Goal: Task Accomplishment & Management: Manage account settings

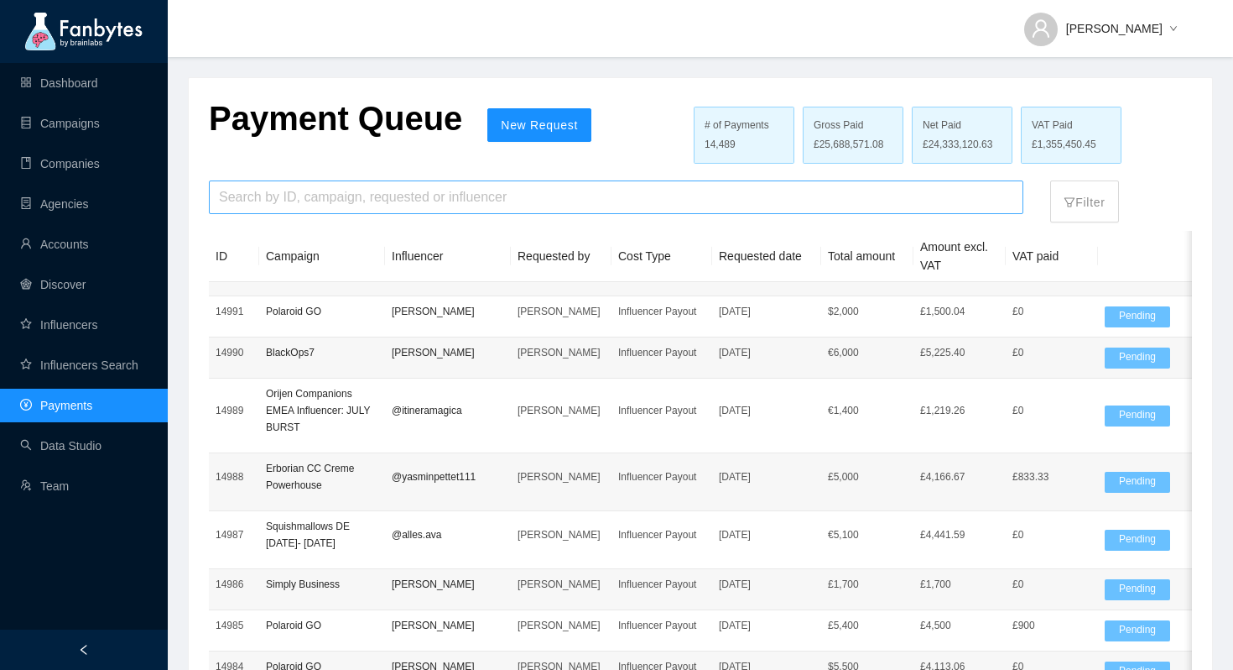
click at [310, 197] on input "search" at bounding box center [616, 197] width 795 height 32
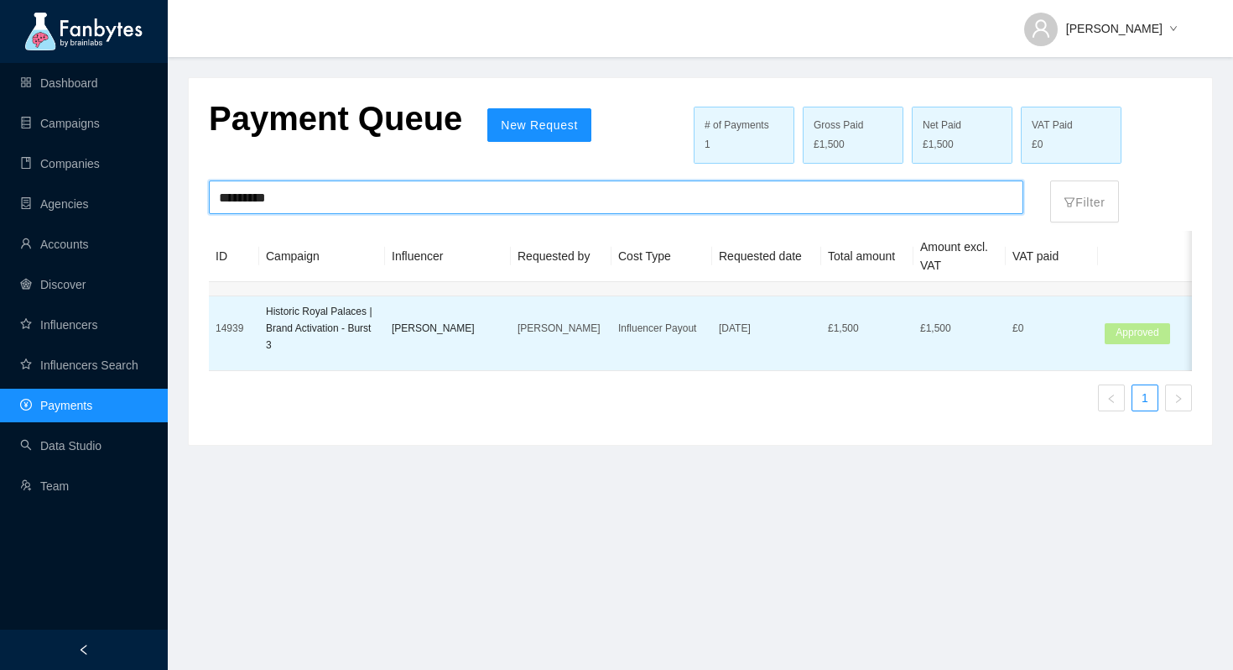
type input "*********"
click at [596, 329] on p "[PERSON_NAME]" at bounding box center [561, 328] width 87 height 17
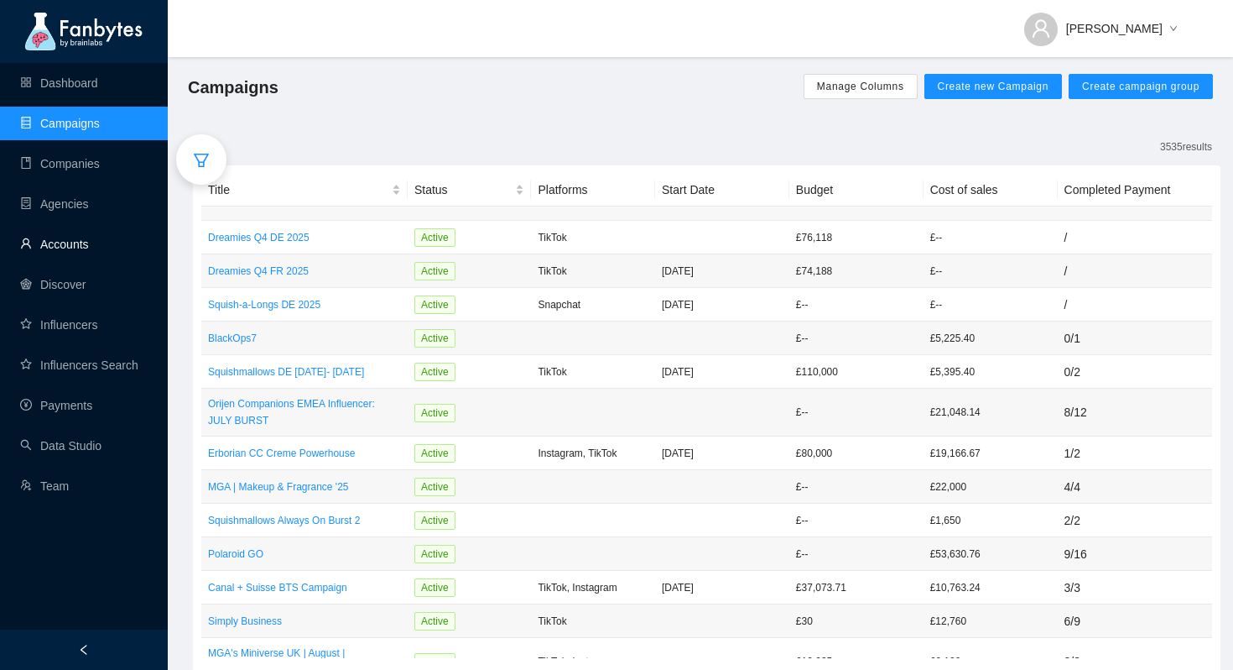
click at [76, 238] on link "Accounts" at bounding box center [54, 243] width 69 height 13
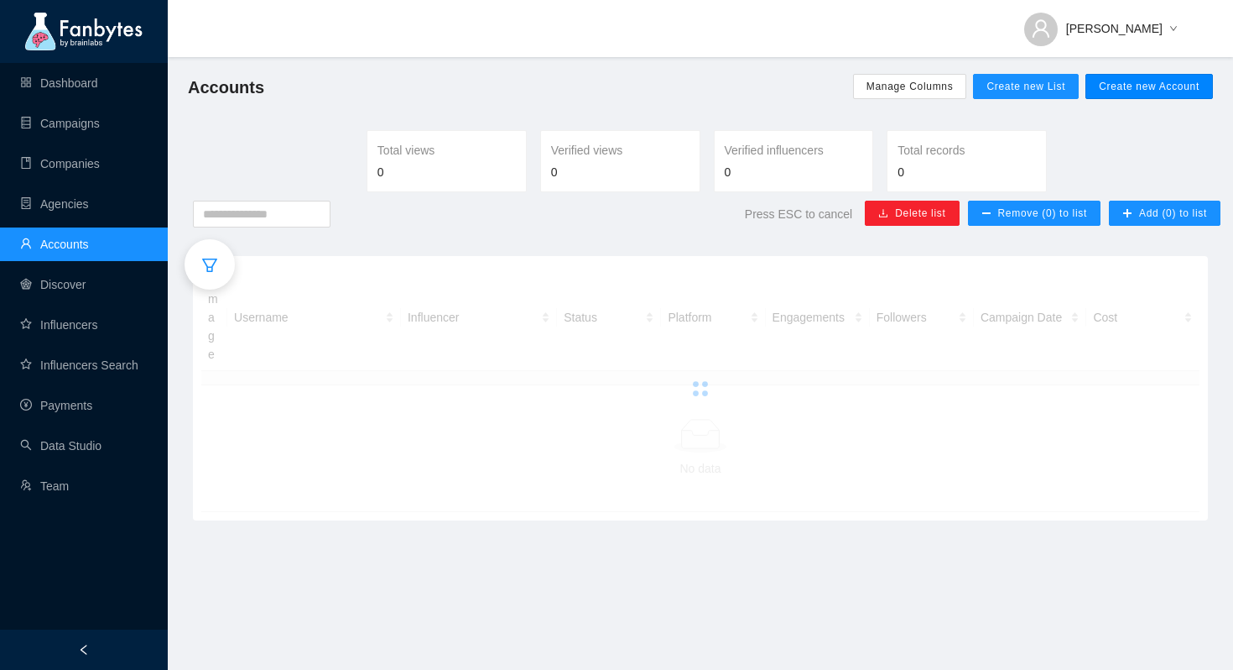
click at [1135, 82] on span "Create new Account" at bounding box center [1149, 86] width 101 height 13
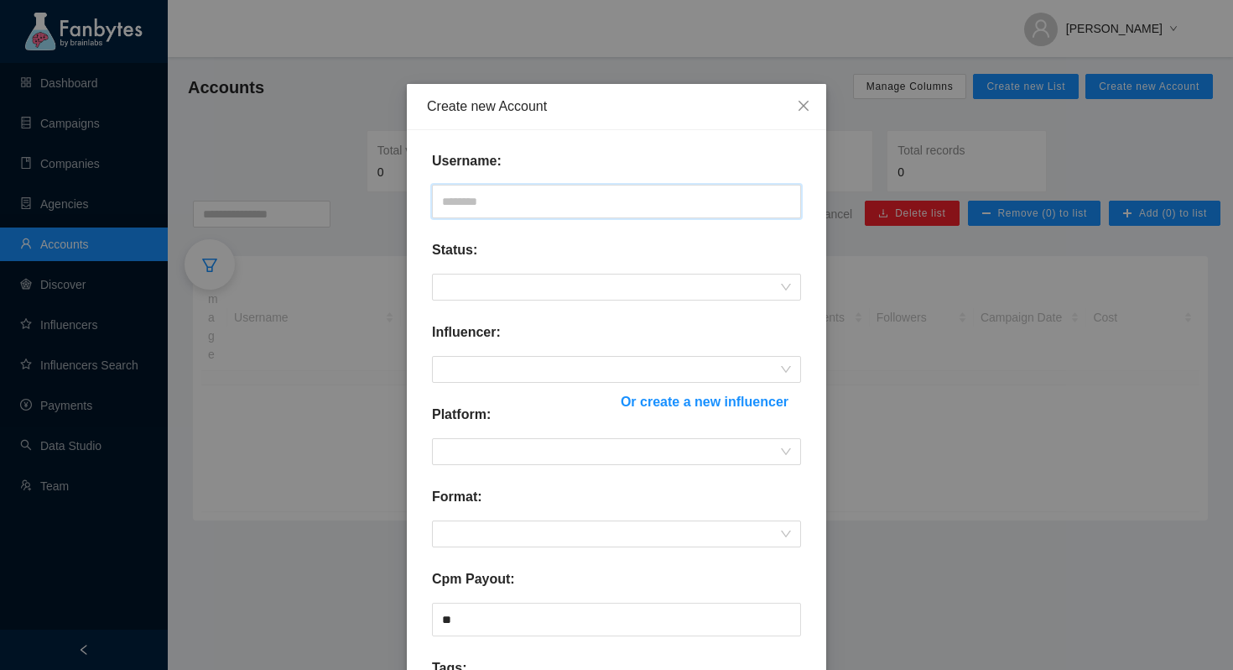
click at [509, 205] on input "text" at bounding box center [616, 202] width 369 height 34
type input "**********"
click at [521, 302] on form "**********" at bounding box center [616, 537] width 369 height 773
click at [524, 292] on span at bounding box center [616, 286] width 349 height 25
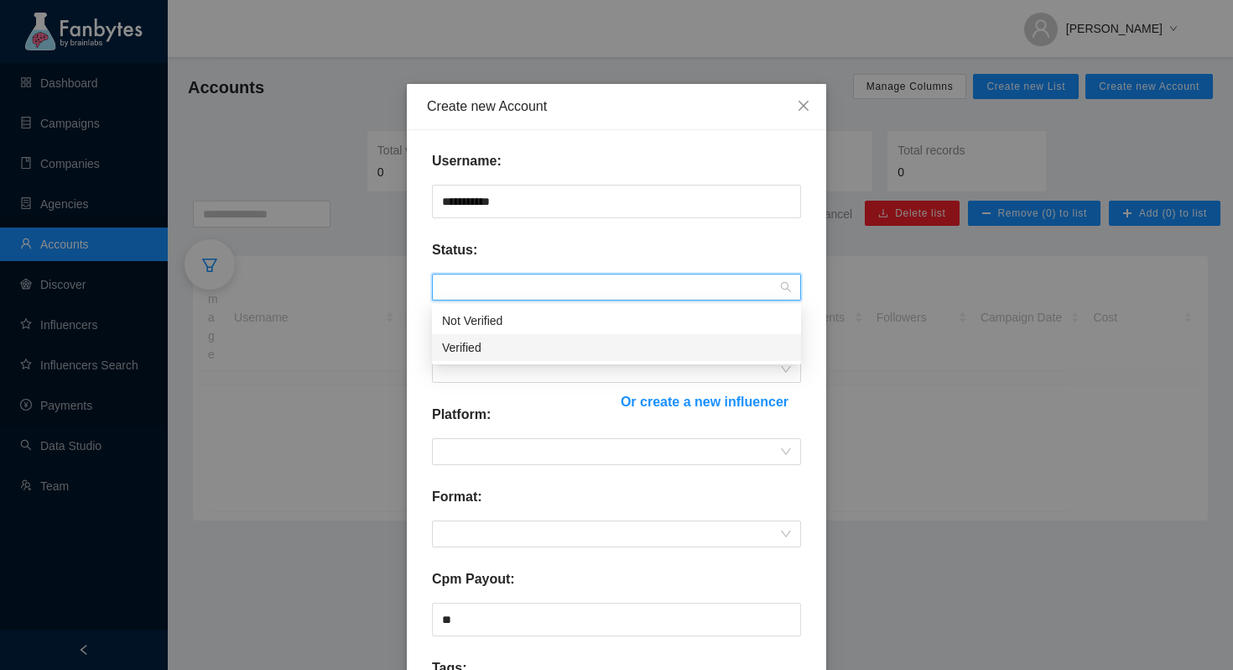
click at [510, 347] on div "Verified" at bounding box center [616, 347] width 349 height 18
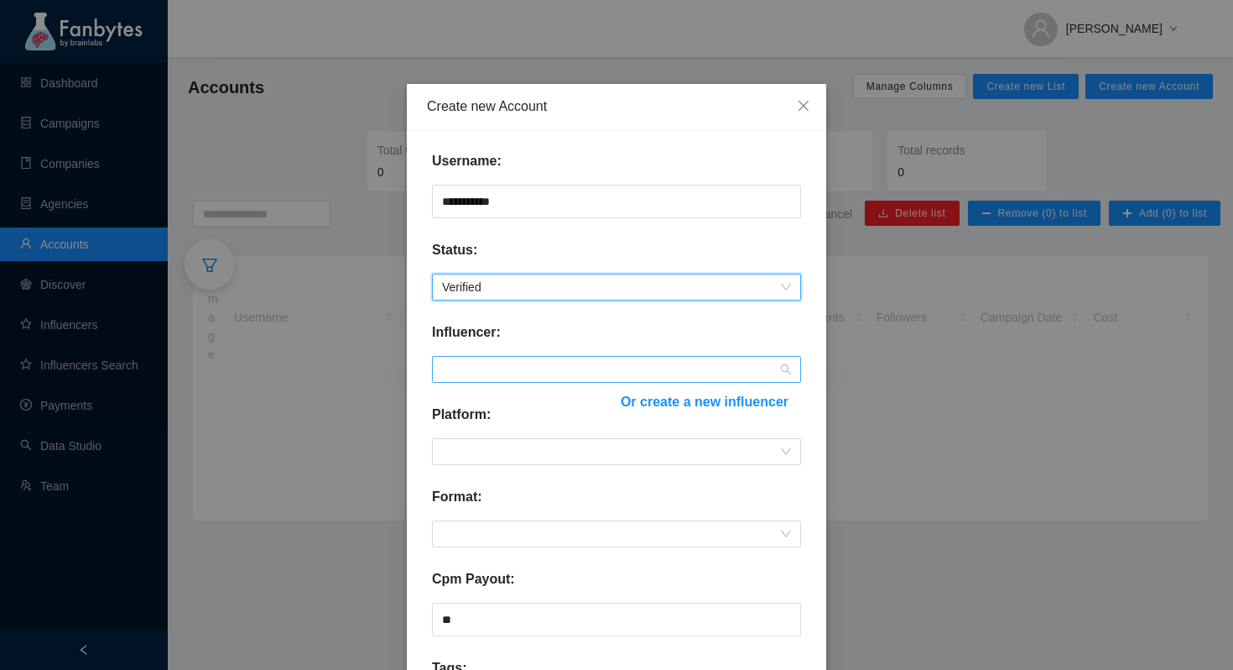
click at [524, 356] on div at bounding box center [616, 369] width 369 height 27
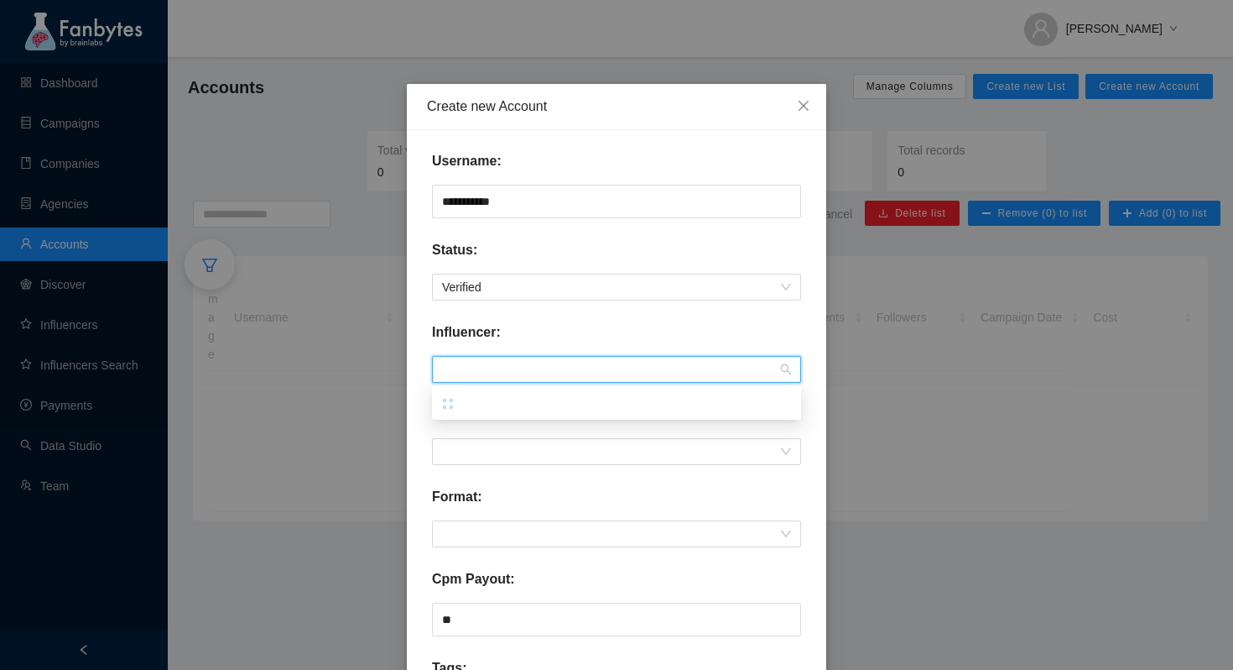
click at [584, 342] on div "Influencer:" at bounding box center [616, 339] width 369 height 34
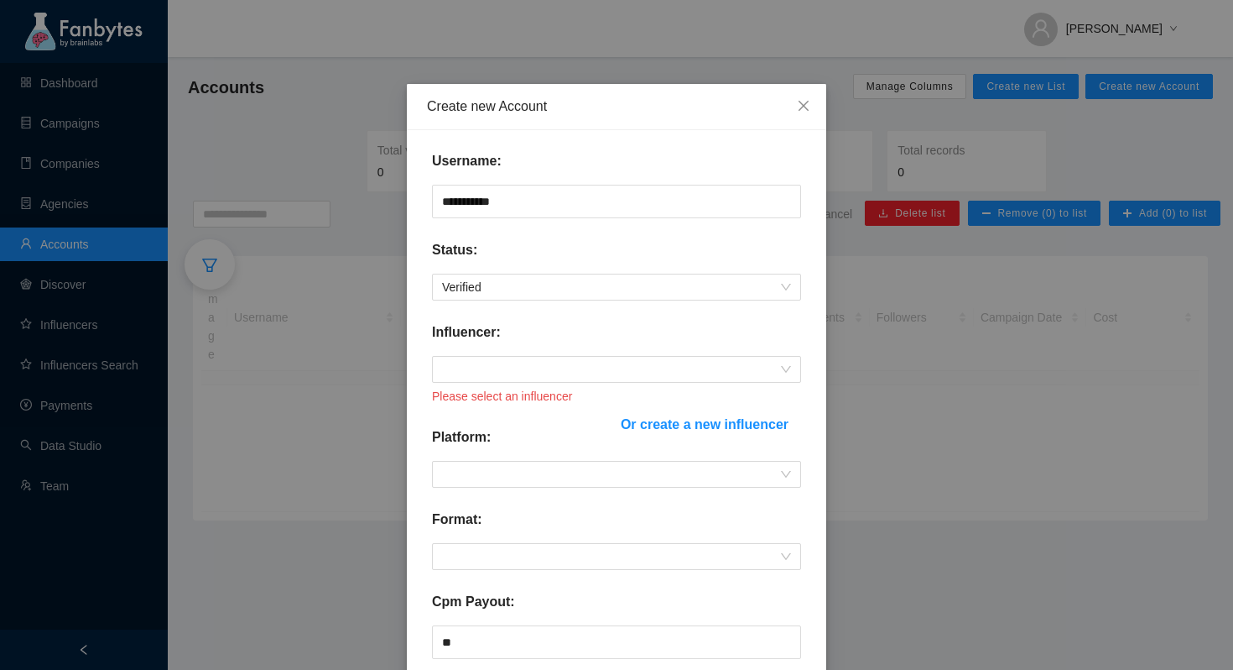
click at [677, 422] on span "Or create a new influencer" at bounding box center [705, 424] width 168 height 21
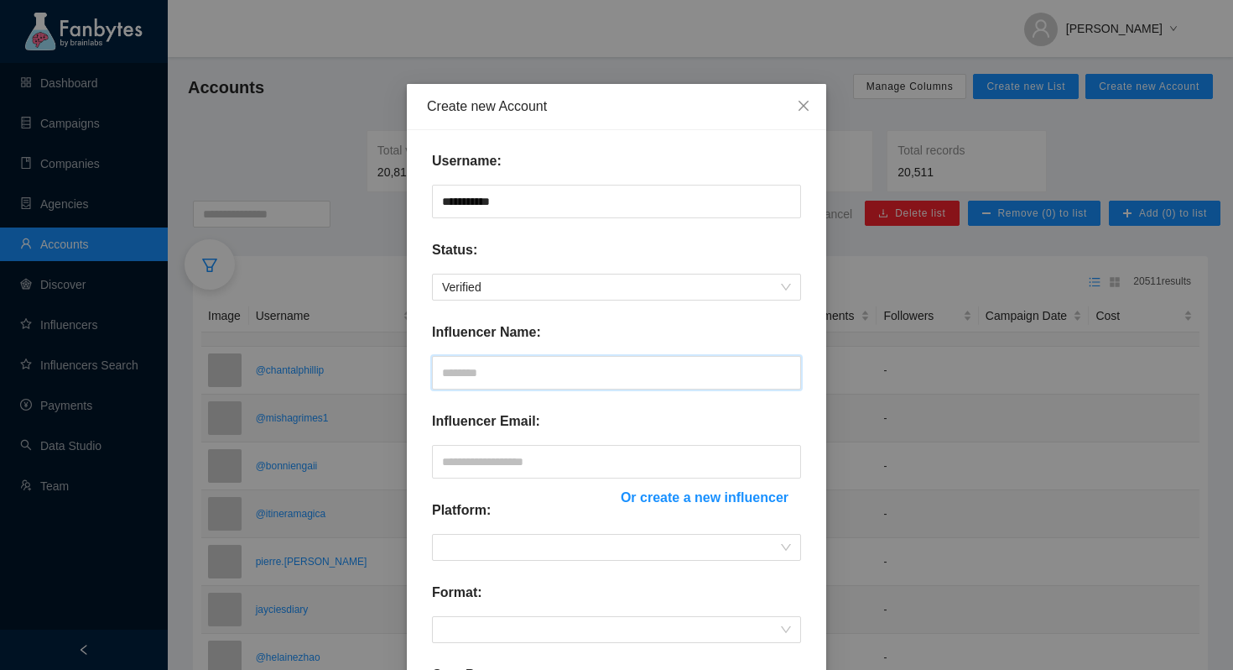
click at [566, 359] on input "text" at bounding box center [616, 373] width 369 height 34
type input "**********"
click at [536, 446] on input "text" at bounding box center [616, 462] width 369 height 34
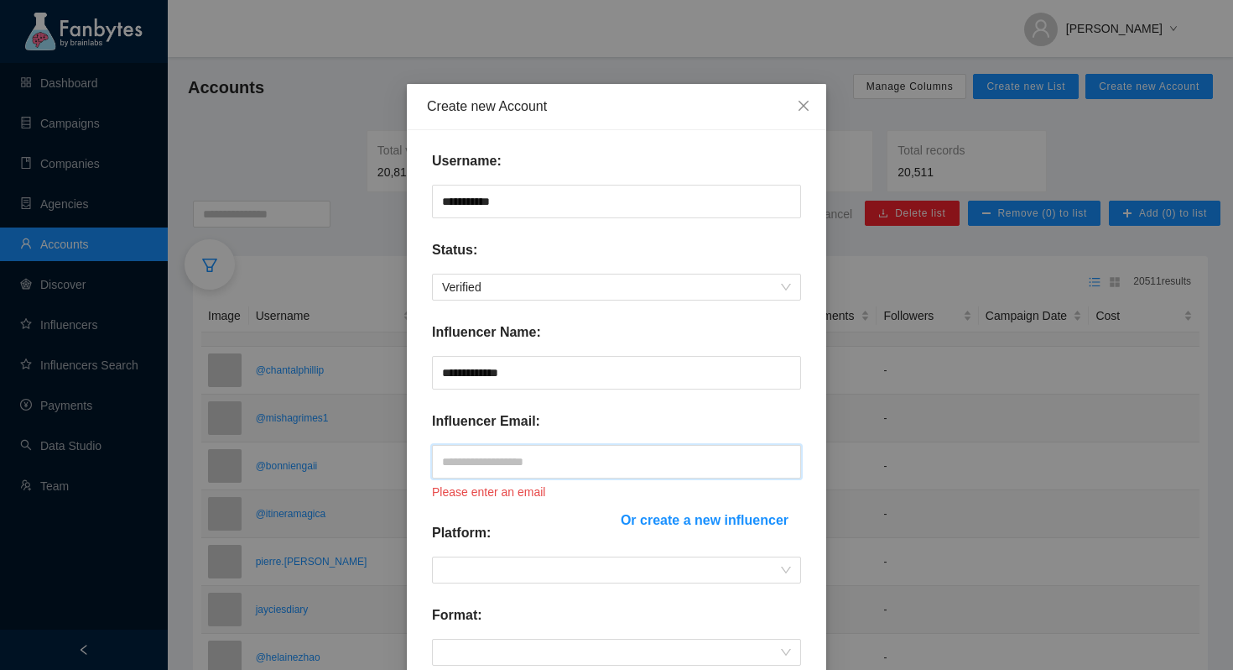
paste input "**********"
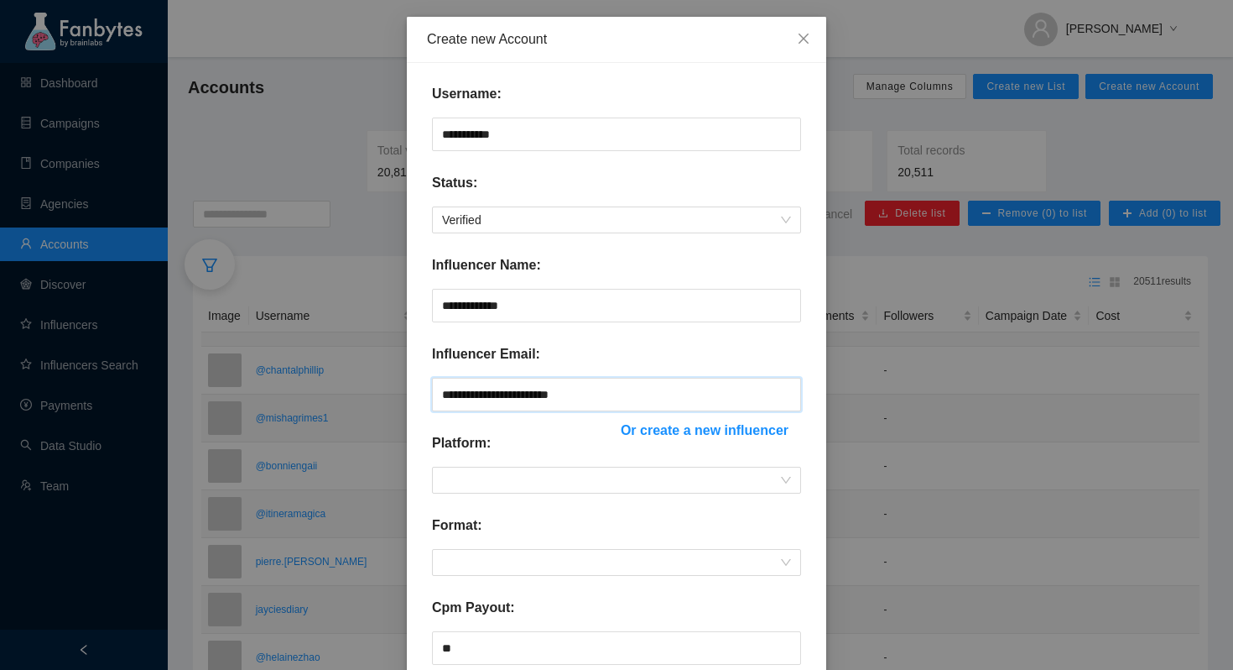
scroll to position [302, 0]
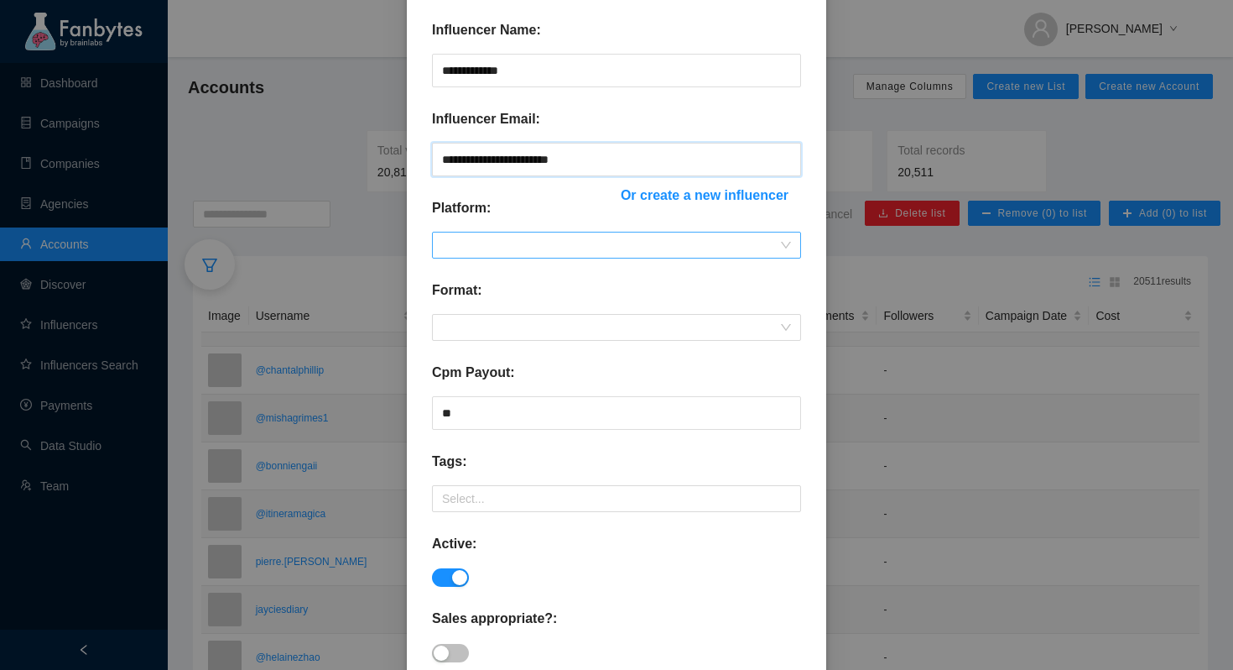
click at [600, 248] on span at bounding box center [616, 244] width 349 height 25
type input "**********"
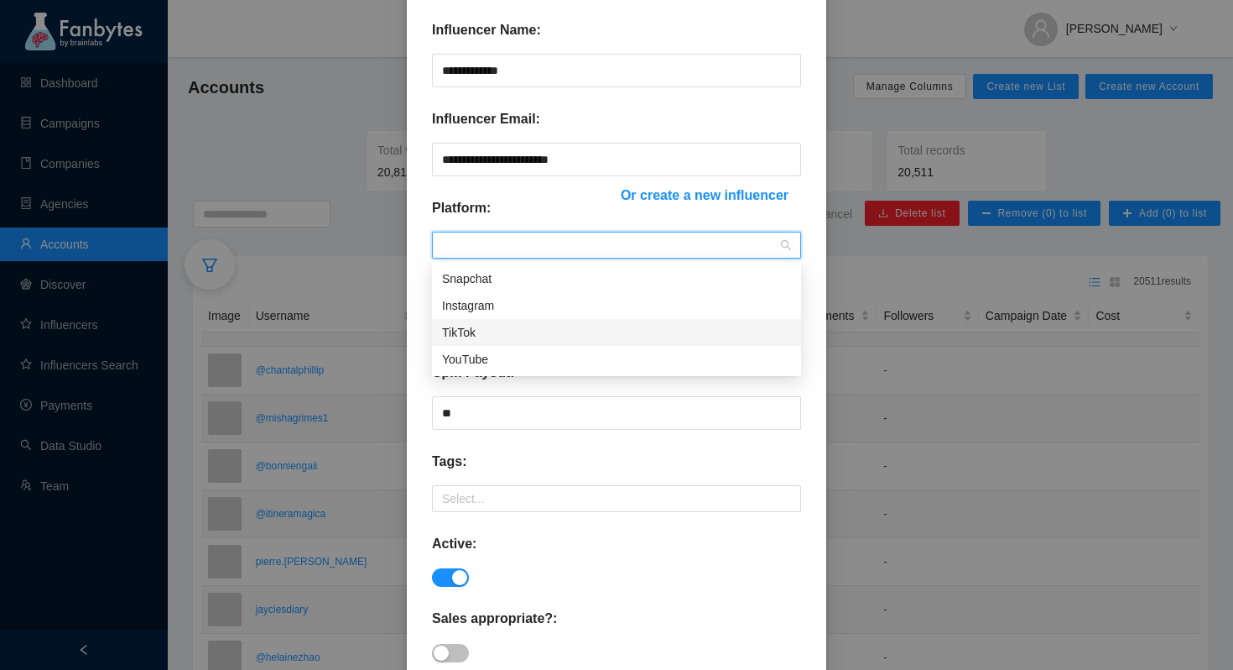
click at [529, 307] on div "Instagram" at bounding box center [616, 305] width 349 height 18
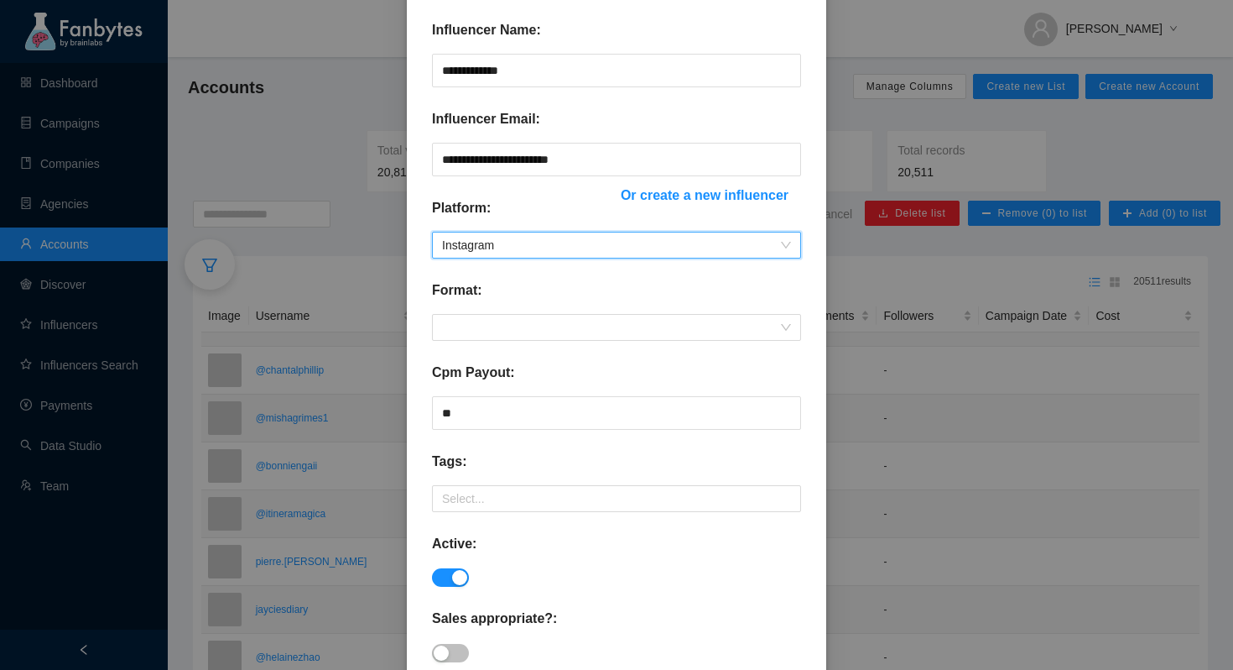
scroll to position [388, 0]
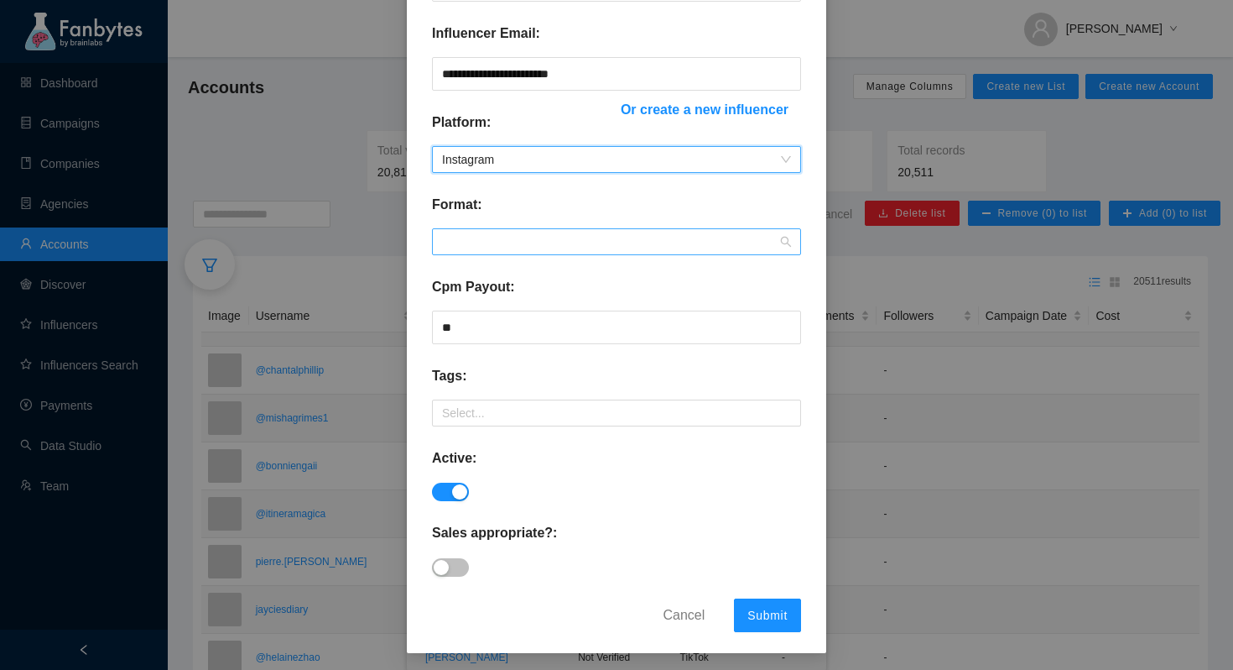
click at [567, 236] on span at bounding box center [616, 241] width 349 height 25
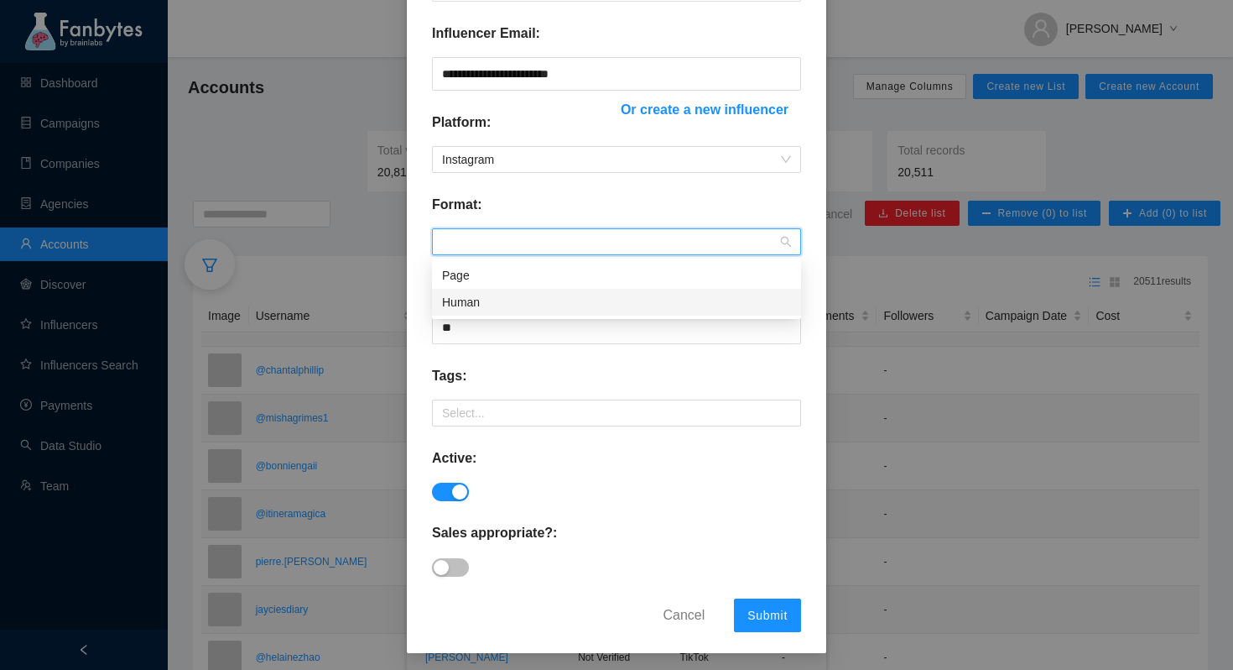
click at [511, 304] on div "Human" at bounding box center [616, 302] width 349 height 18
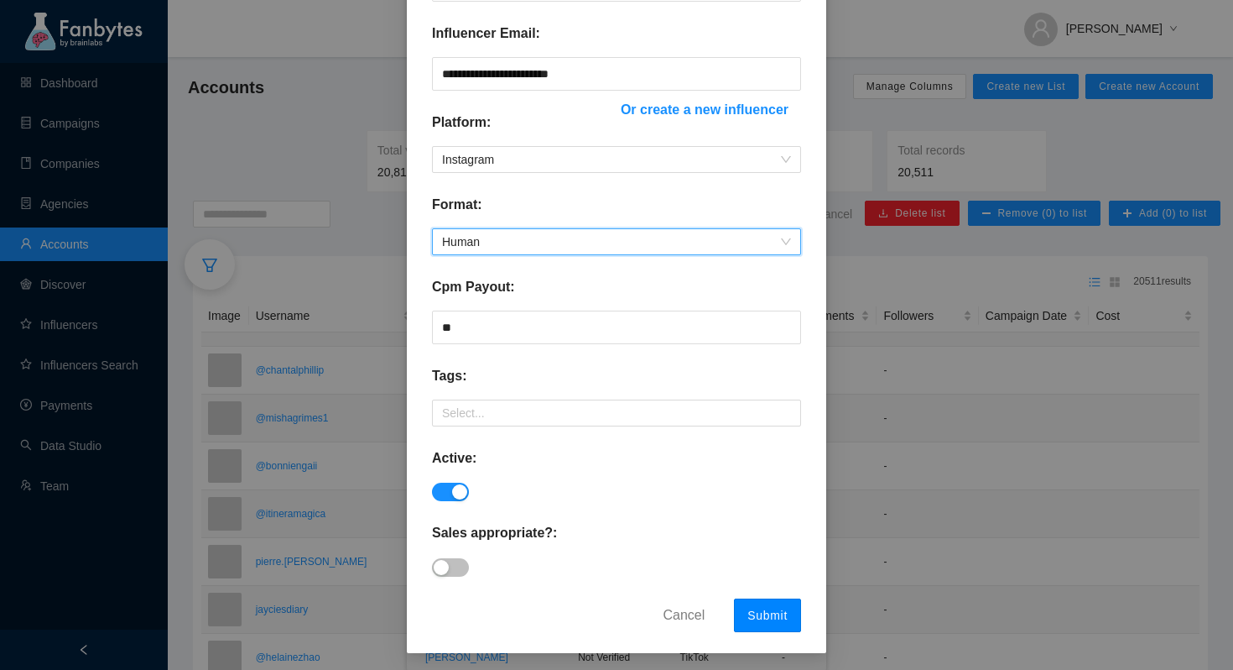
click at [773, 614] on span "Submit" at bounding box center [768, 614] width 40 height 13
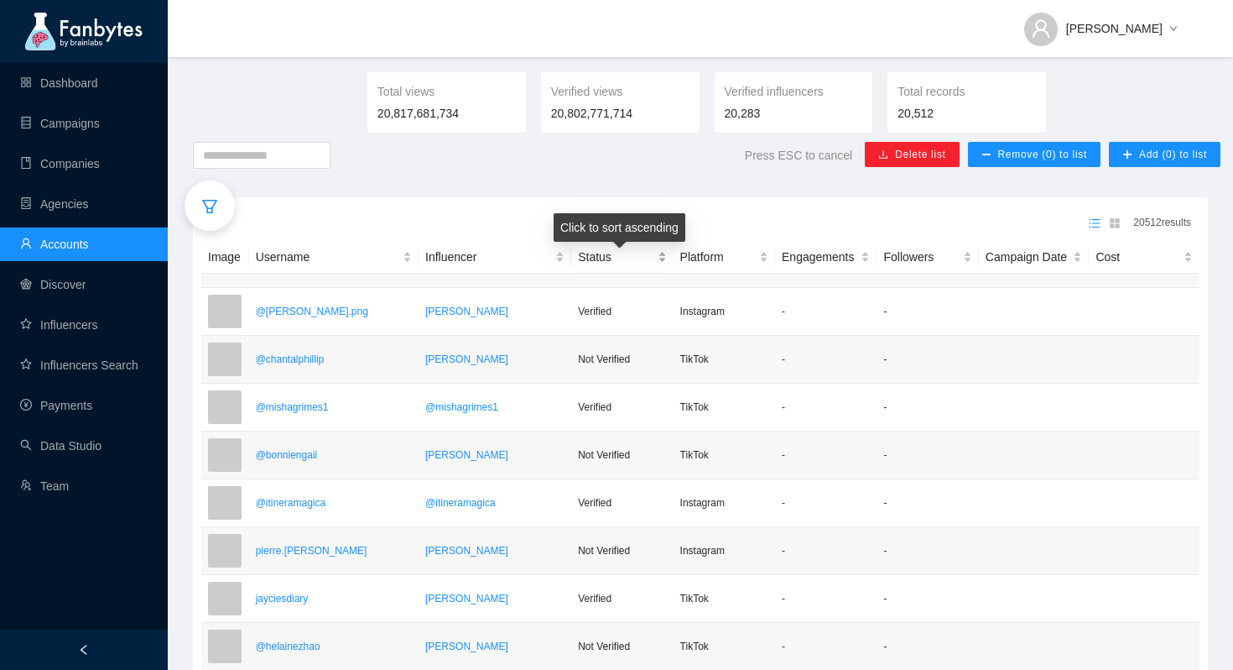
scroll to position [64, 0]
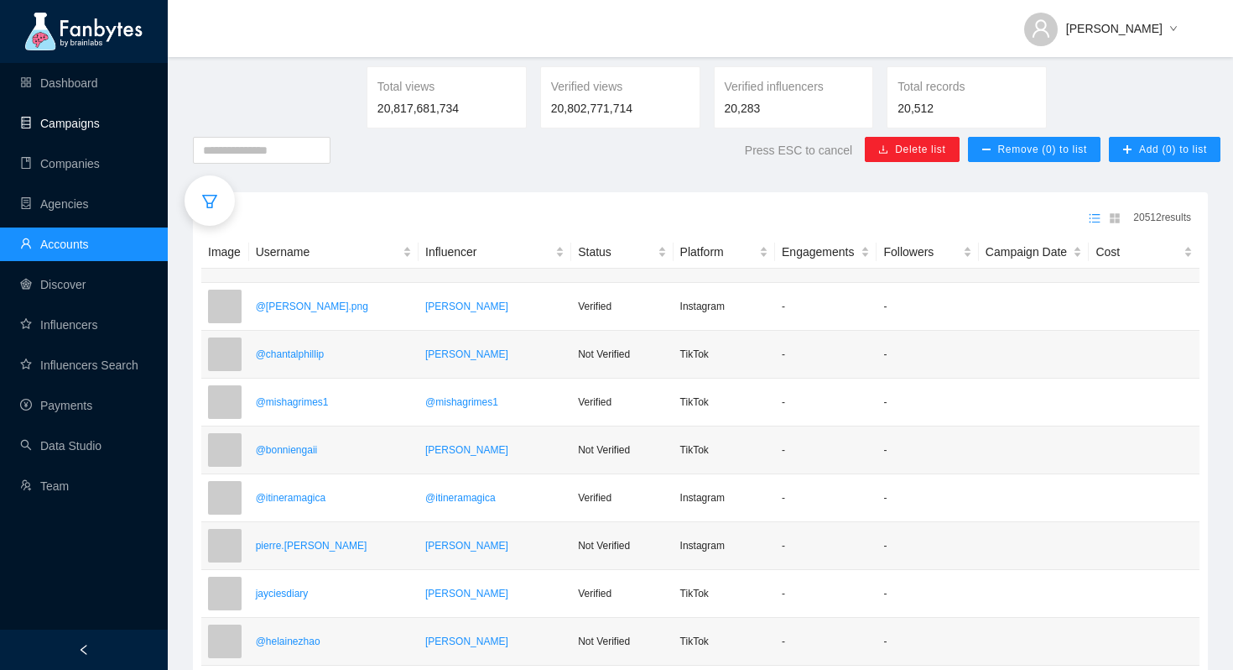
click at [100, 130] on link "Campaigns" at bounding box center [60, 123] width 80 height 13
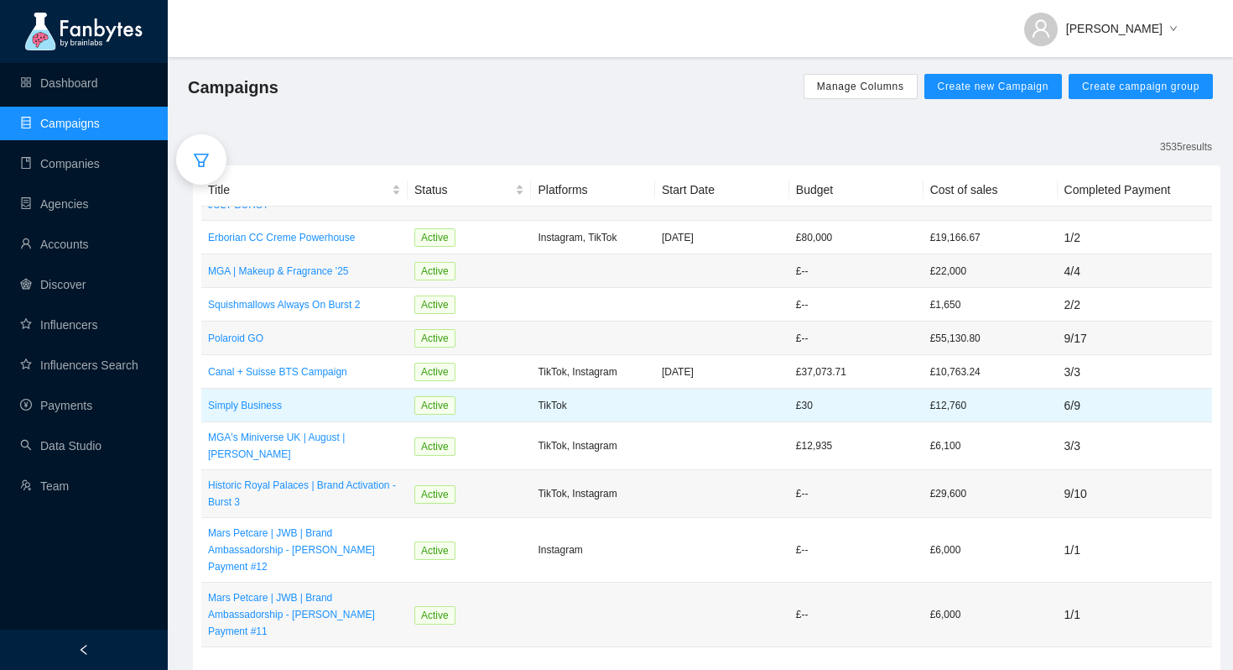
scroll to position [228, 0]
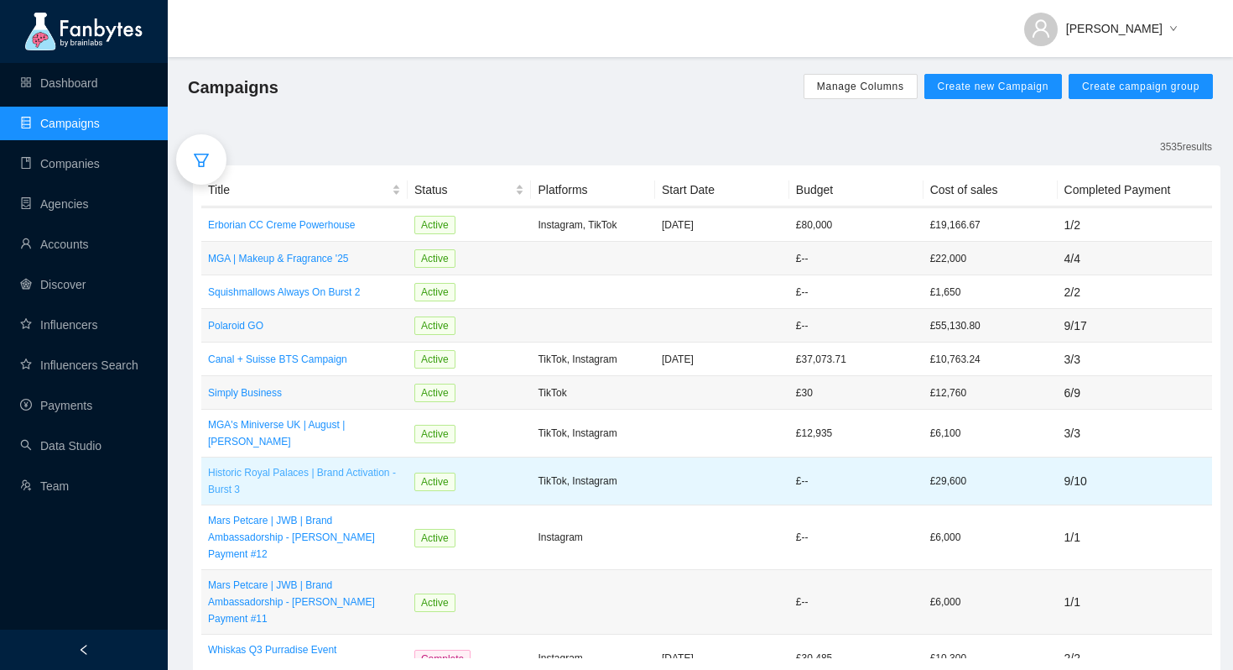
click at [332, 467] on p "Historic Royal Palaces | Brand Activation - Burst 3" at bounding box center [304, 481] width 193 height 34
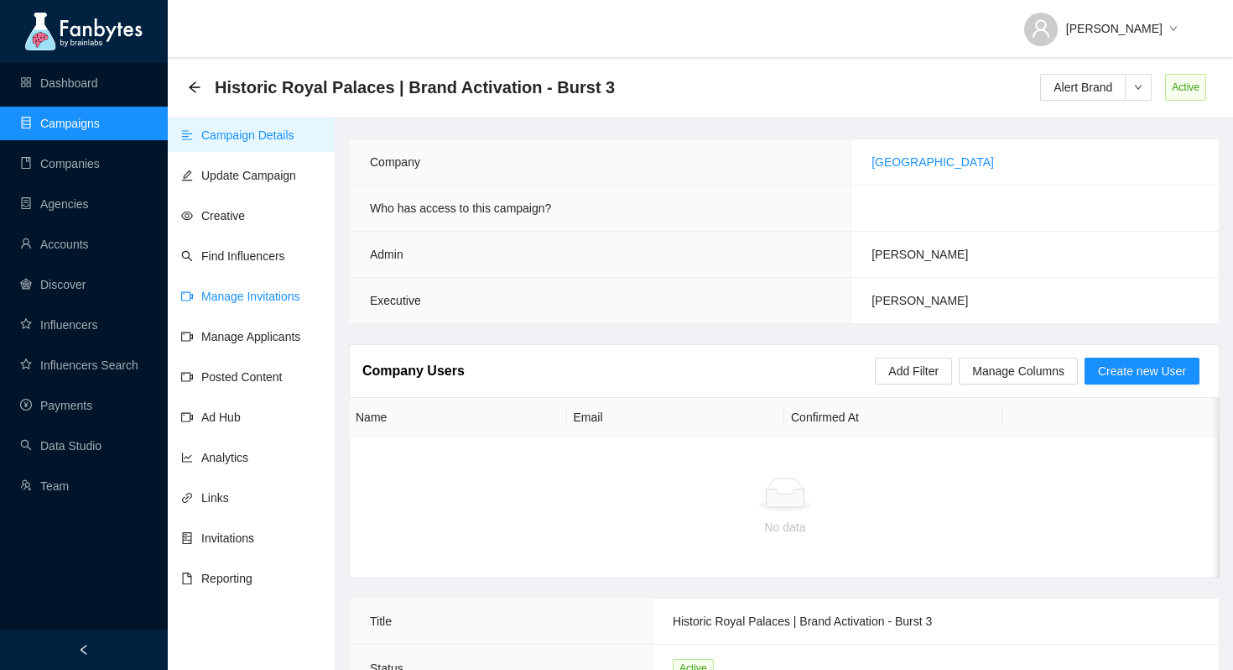
click at [258, 303] on link "Manage Invitations" at bounding box center [240, 295] width 119 height 13
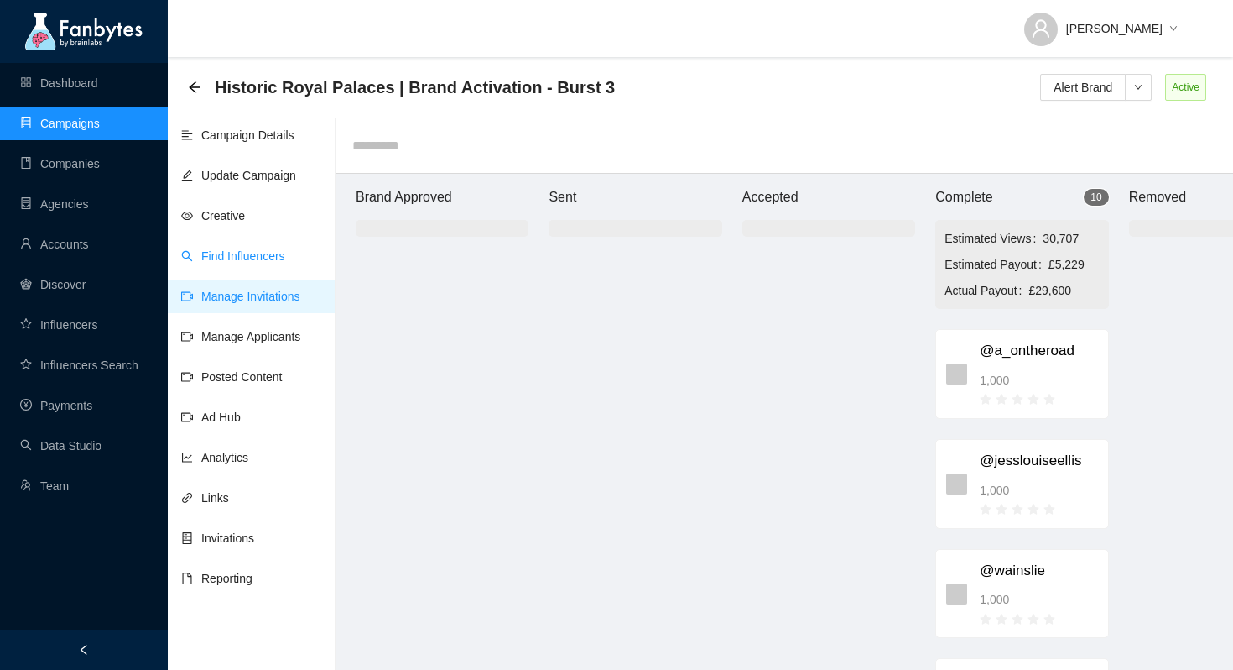
click at [281, 249] on link "Find Influencers" at bounding box center [233, 255] width 104 height 13
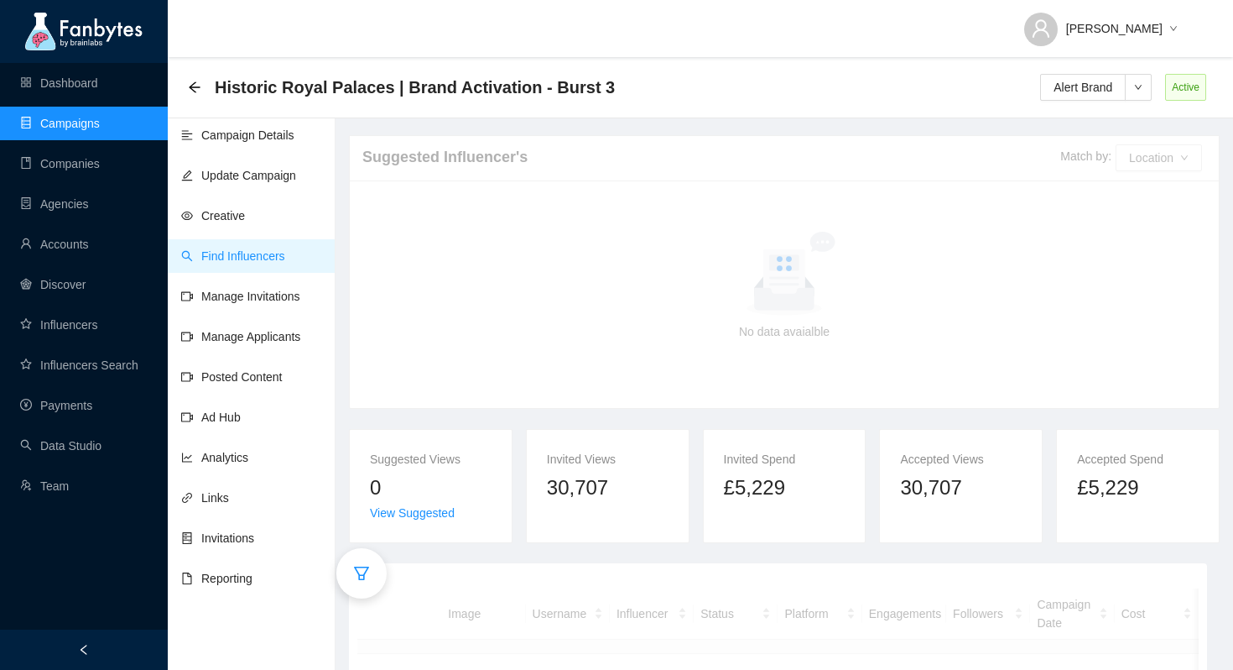
click at [370, 568] on div at bounding box center [361, 573] width 50 height 50
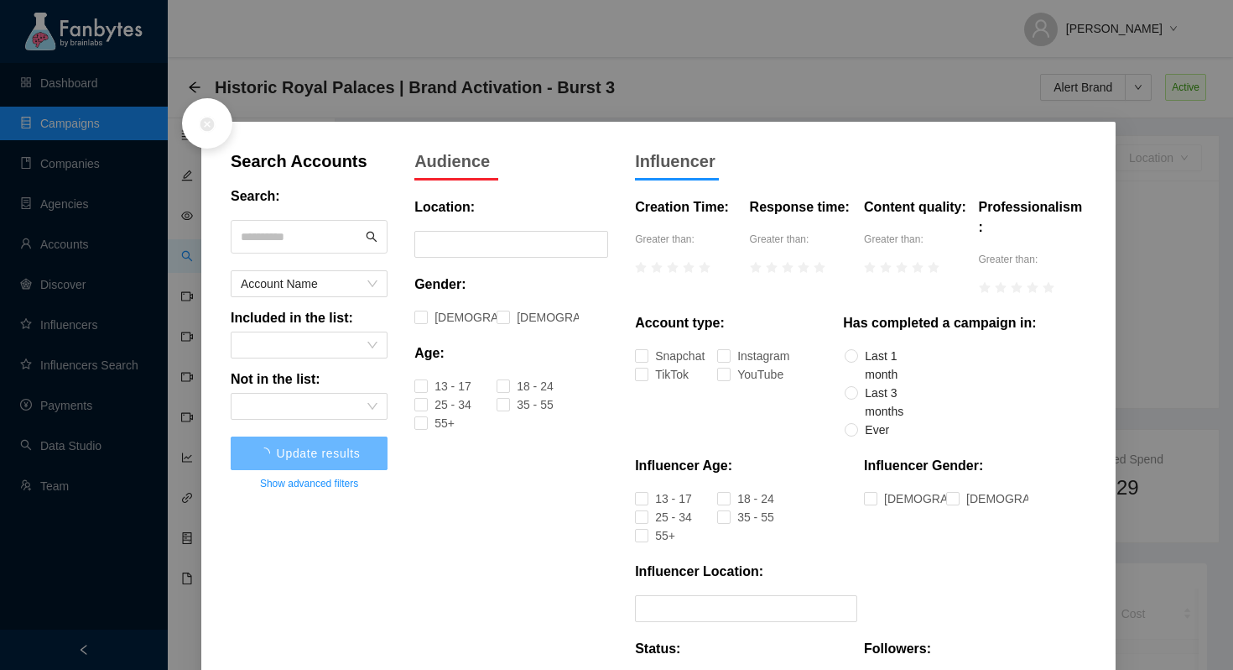
click at [291, 220] on span at bounding box center [309, 237] width 157 height 34
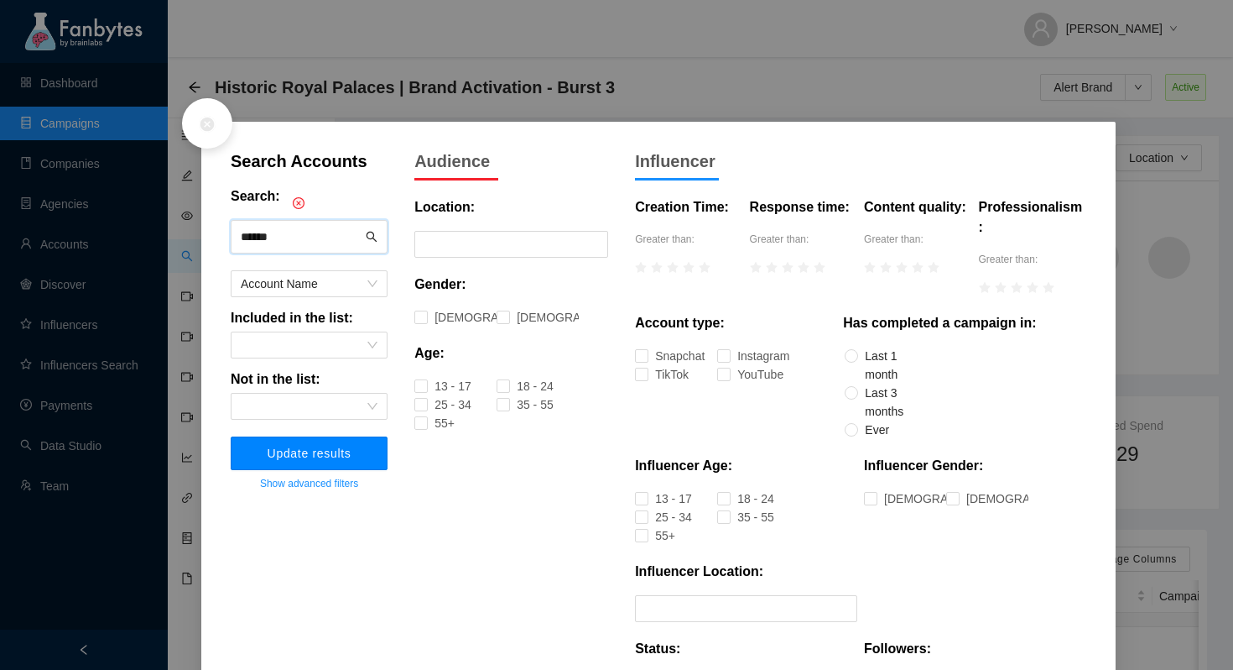
type input "******"
click at [312, 451] on span "Update results" at bounding box center [310, 452] width 84 height 13
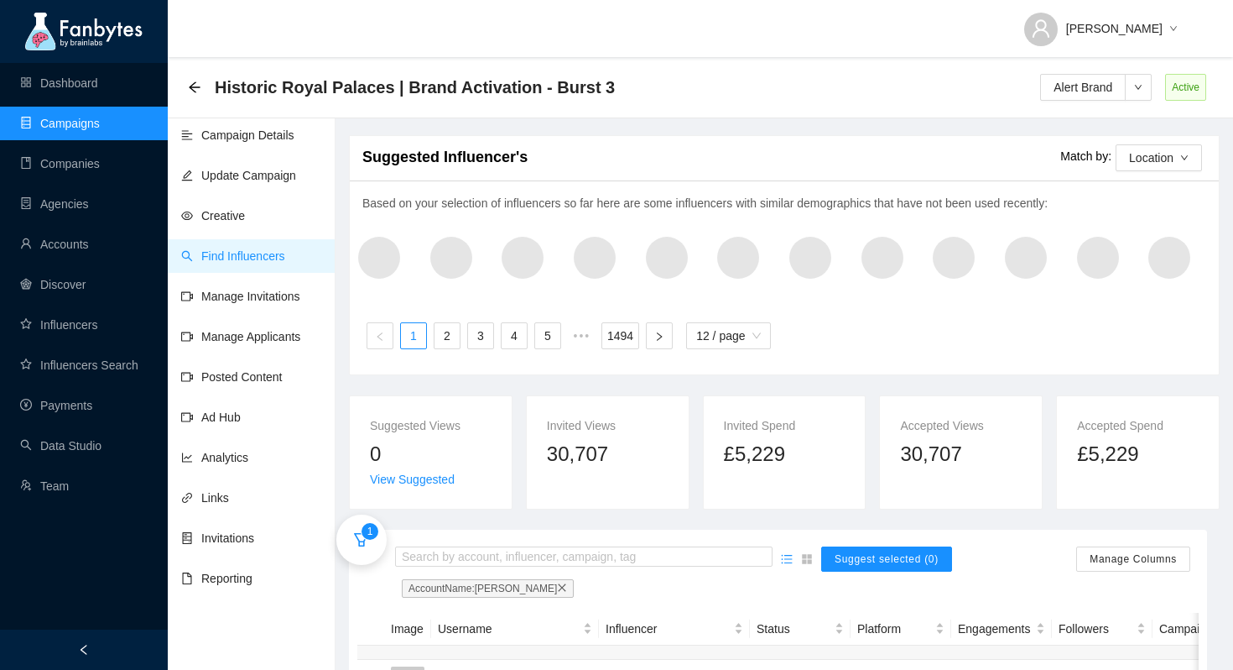
scroll to position [117, 0]
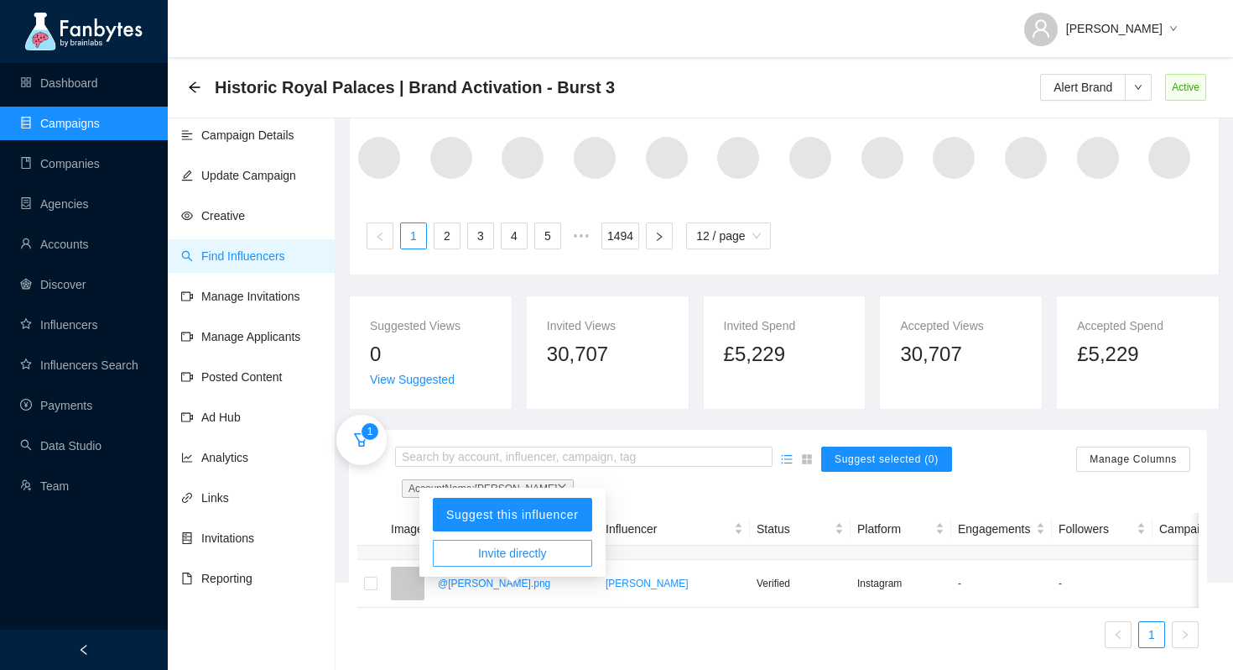
click at [540, 544] on span "Invite directly" at bounding box center [512, 553] width 69 height 18
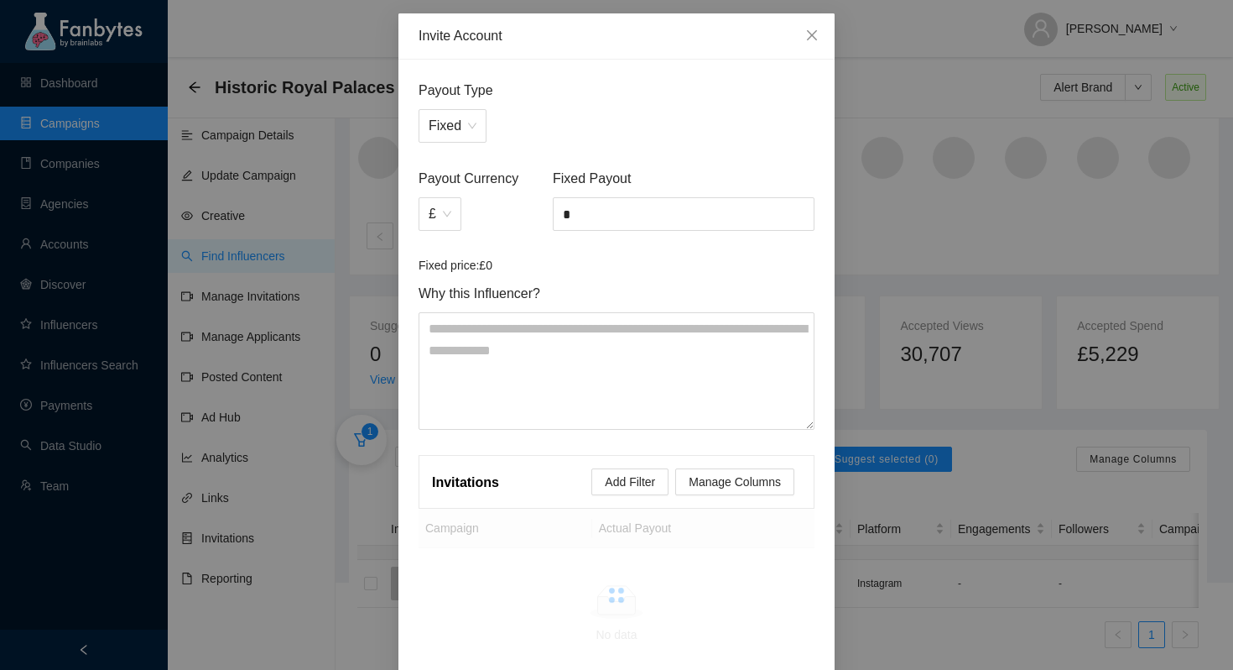
scroll to position [86, 0]
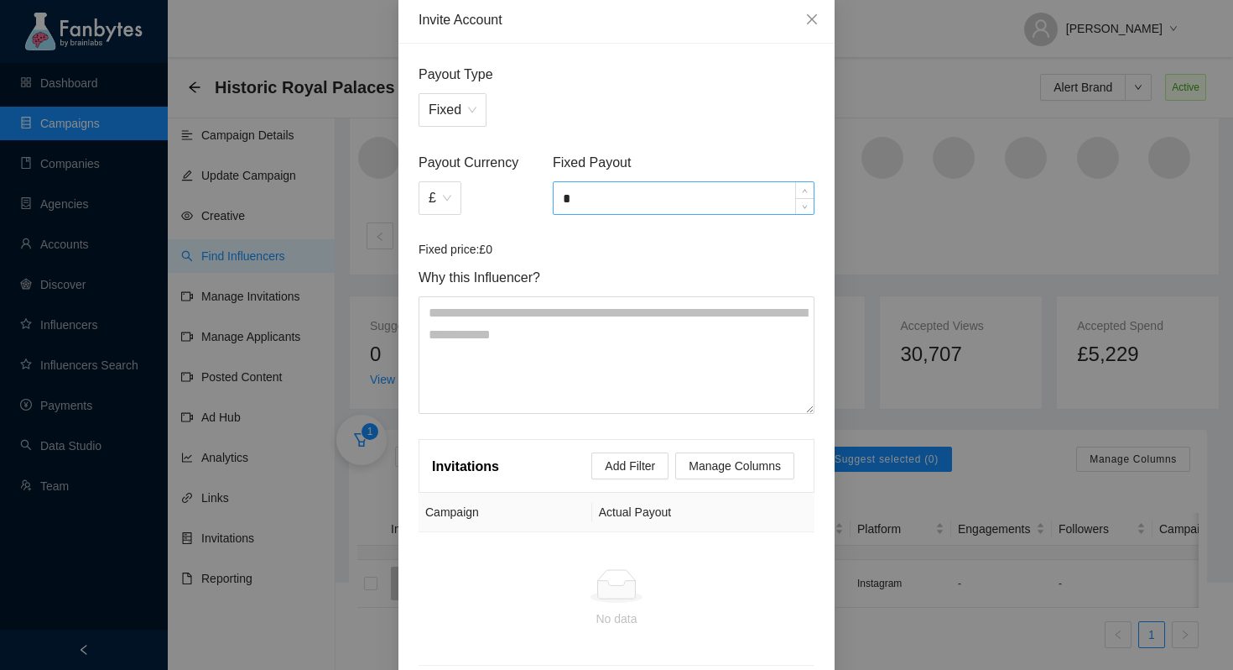
click at [597, 196] on input "*" at bounding box center [684, 198] width 260 height 32
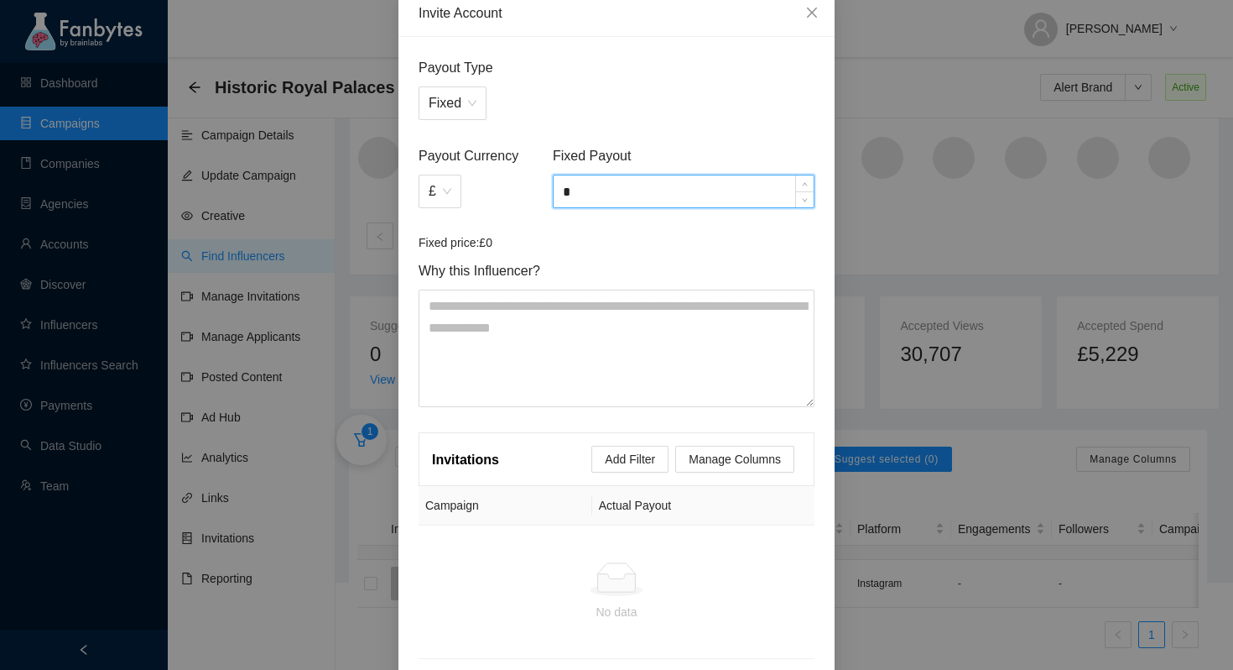
scroll to position [167, 0]
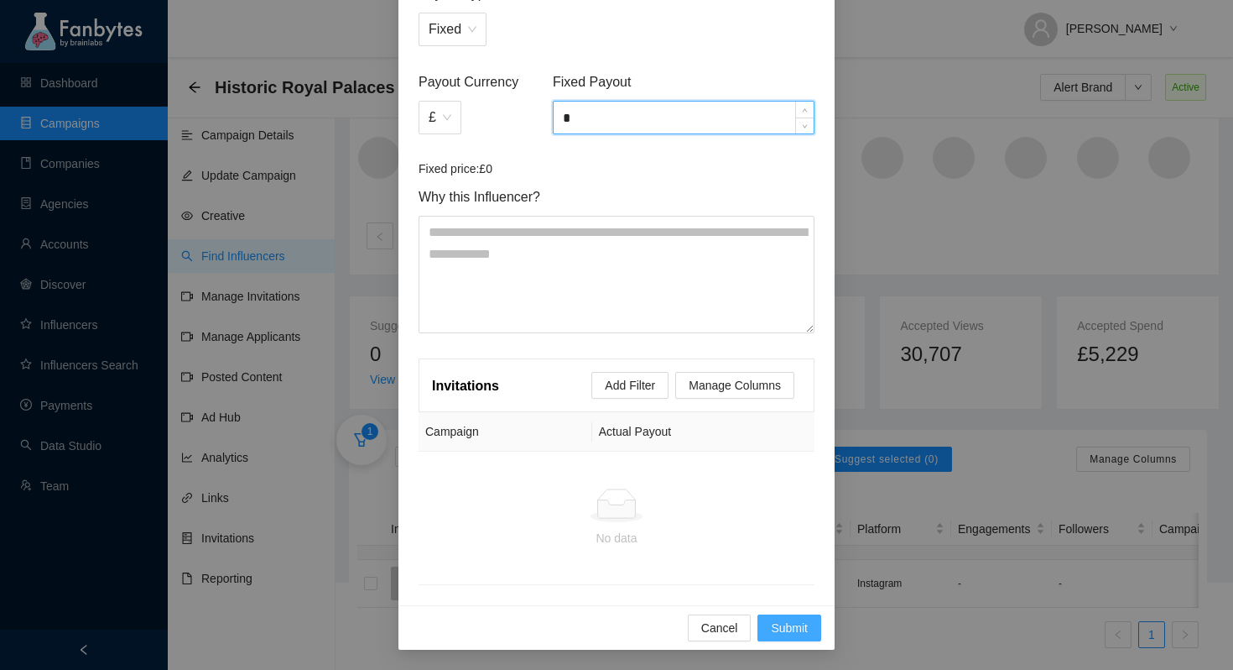
type input "*"
click at [792, 629] on span "Submit" at bounding box center [789, 627] width 37 height 18
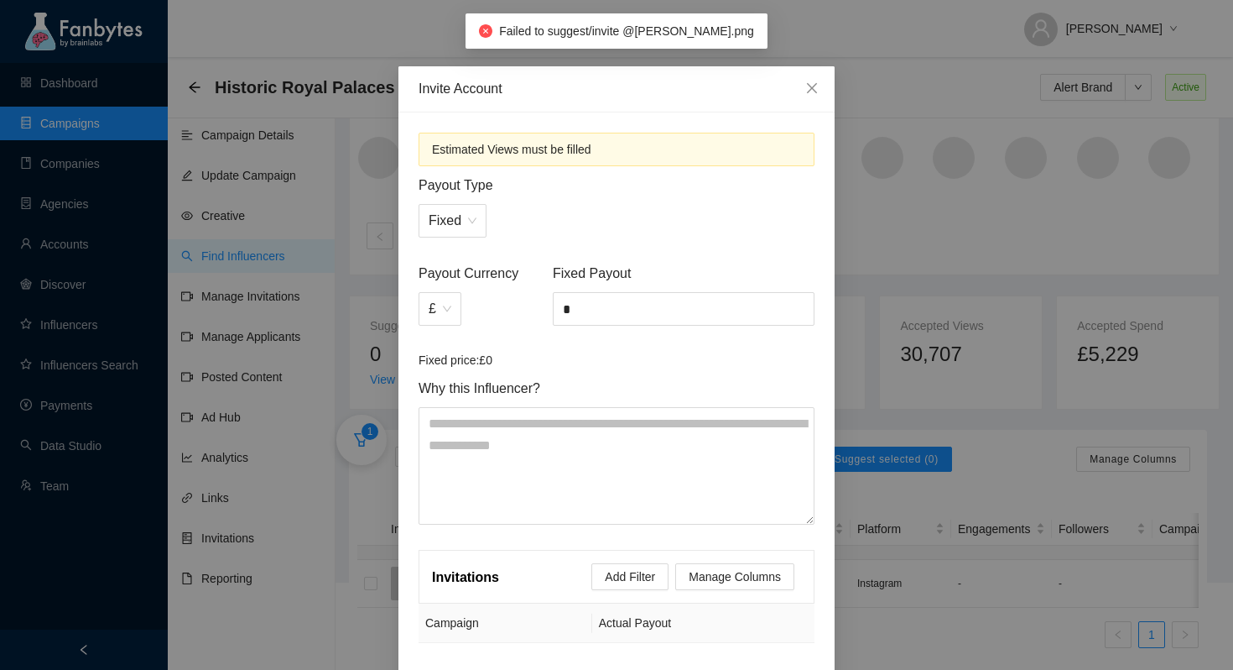
scroll to position [0, 0]
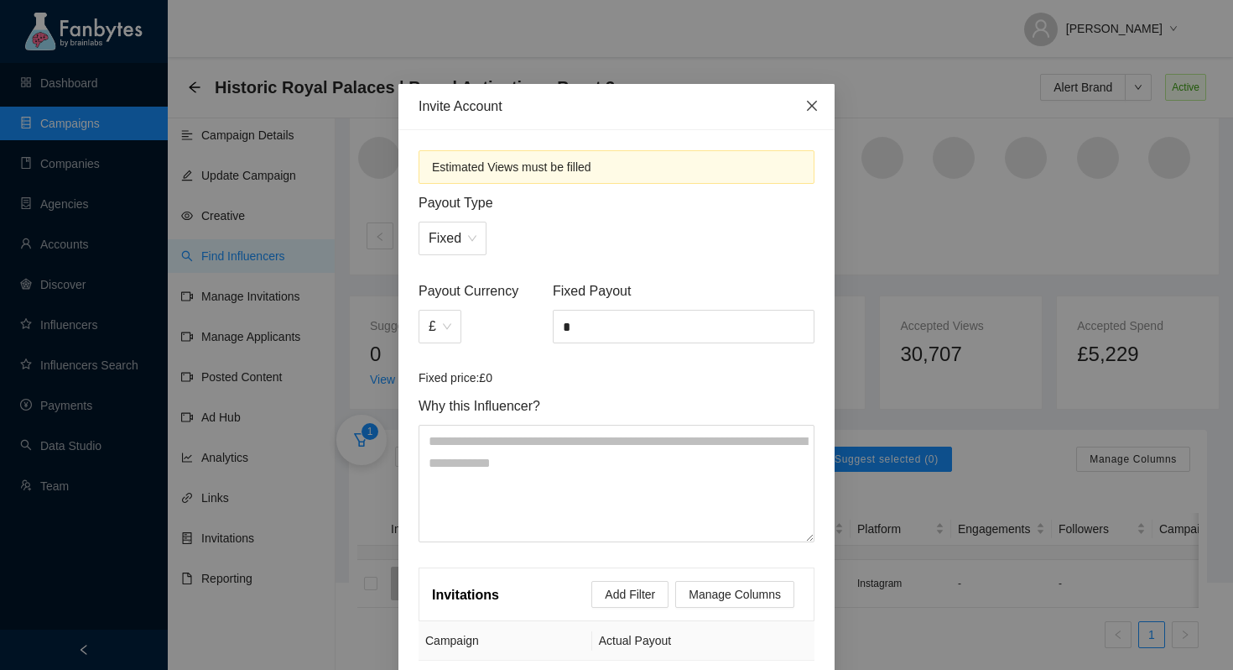
click at [810, 109] on icon "close" at bounding box center [812, 106] width 10 height 10
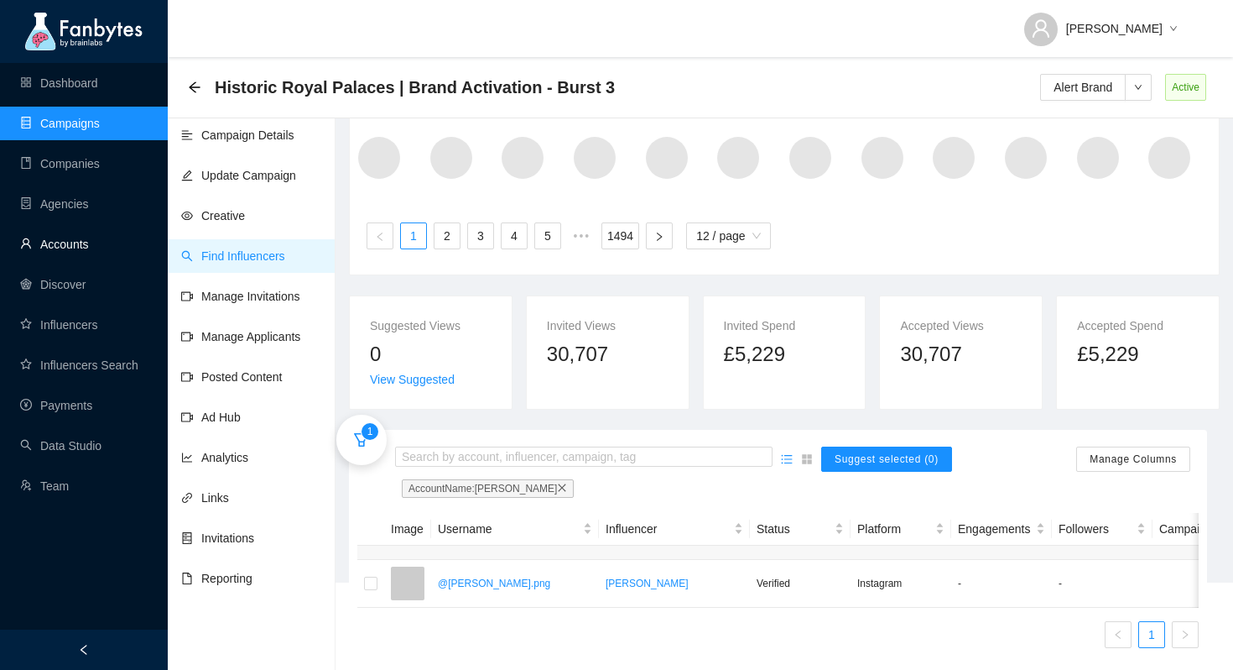
click at [79, 238] on link "Accounts" at bounding box center [54, 243] width 69 height 13
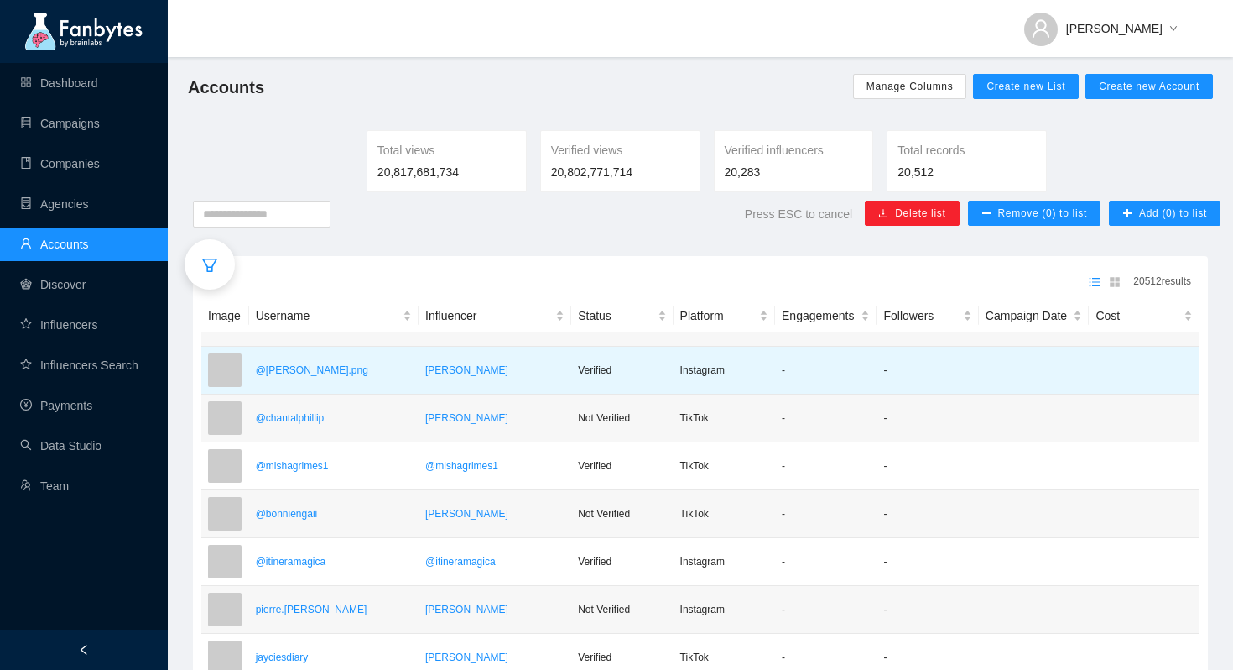
click at [382, 394] on td "@ananya.png" at bounding box center [333, 371] width 169 height 48
click at [381, 378] on p "@ananya.png" at bounding box center [334, 370] width 156 height 17
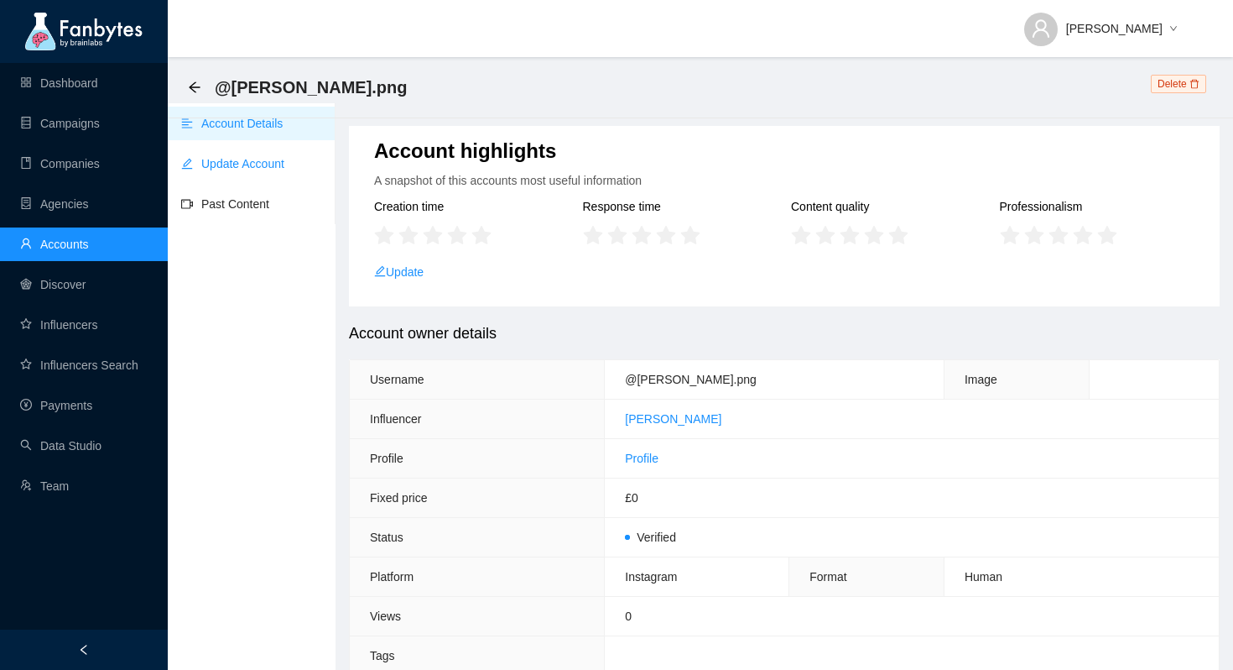
click at [262, 169] on link "Update Account" at bounding box center [232, 163] width 103 height 13
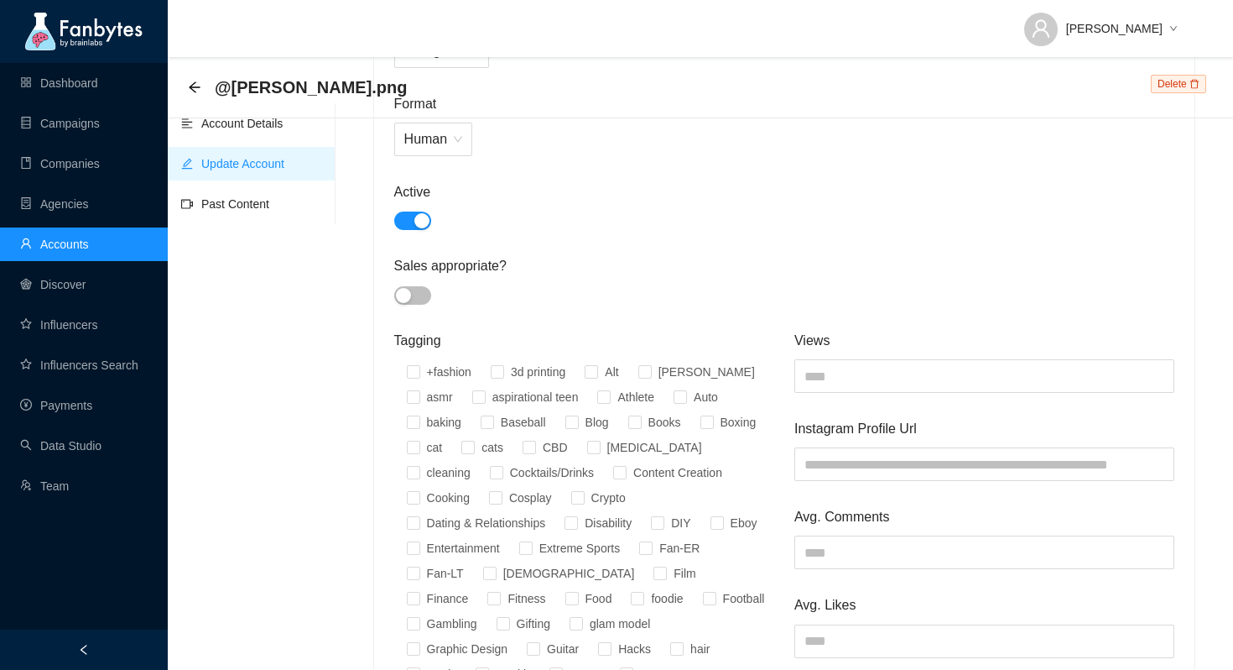
scroll to position [638, 0]
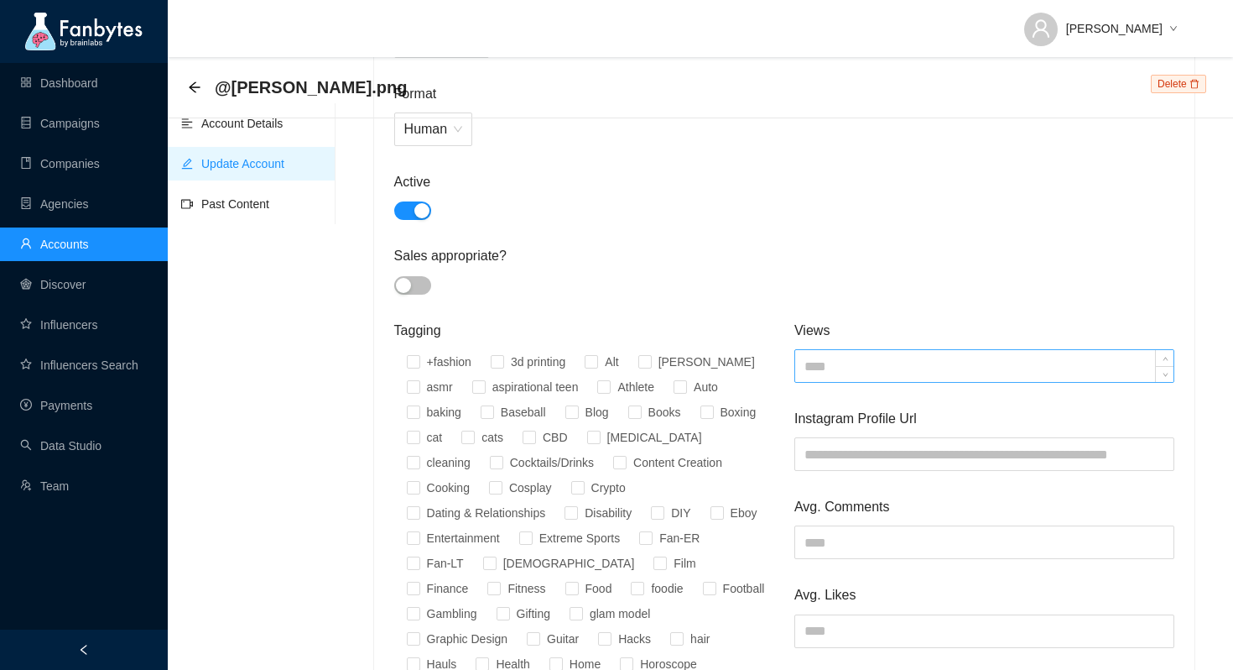
click at [821, 367] on input at bounding box center [984, 366] width 378 height 32
type input "****"
click at [893, 537] on input at bounding box center [984, 542] width 378 height 32
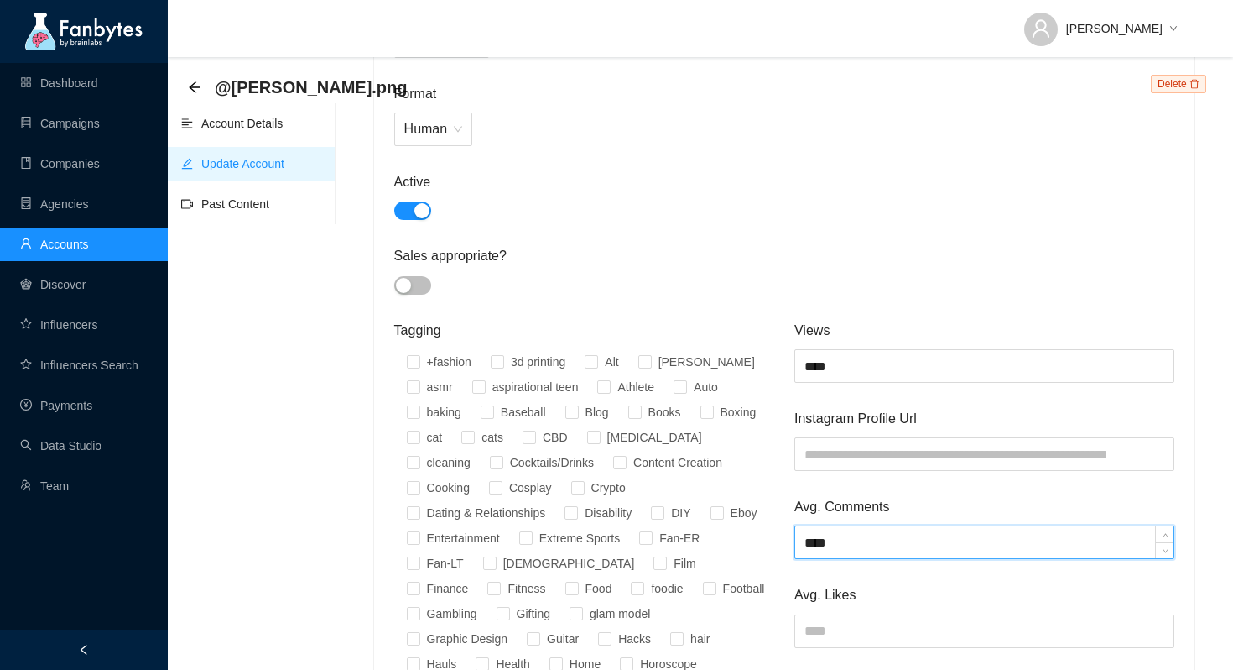
type input "****"
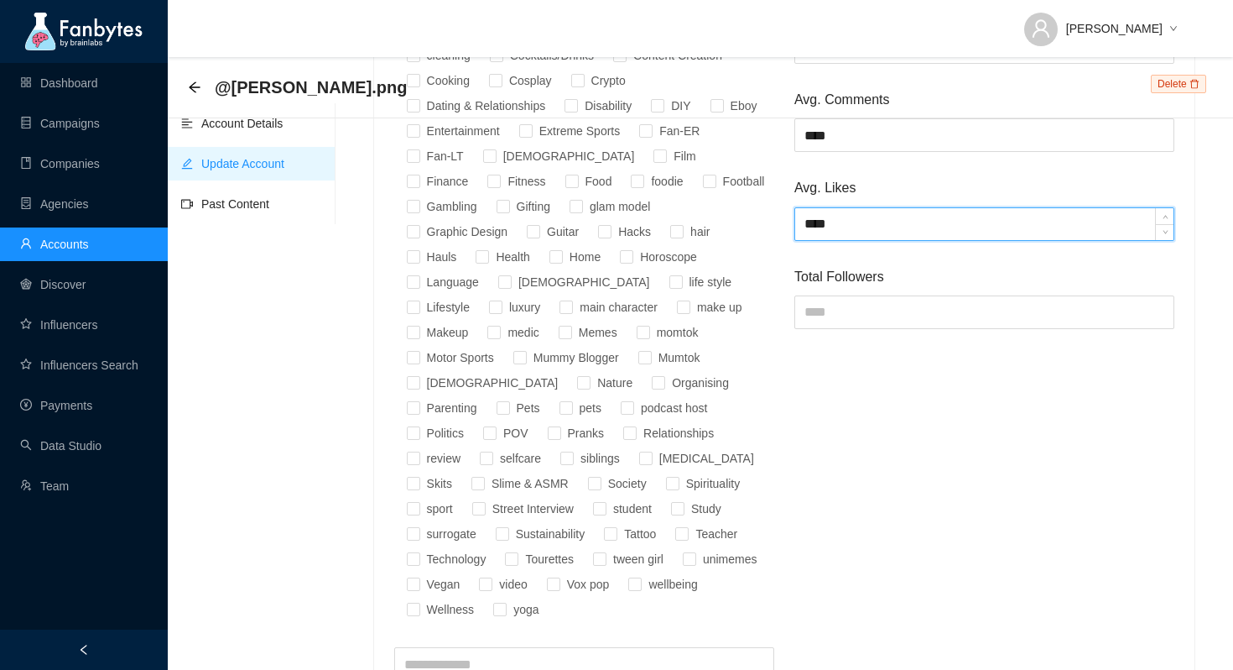
scroll to position [1171, 0]
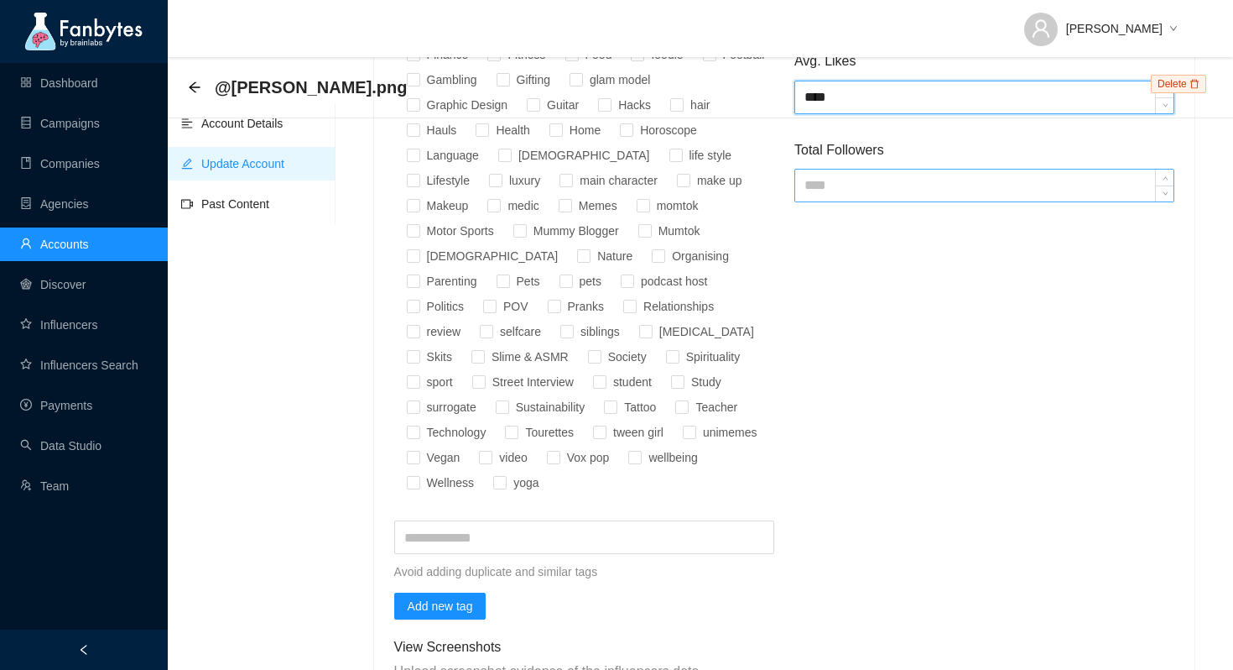
type input "****"
click at [833, 175] on input at bounding box center [984, 185] width 378 height 32
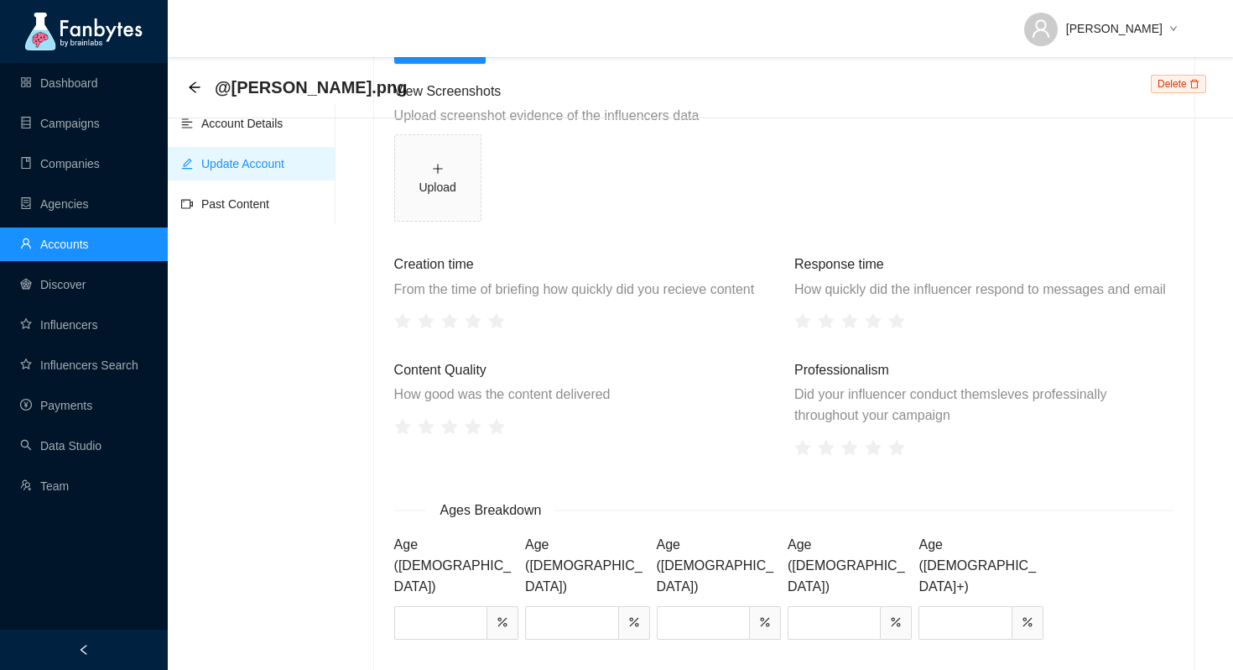
scroll to position [1826, 0]
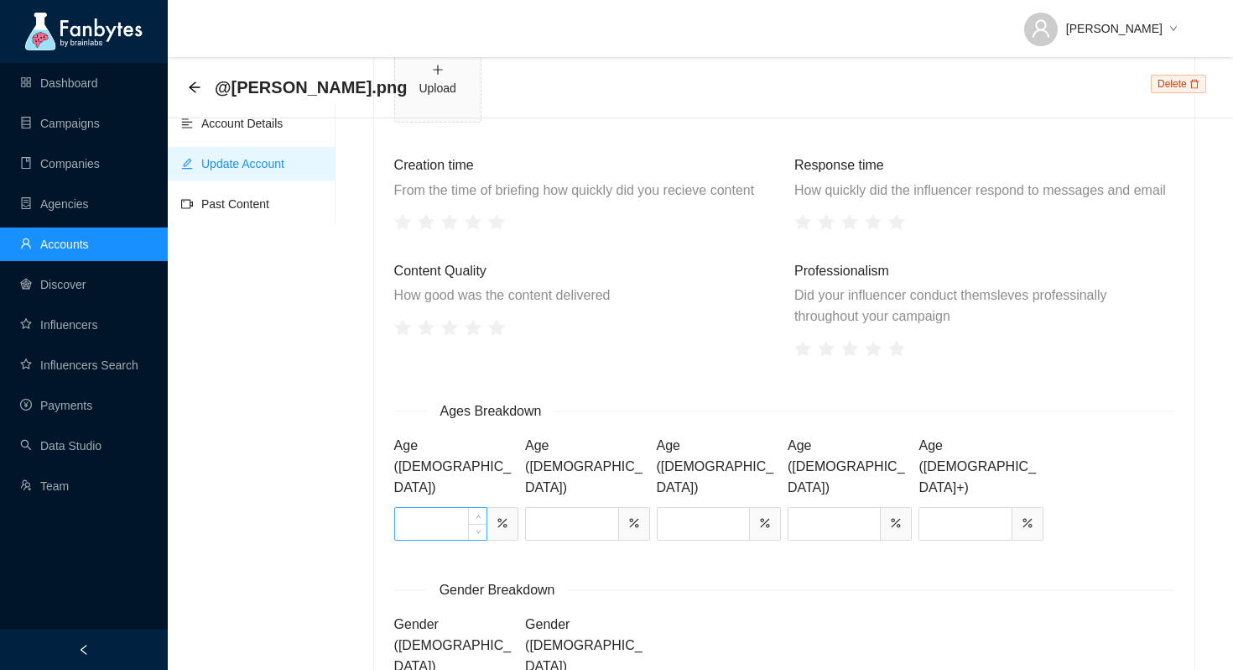
type input "****"
click at [420, 508] on input at bounding box center [440, 524] width 91 height 32
type input "**"
click at [549, 508] on input at bounding box center [571, 524] width 91 height 32
type input "**"
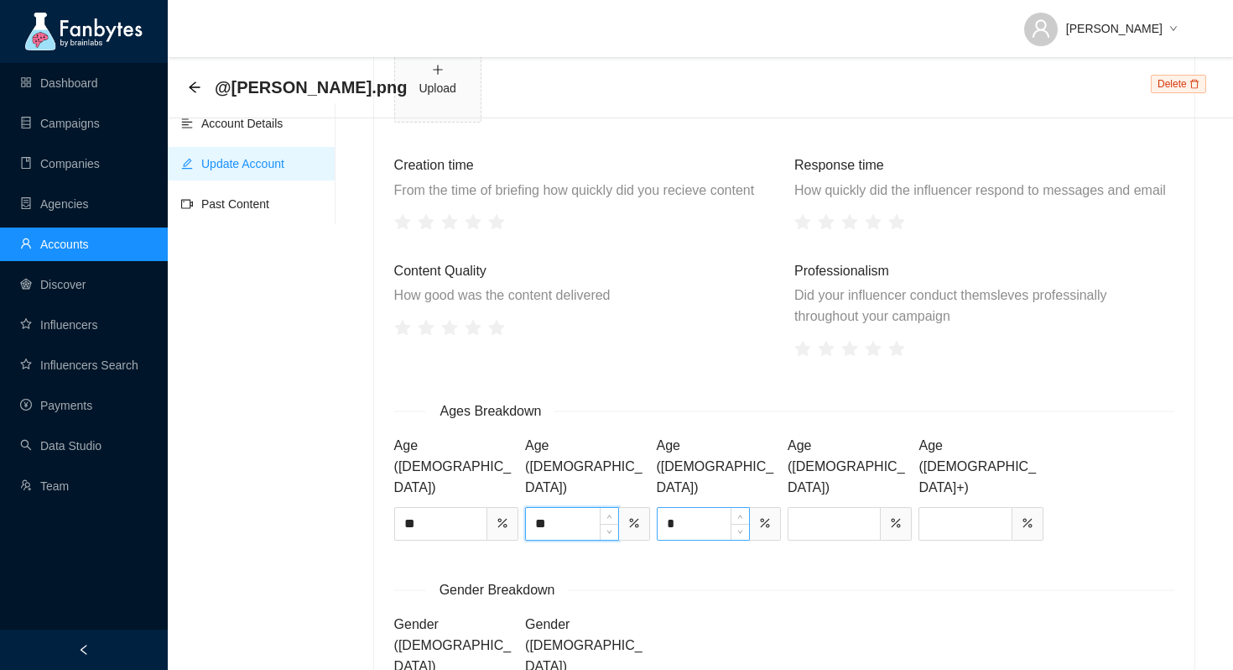
click at [685, 508] on input "*" at bounding box center [703, 524] width 91 height 32
type input "**"
click at [821, 508] on input at bounding box center [834, 524] width 91 height 32
type input "**"
click at [981, 508] on input at bounding box center [965, 524] width 91 height 32
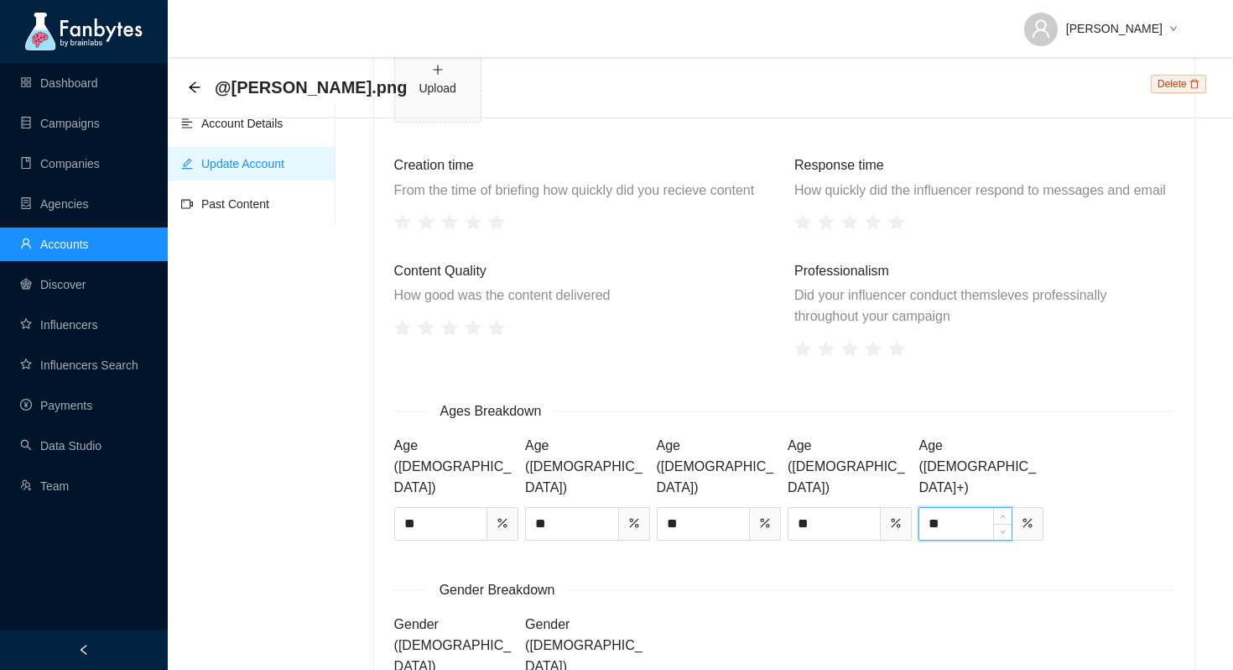
type input "*"
type input "**"
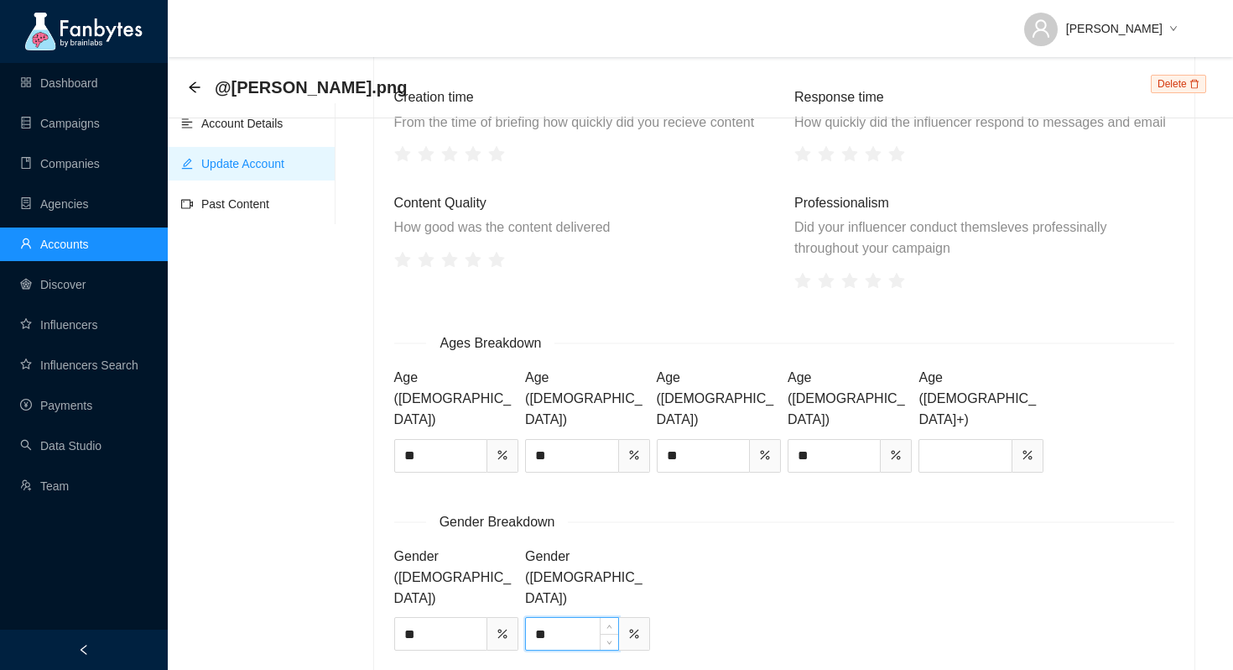
type input "**"
type input "**********"
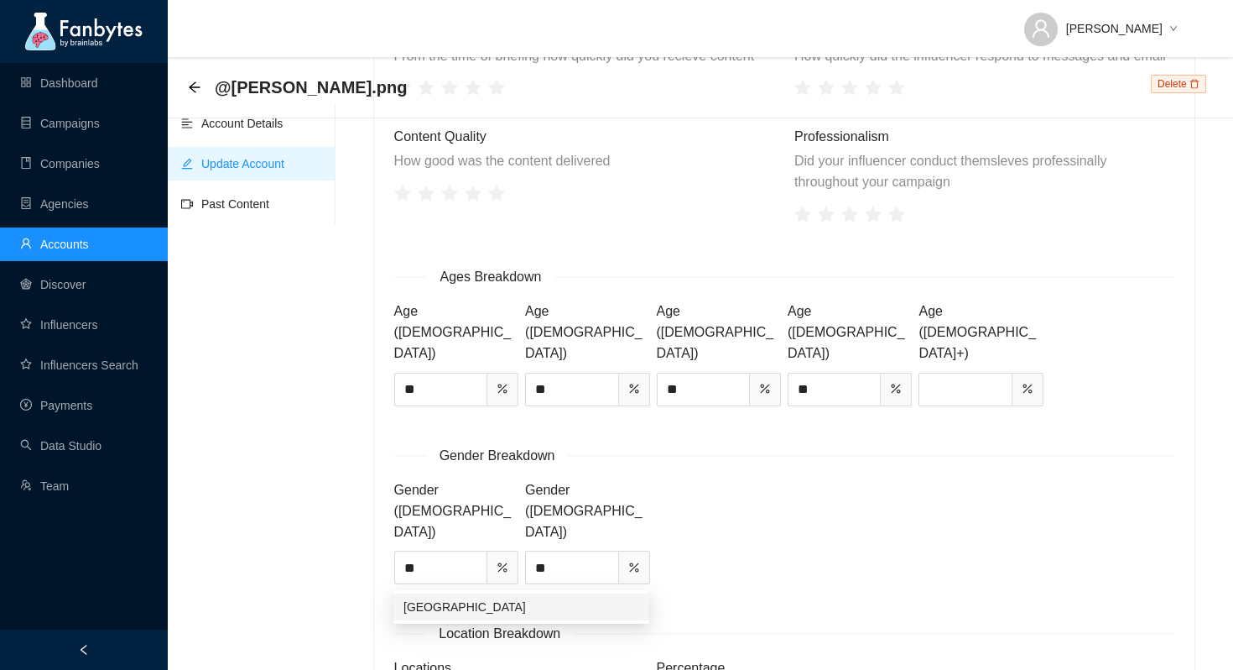
click at [510, 610] on div "United Kingdom" at bounding box center [522, 606] width 236 height 18
type input "**"
type input "*"
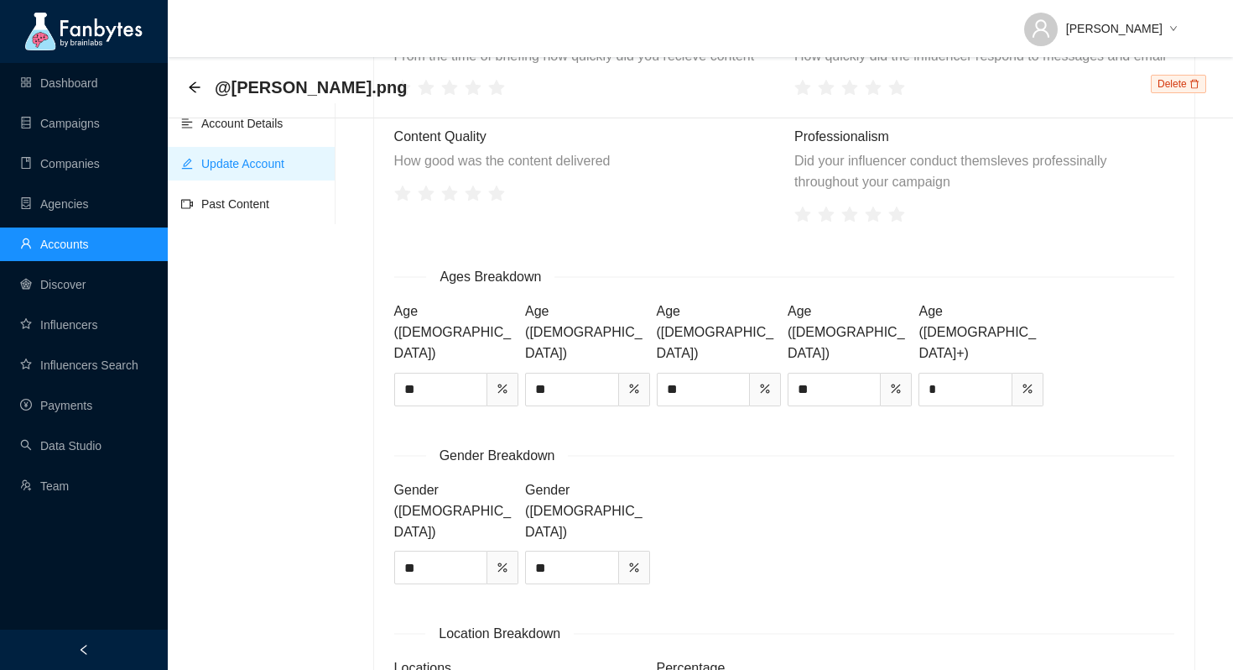
scroll to position [2071, 0]
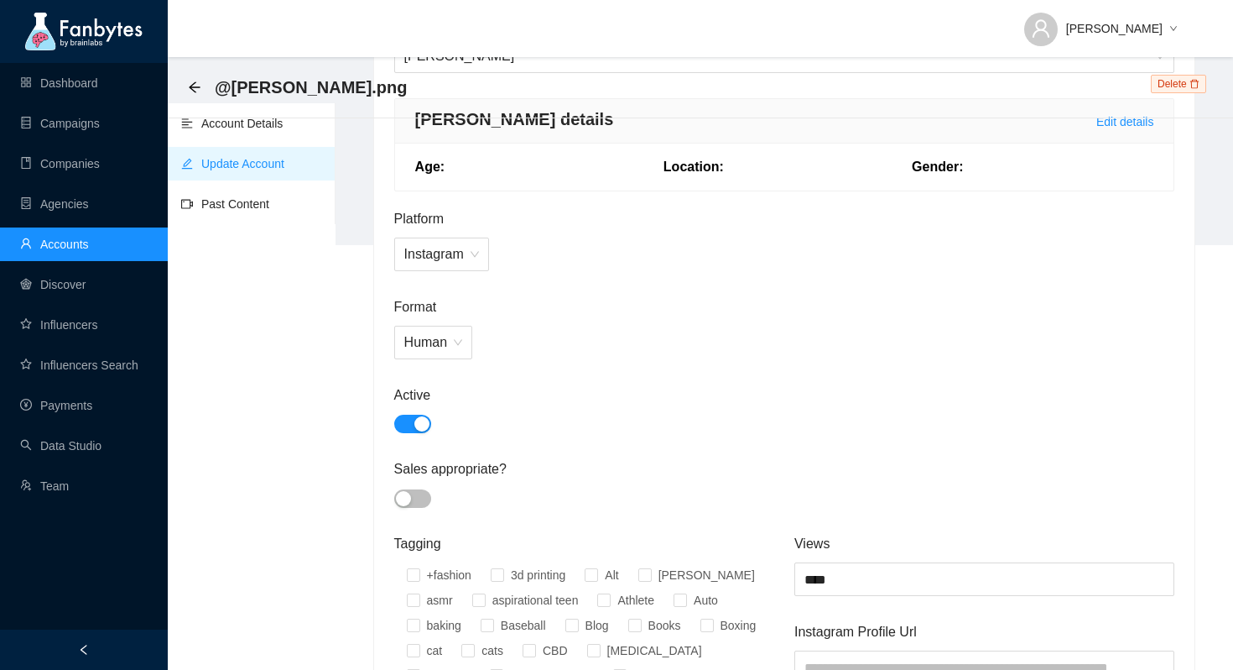
scroll to position [0, 0]
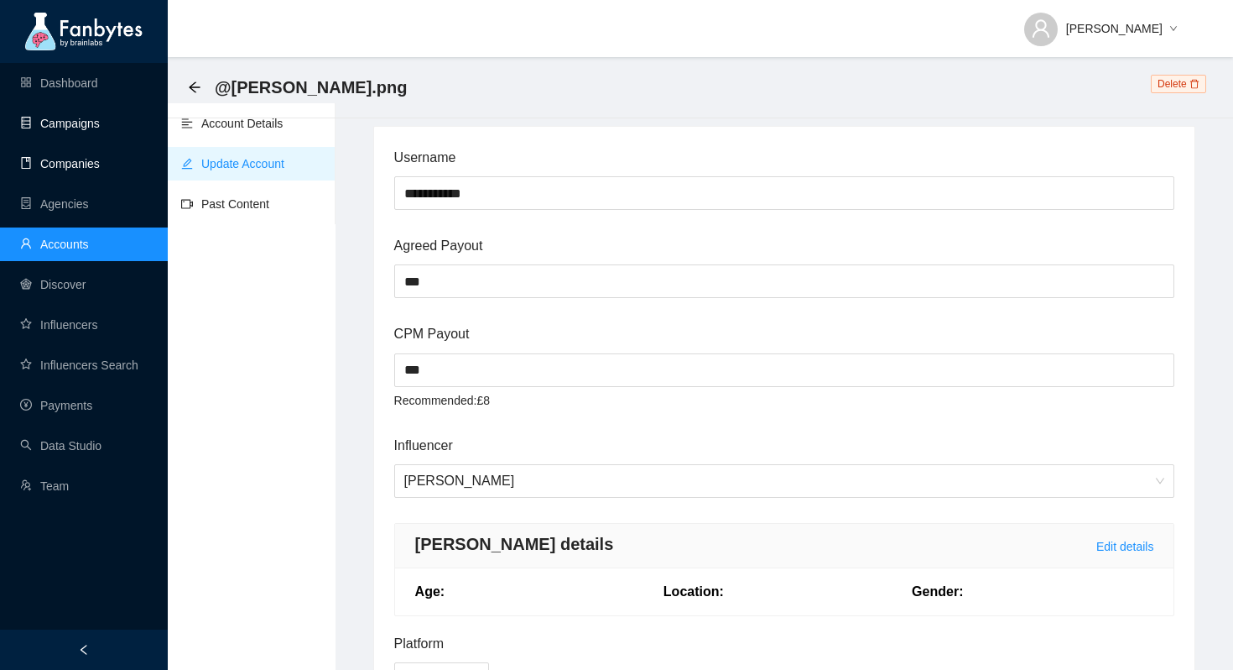
click at [85, 130] on link "Campaigns" at bounding box center [60, 123] width 80 height 13
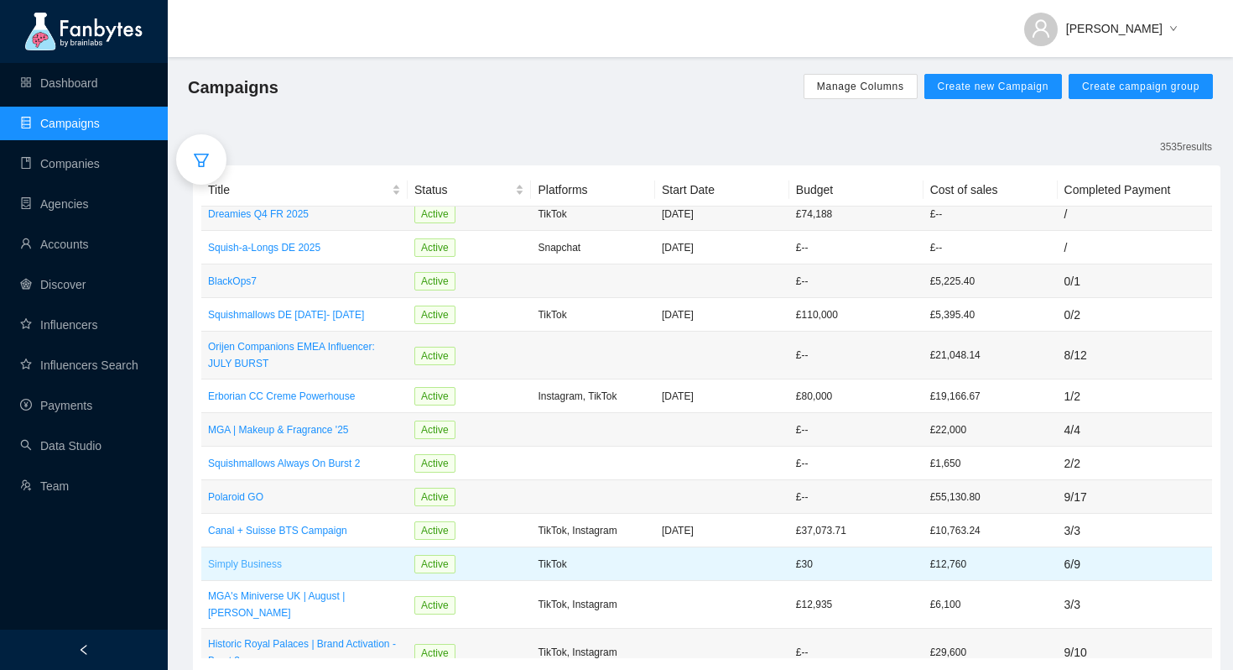
scroll to position [159, 0]
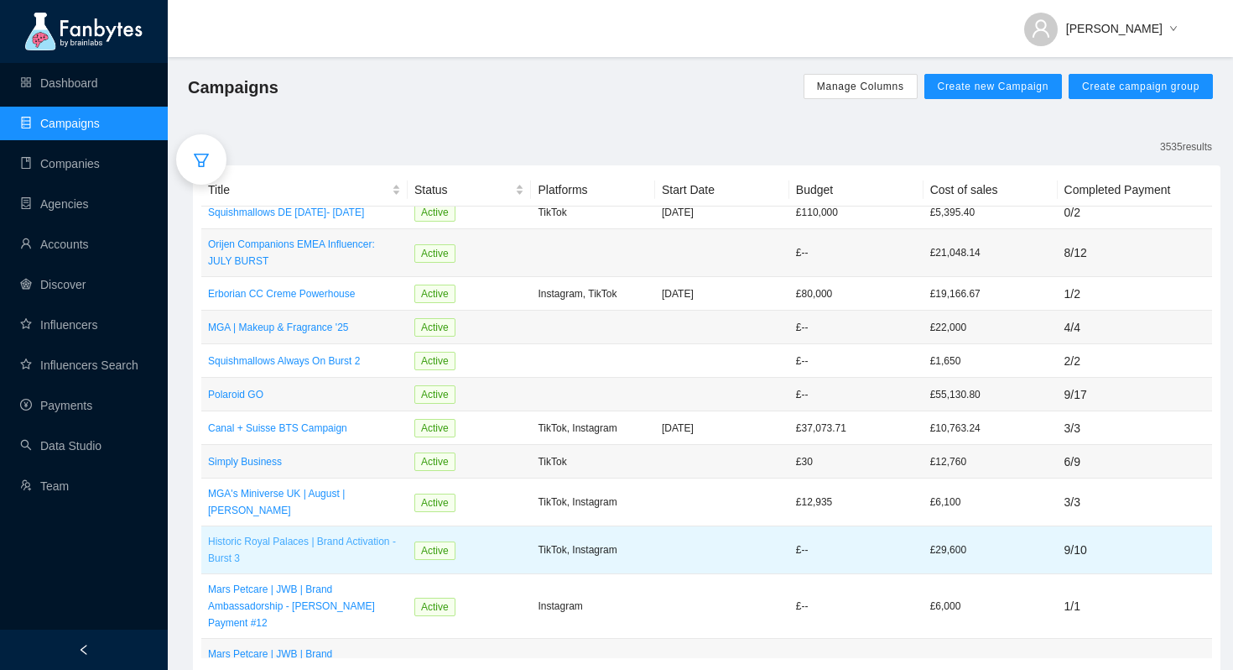
click at [308, 538] on p "Historic Royal Palaces | Brand Activation - Burst 3" at bounding box center [304, 550] width 193 height 34
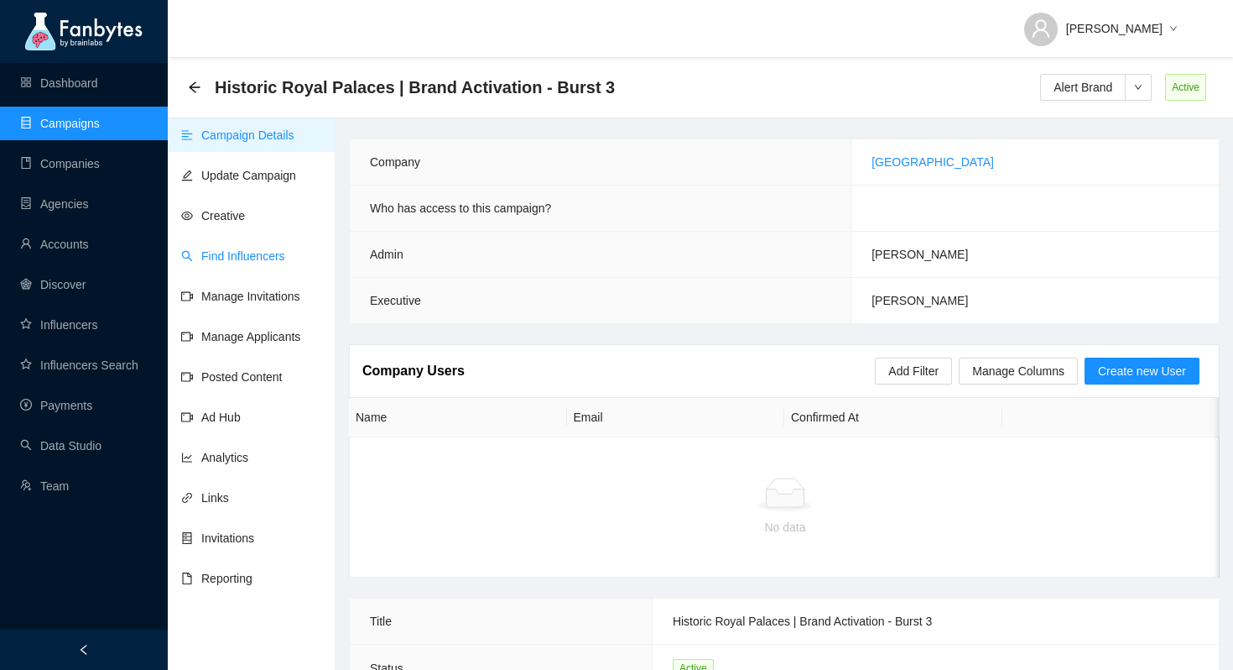
click at [258, 258] on link "Find Influencers" at bounding box center [233, 255] width 104 height 13
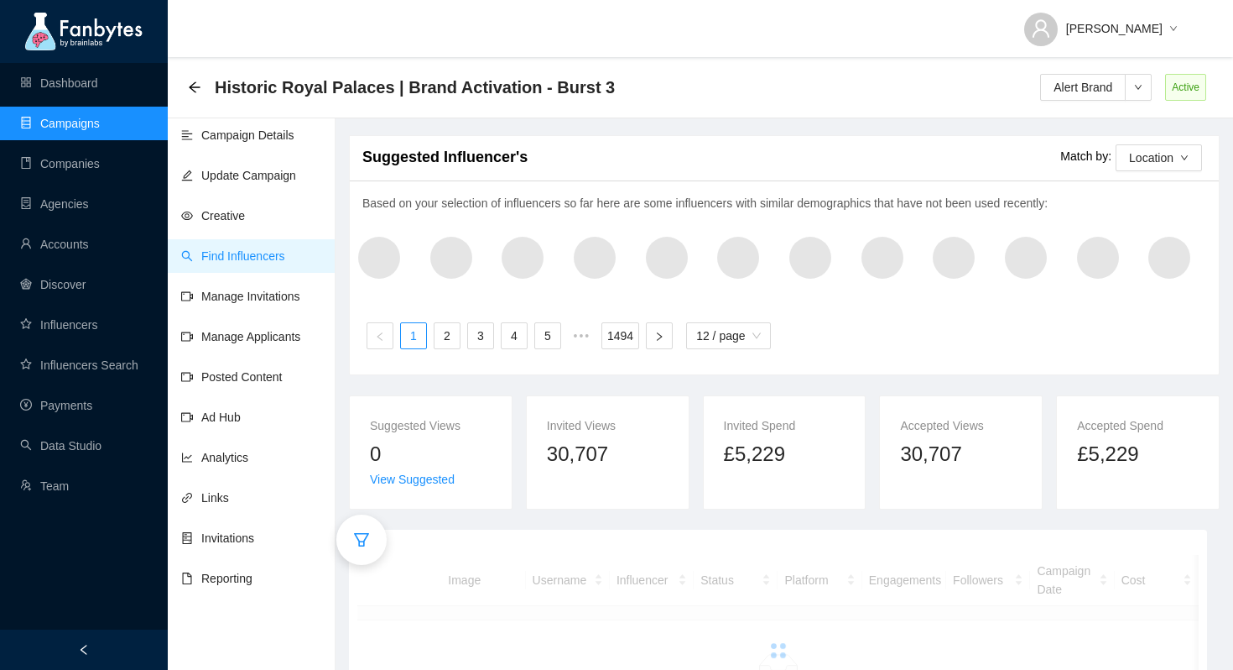
click at [362, 534] on icon "filter" at bounding box center [361, 539] width 15 height 13
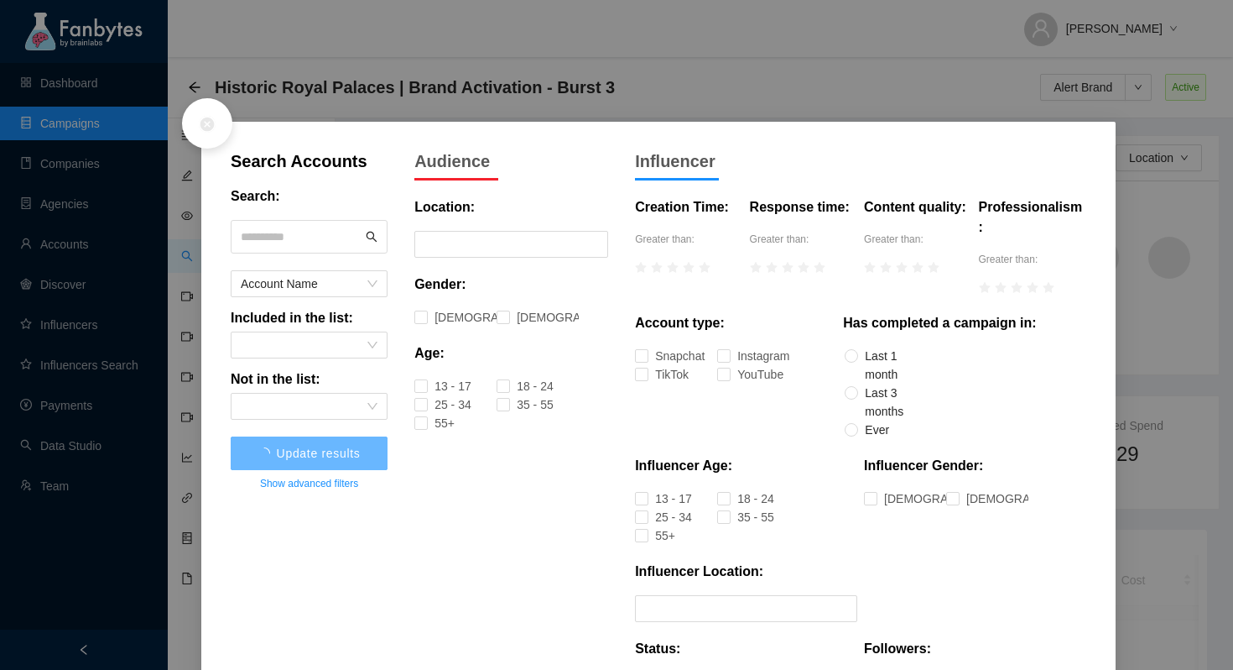
click at [303, 238] on input "text" at bounding box center [302, 236] width 122 height 25
type input "******"
click at [338, 456] on span "Update results" at bounding box center [310, 452] width 84 height 13
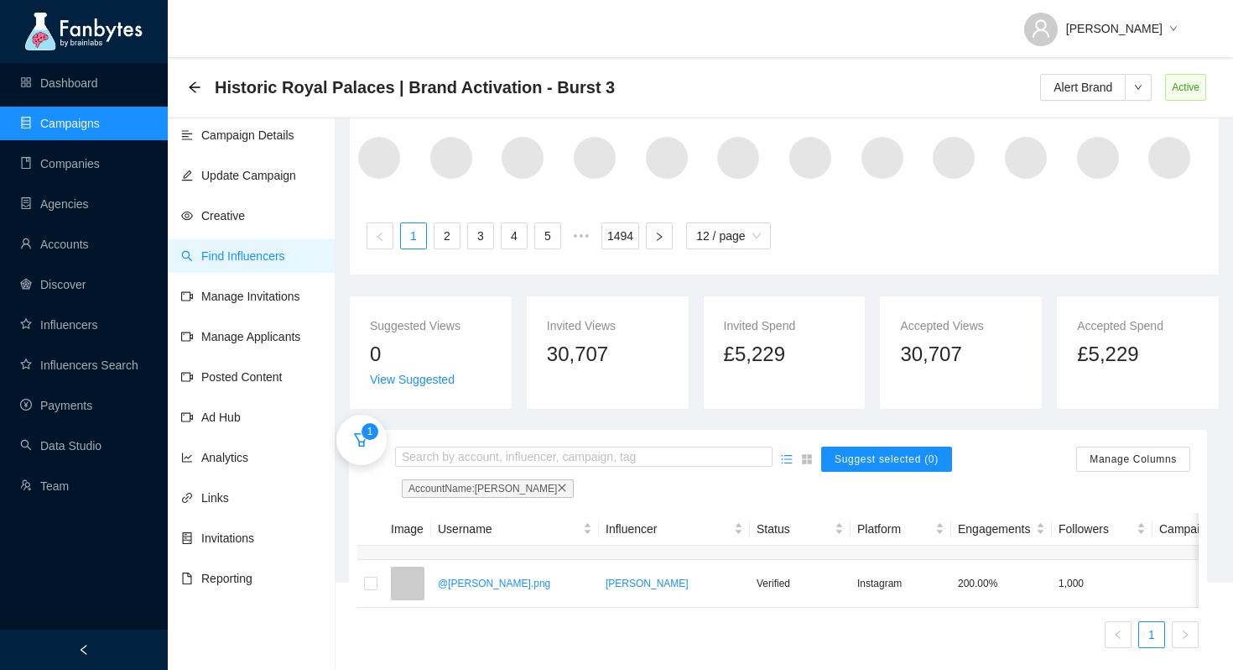
scroll to position [117, 0]
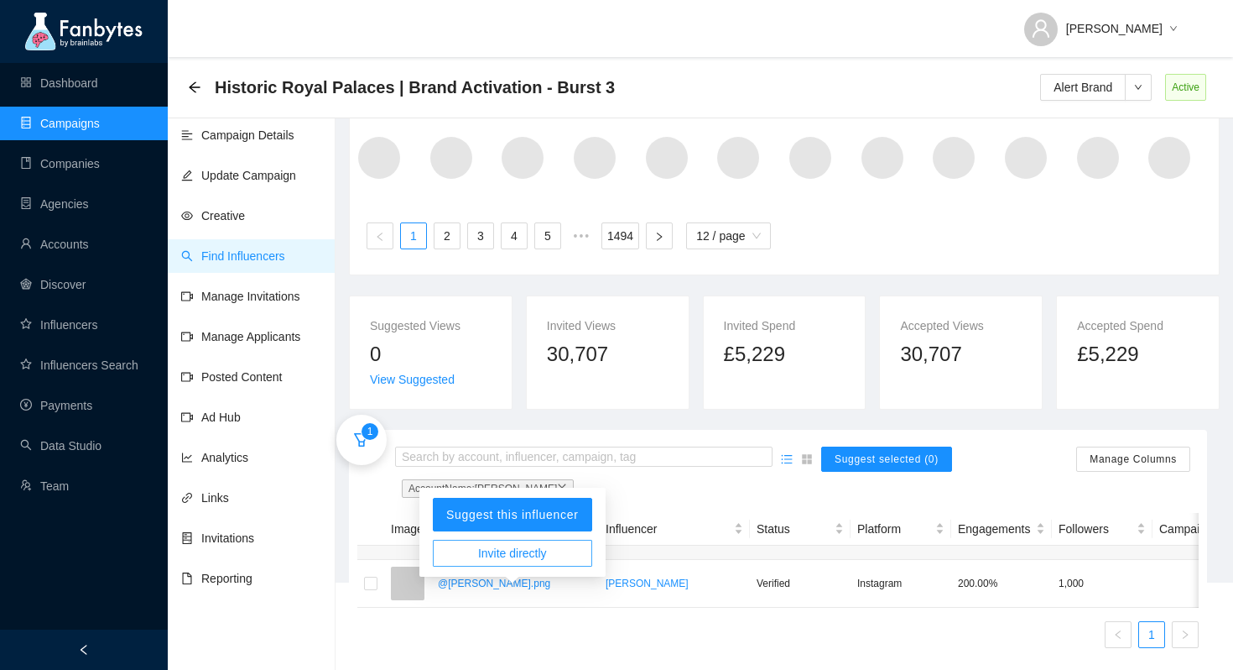
click at [538, 544] on span "Invite directly" at bounding box center [512, 553] width 69 height 18
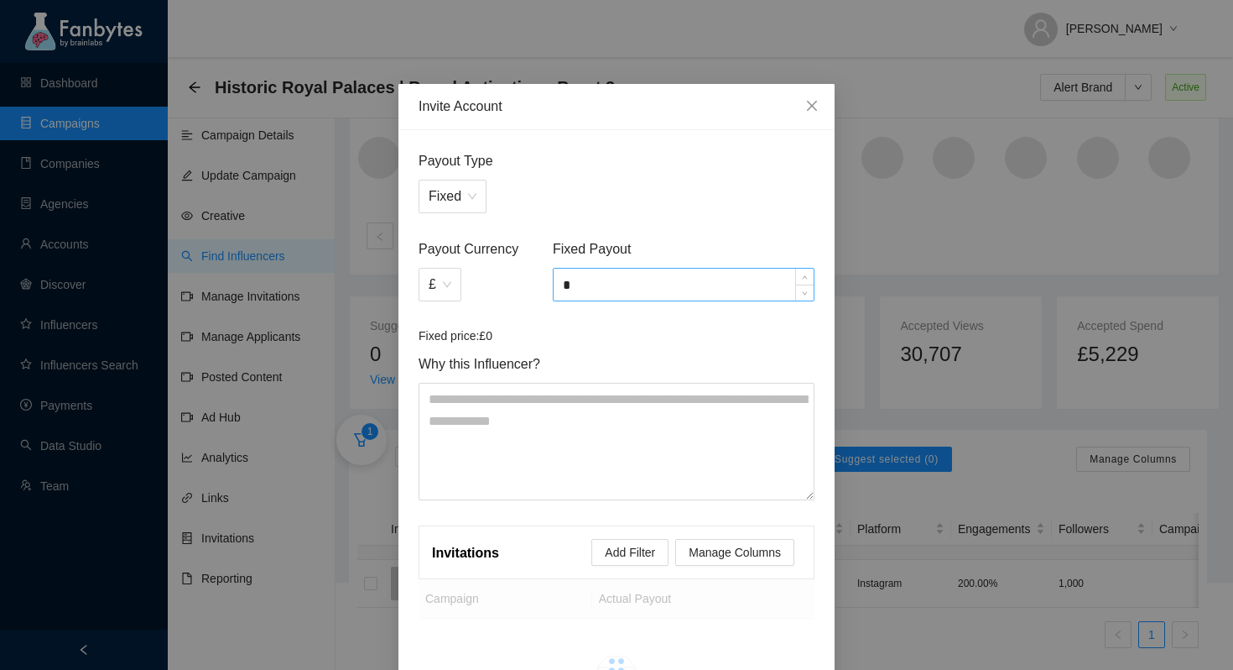
click at [614, 297] on input "*" at bounding box center [684, 284] width 260 height 32
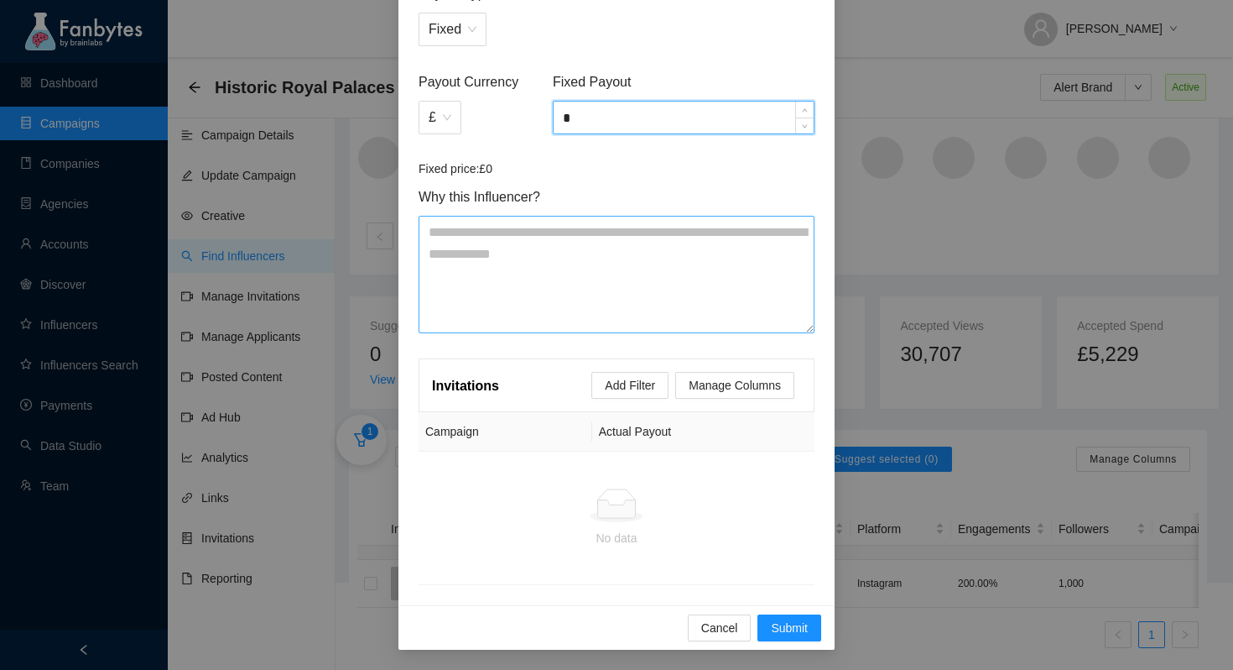
scroll to position [166, 0]
type input "*"
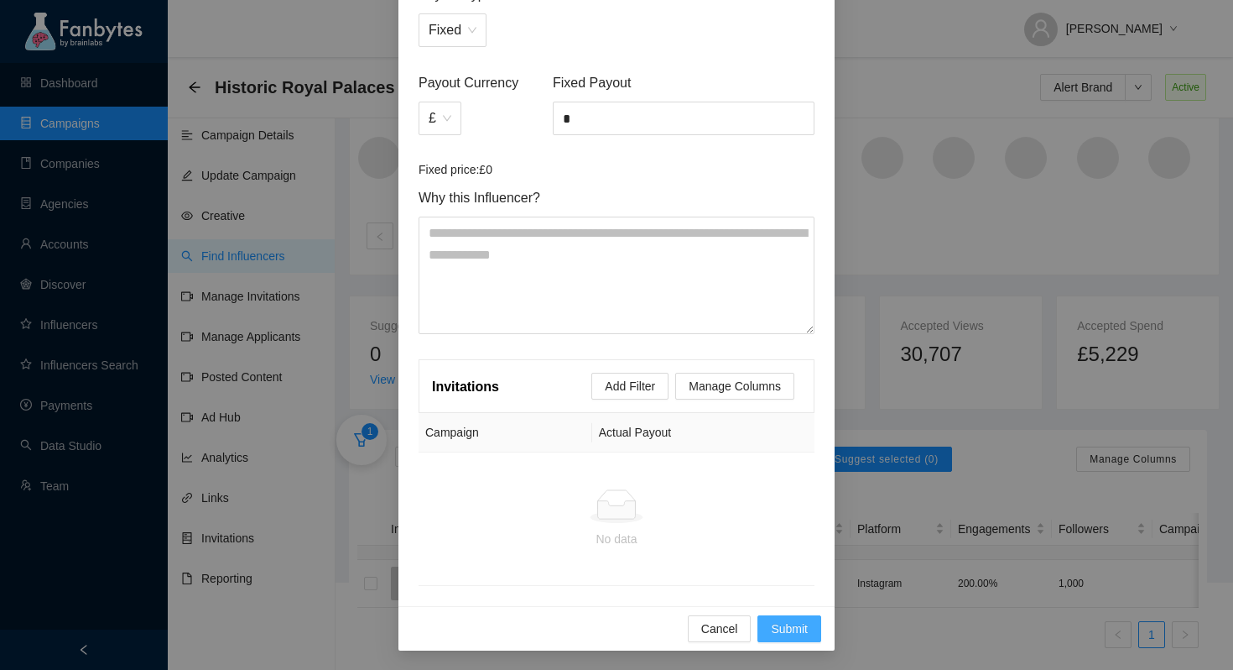
click at [799, 623] on span "Submit" at bounding box center [789, 628] width 37 height 18
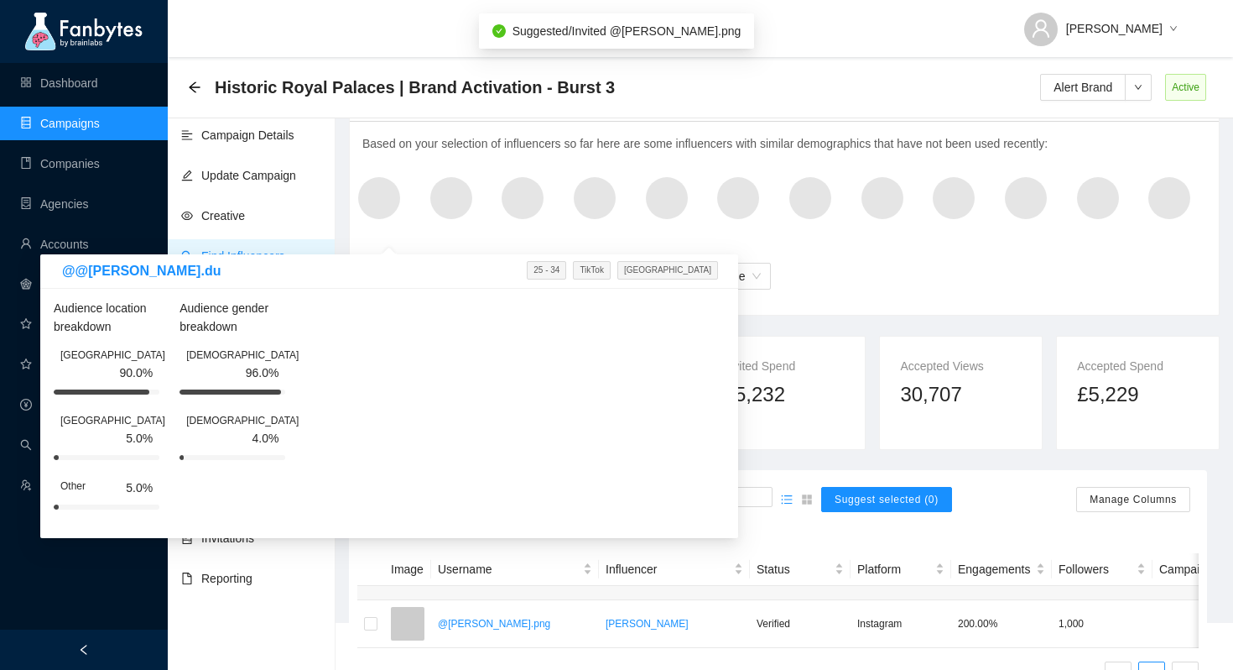
scroll to position [117, 0]
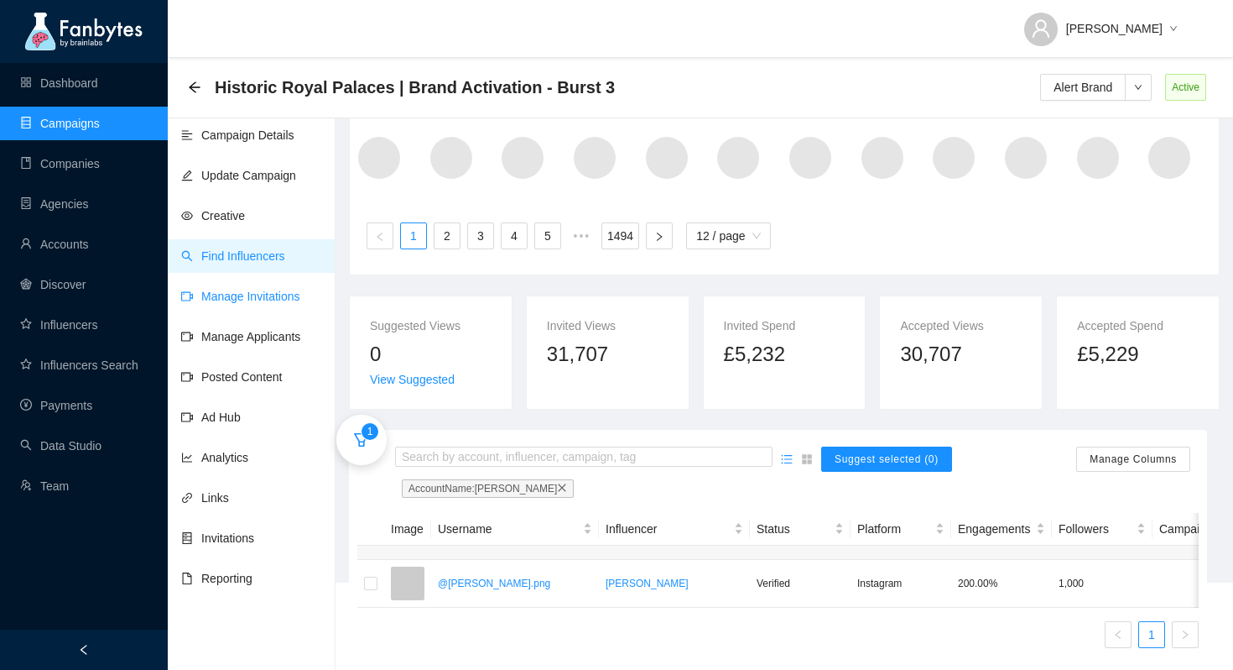
click at [284, 296] on link "Manage Invitations" at bounding box center [240, 295] width 119 height 13
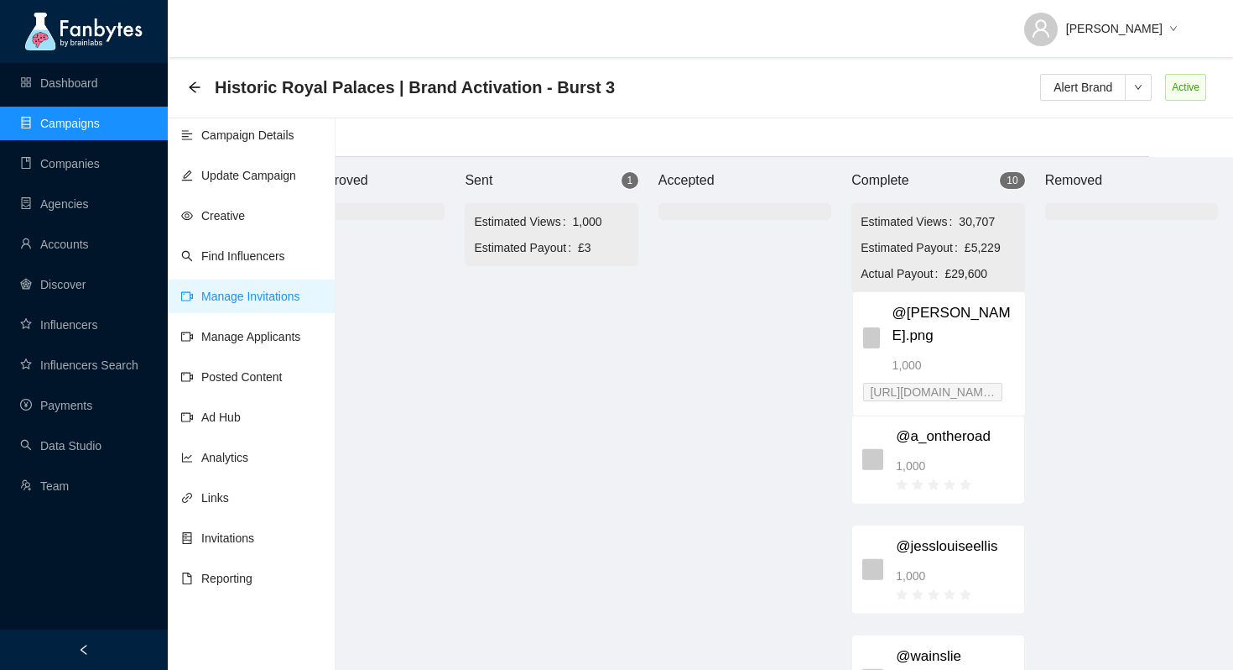
scroll to position [17, 93]
drag, startPoint x: 604, startPoint y: 311, endPoint x: 911, endPoint y: 316, distance: 307.1
click at [911, 316] on div "Brand Approved Sent 1 Estimated Views 1,000 Estimated Payout £3 @ananya.png 1,0…" at bounding box center [735, 413] width 1007 height 513
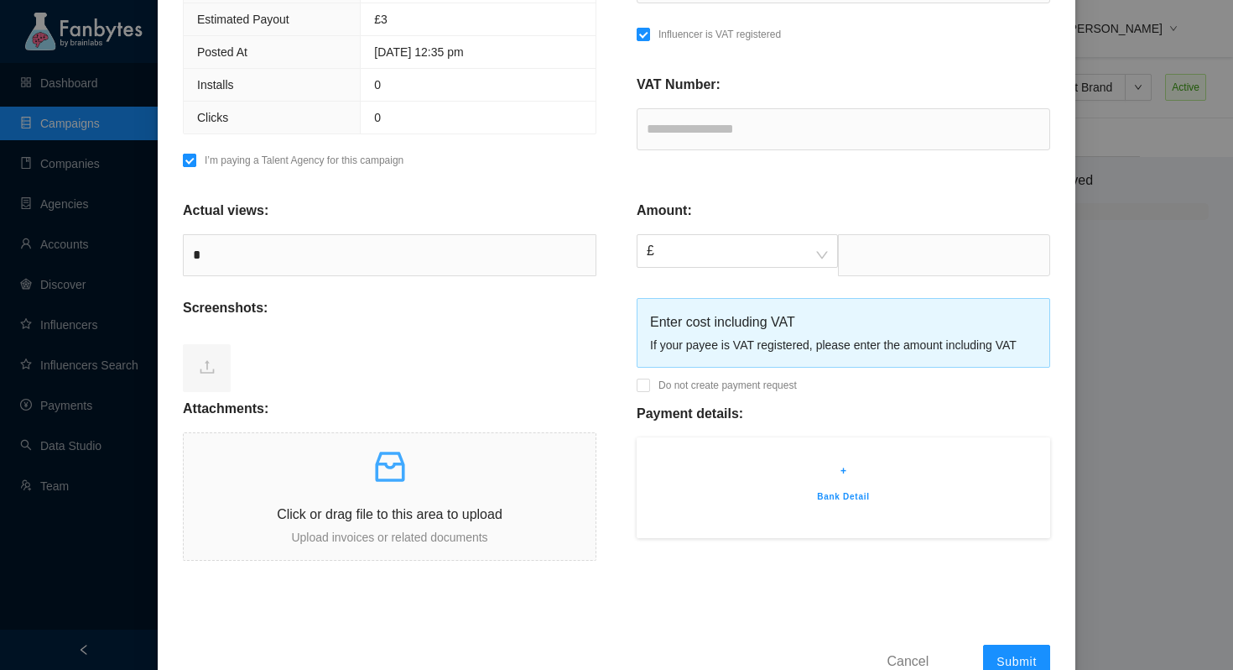
scroll to position [412, 0]
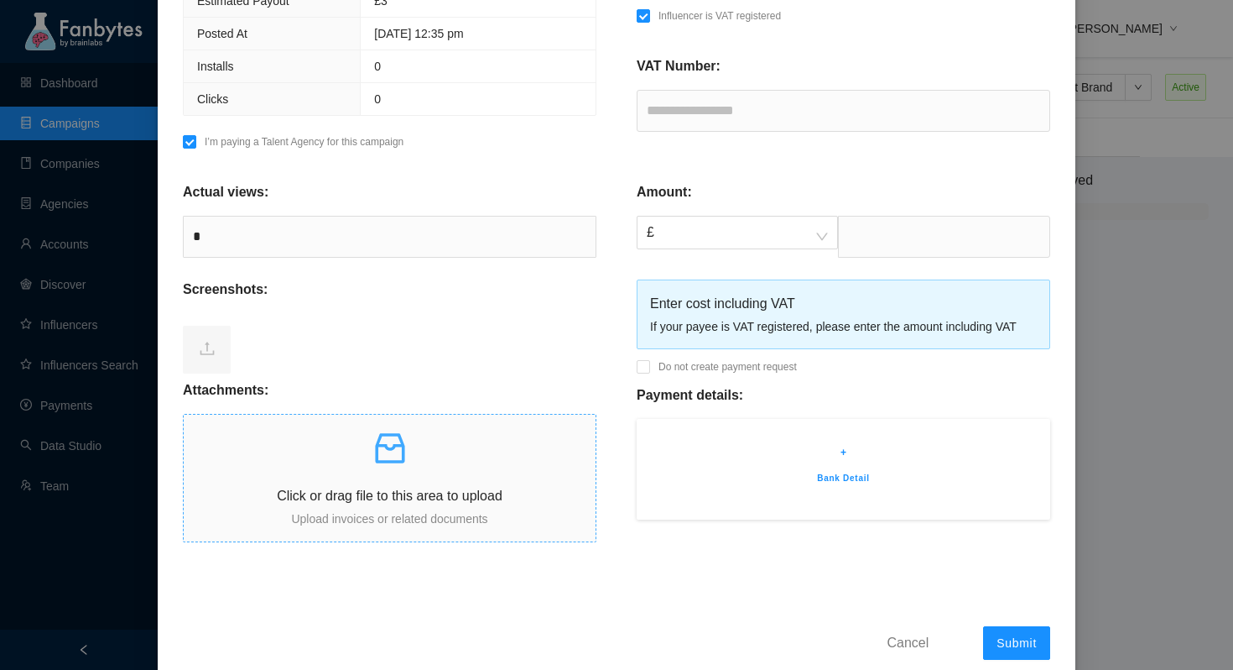
click at [382, 451] on icon "inbox" at bounding box center [390, 448] width 40 height 40
click at [774, 98] on input "text" at bounding box center [844, 111] width 414 height 42
paste input "*********"
type input "*********"
click at [688, 171] on div "Amount: £ Enter cost including VAT If your payee is VAT registered, please ente…" at bounding box center [844, 363] width 454 height 407
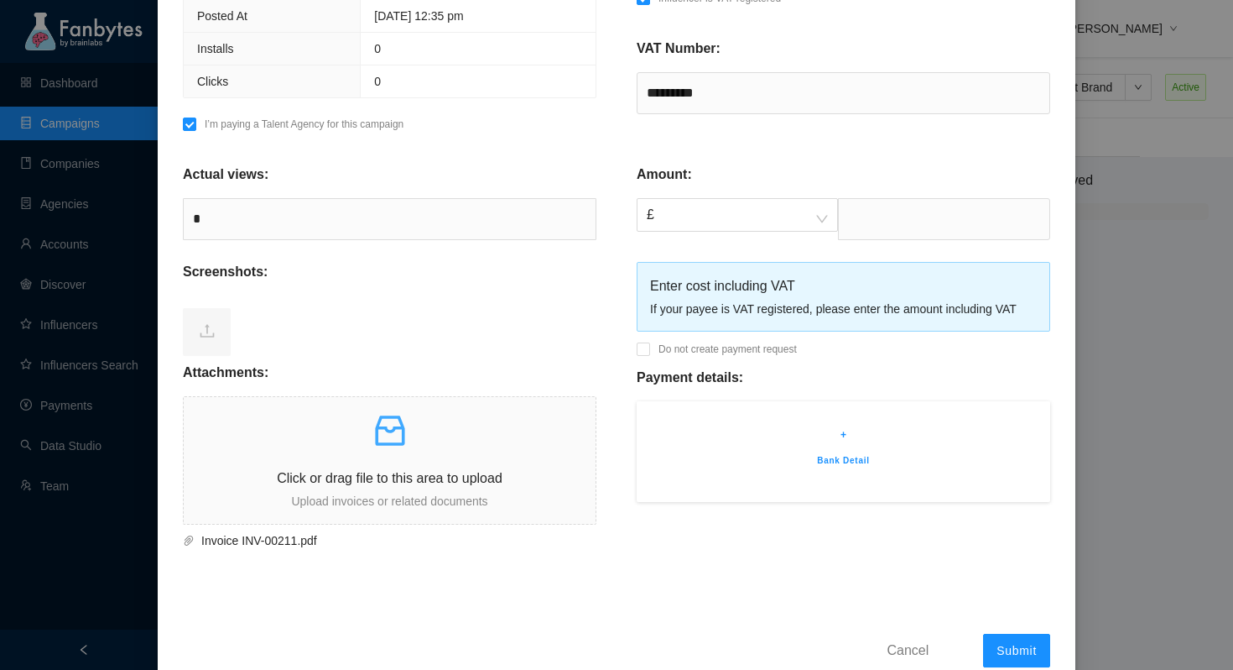
scroll to position [444, 0]
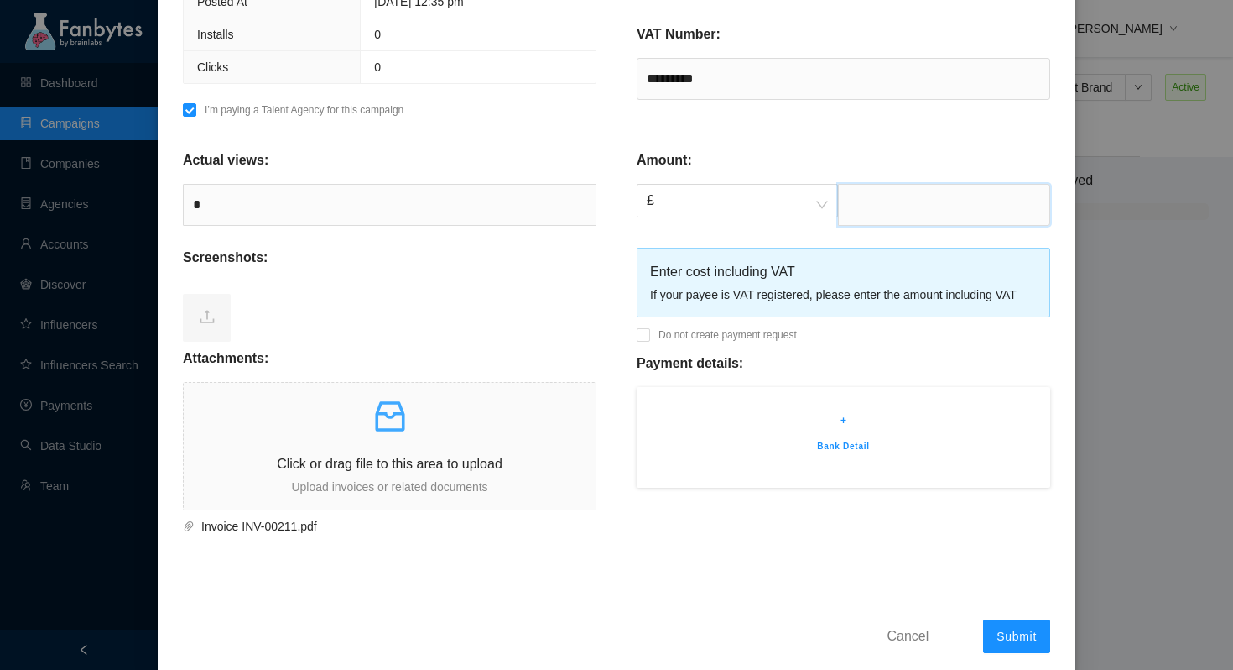
click at [873, 206] on input "text" at bounding box center [944, 205] width 212 height 42
type input "****"
click at [553, 305] on div at bounding box center [390, 314] width 414 height 67
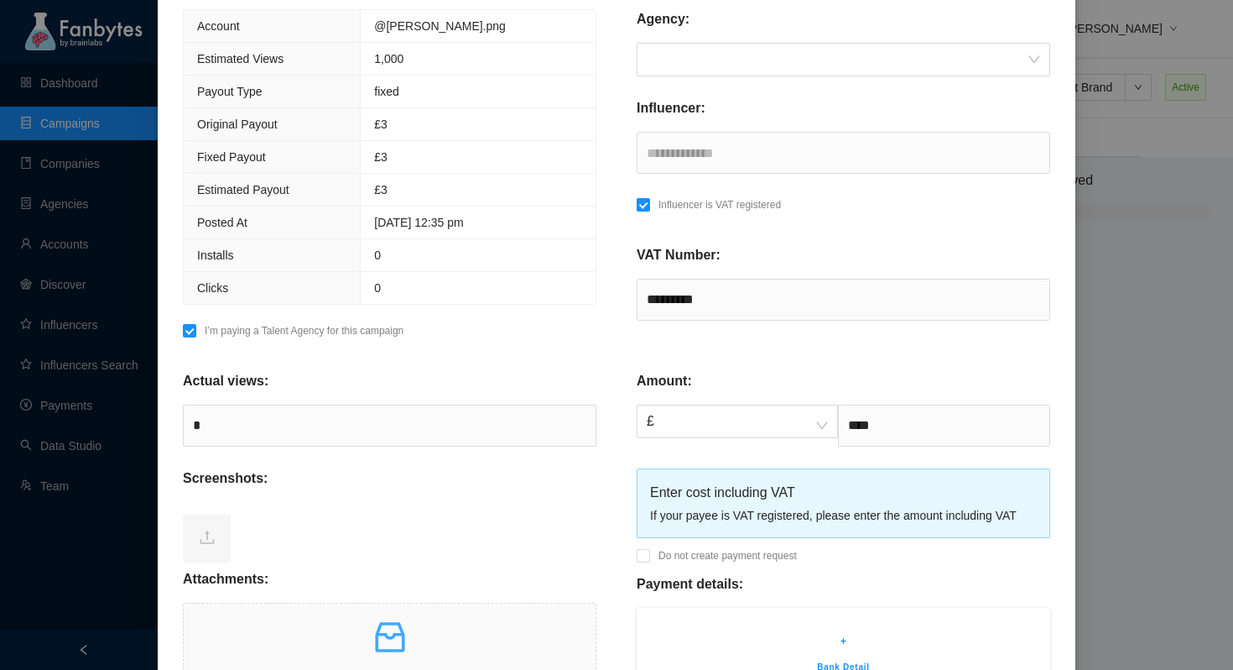
scroll to position [213, 0]
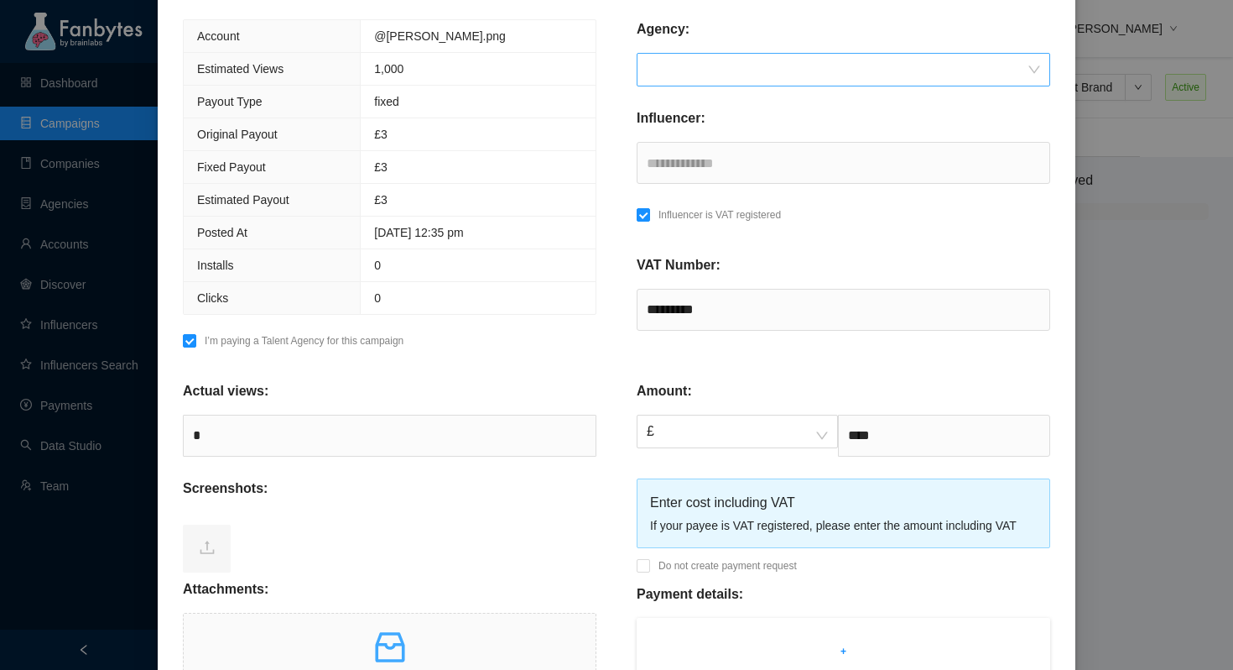
click at [714, 61] on input "search" at bounding box center [838, 70] width 382 height 32
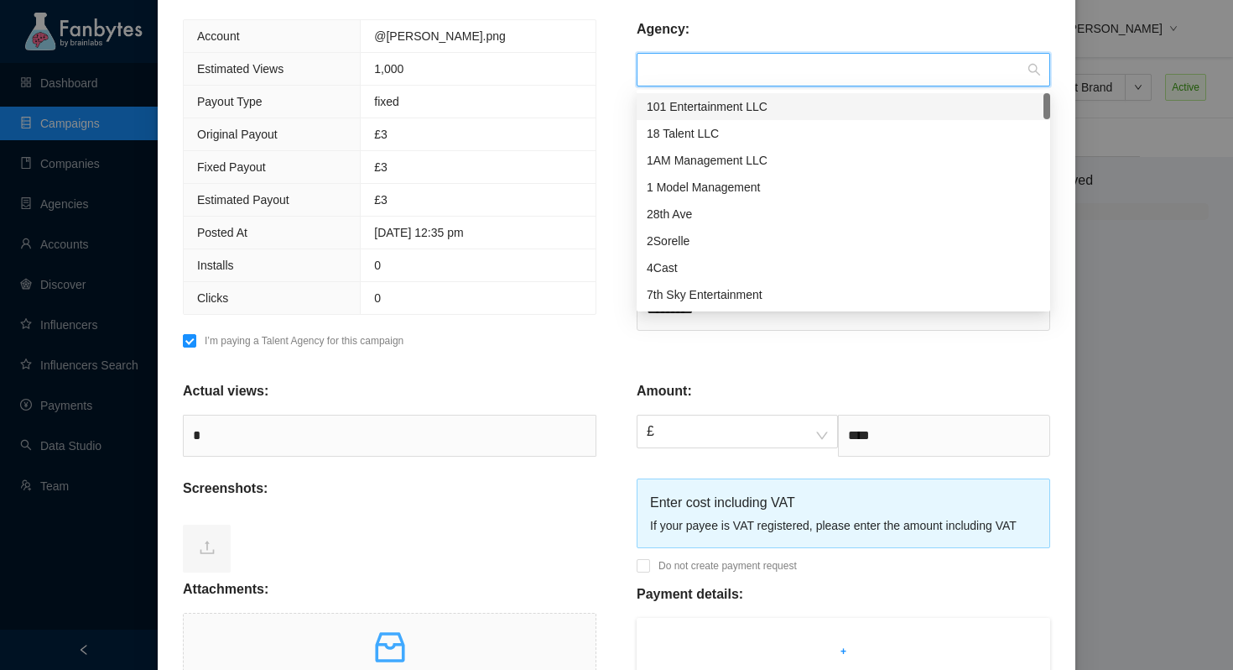
click at [735, 27] on div "Agency:" at bounding box center [844, 36] width 414 height 34
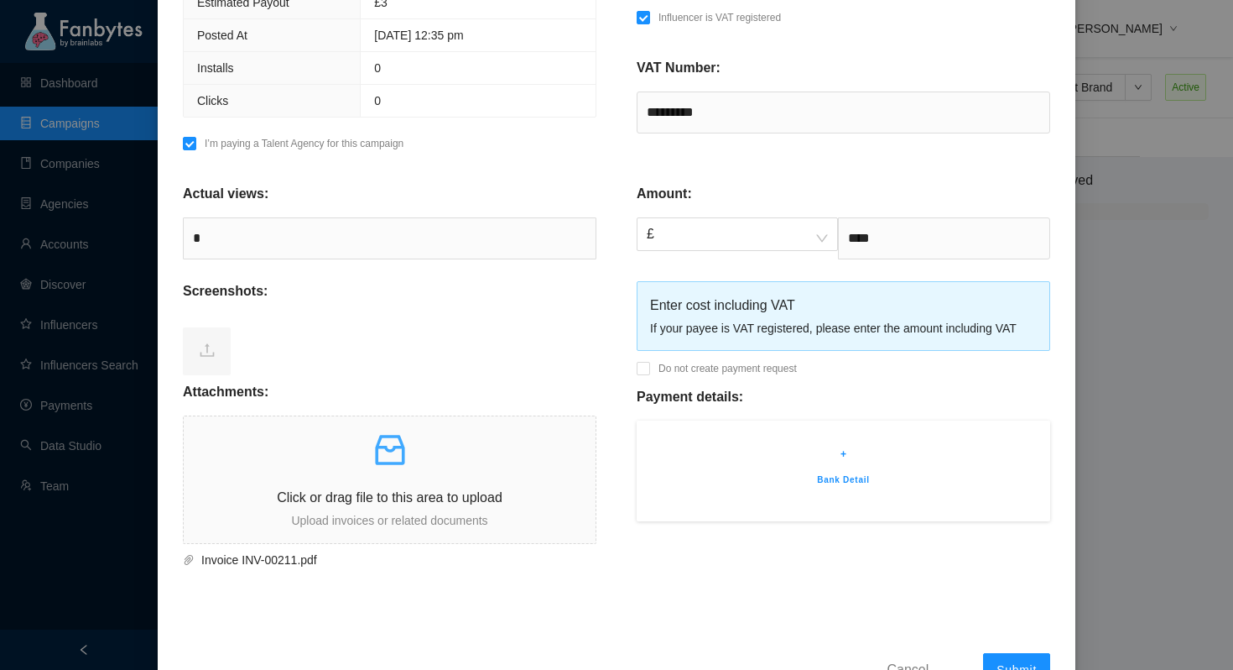
scroll to position [468, 0]
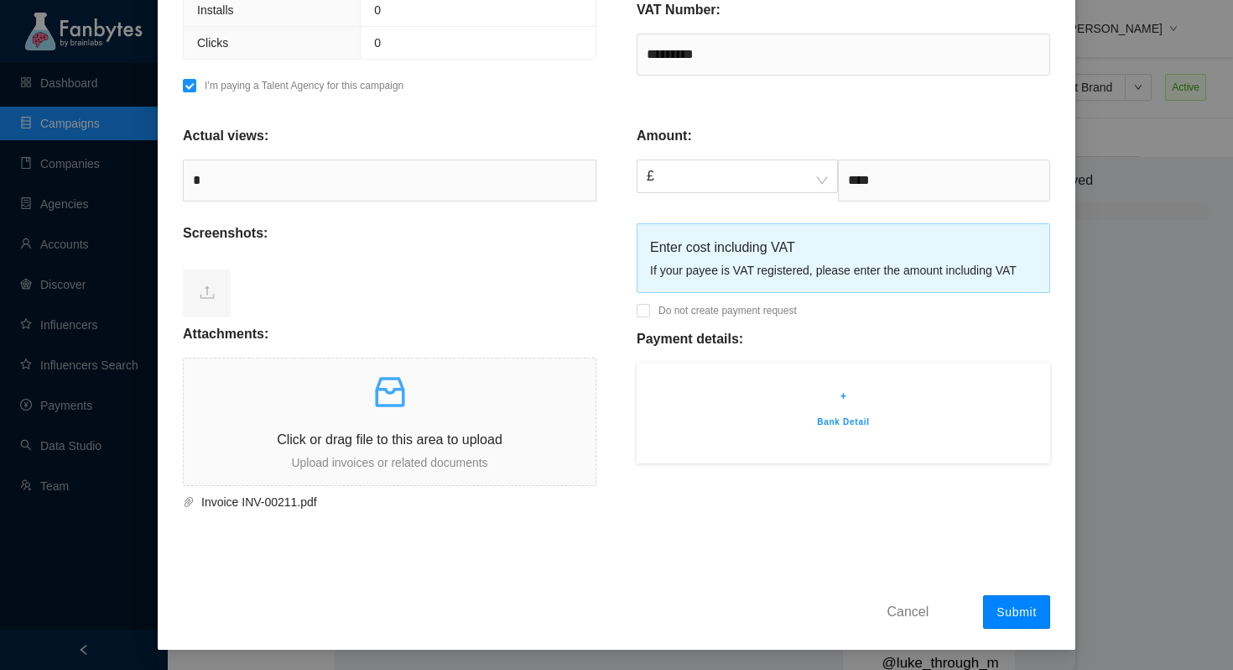
click at [1015, 609] on span "Submit" at bounding box center [1017, 611] width 40 height 13
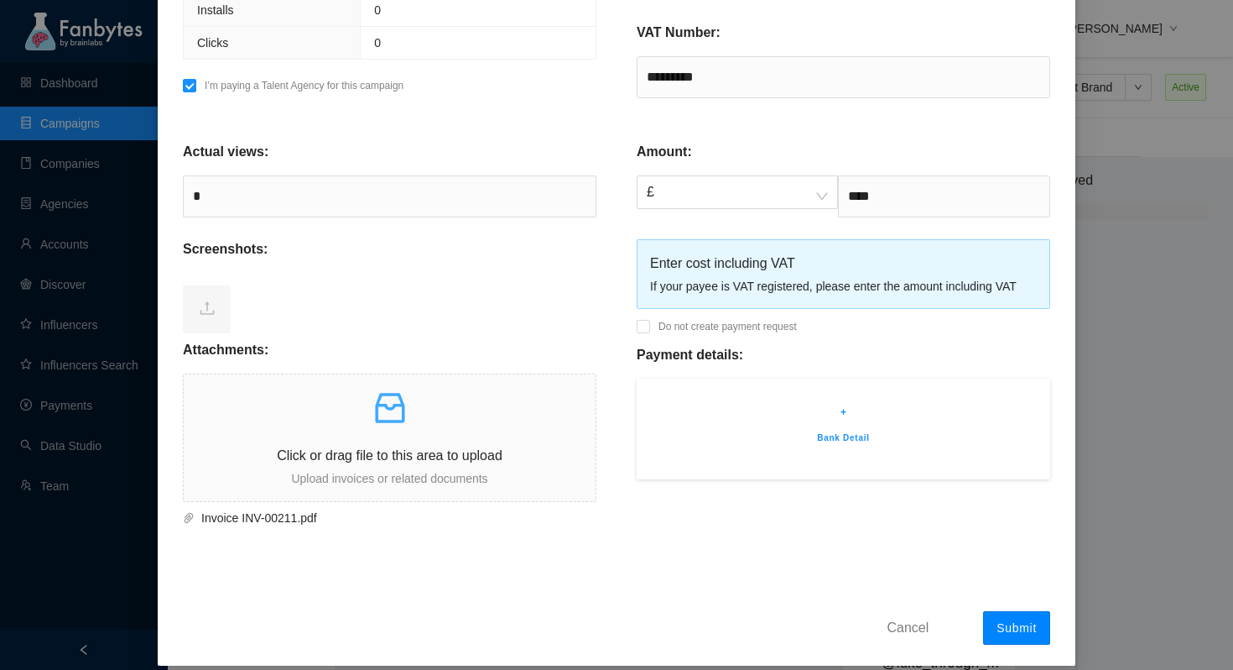
scroll to position [0, 0]
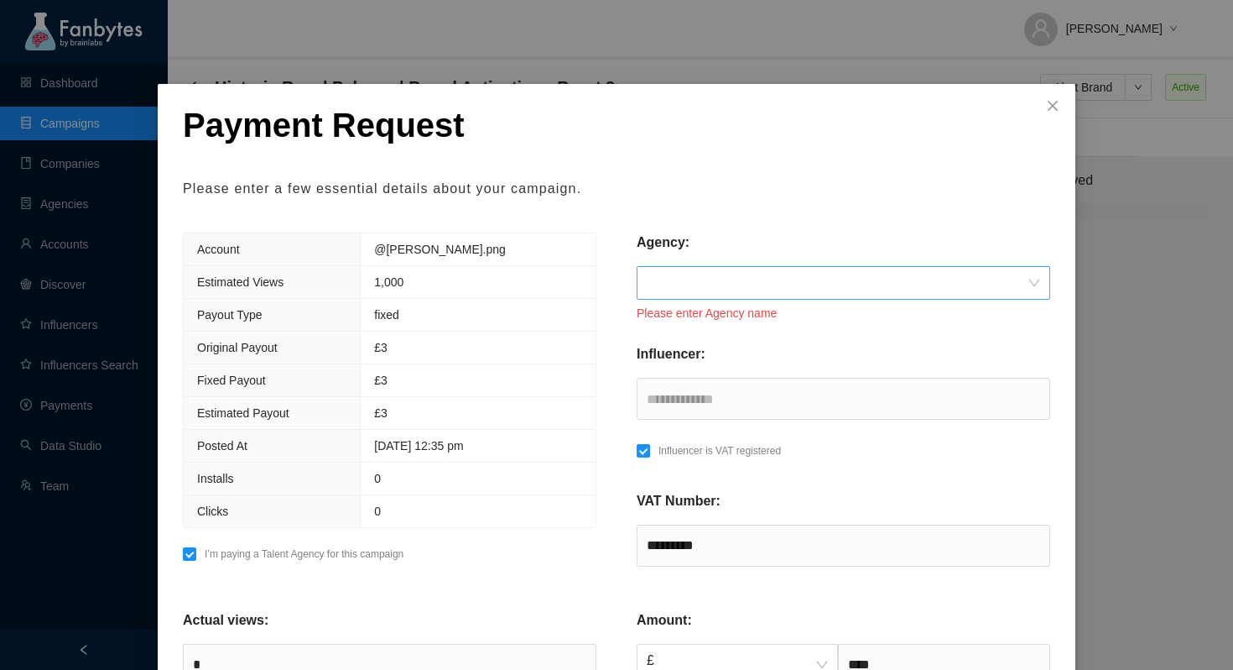
click at [748, 278] on input "search" at bounding box center [838, 283] width 382 height 32
paste input "**********"
type input "**********"
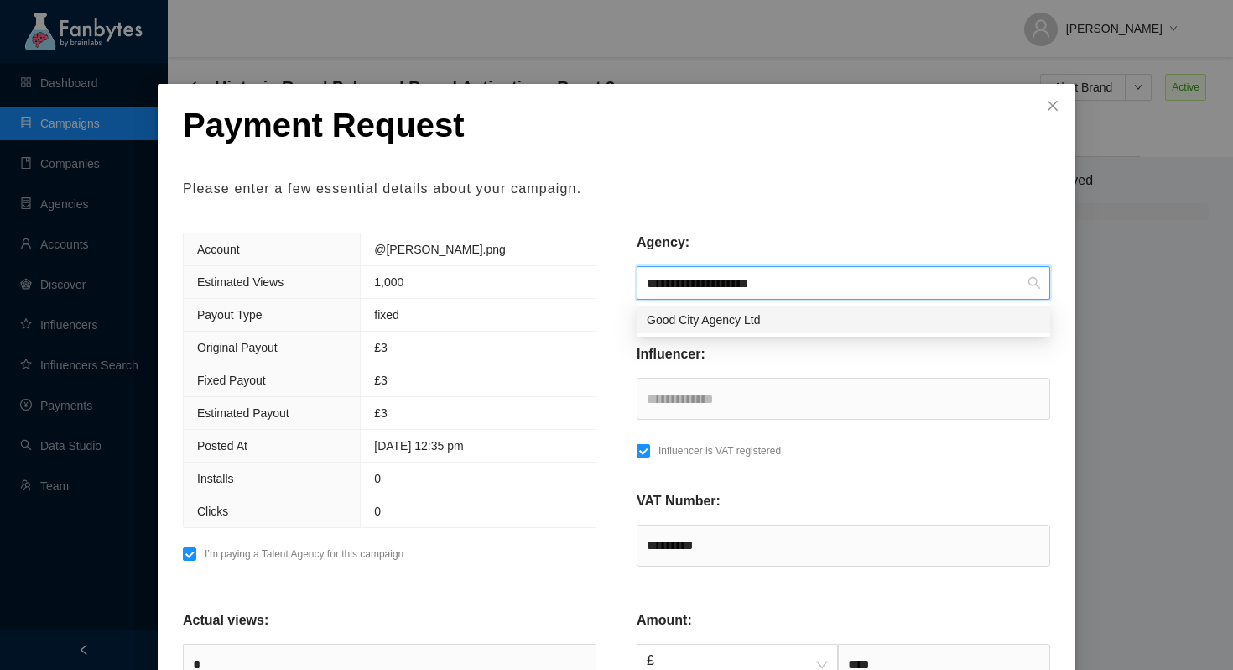
click at [785, 318] on div "Good City Agency Ltd" at bounding box center [844, 319] width 394 height 18
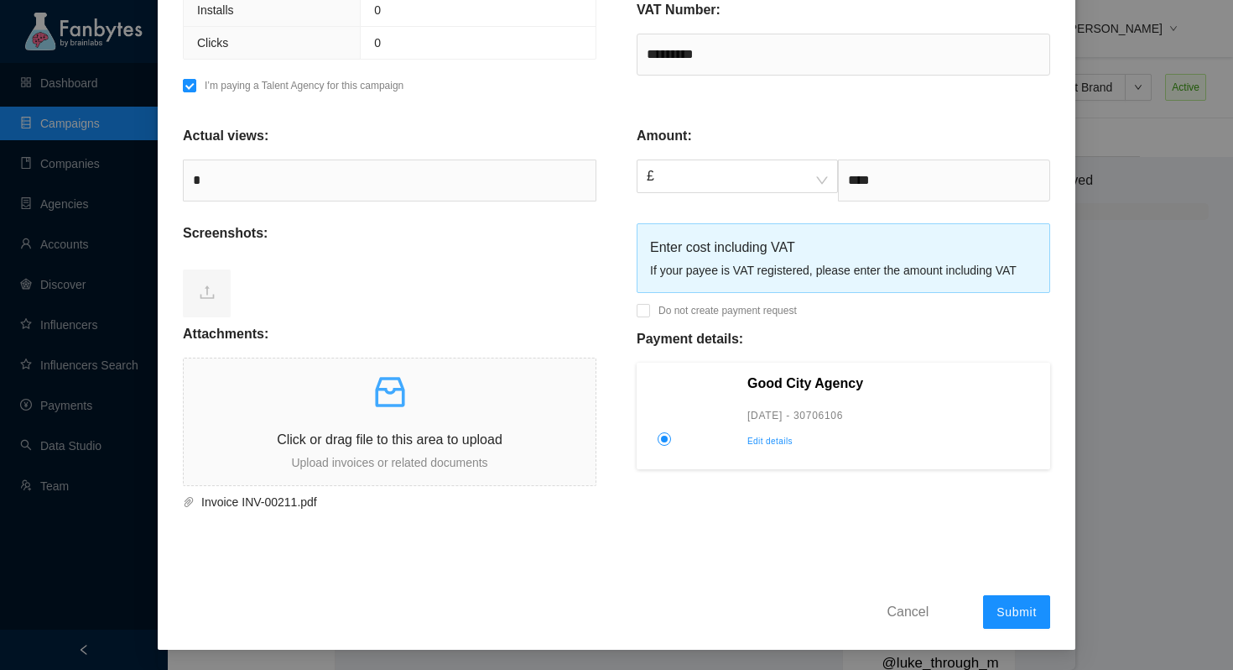
scroll to position [467, 0]
click at [1006, 616] on span "Submit" at bounding box center [1017, 612] width 40 height 13
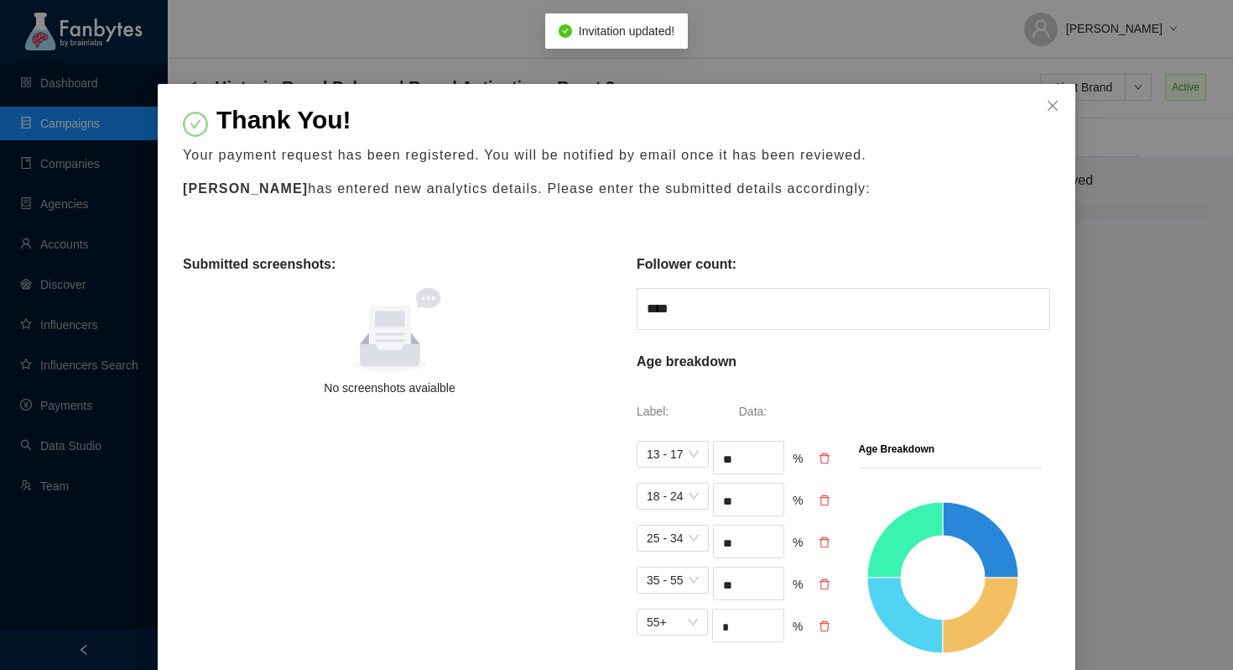
scroll to position [969, 0]
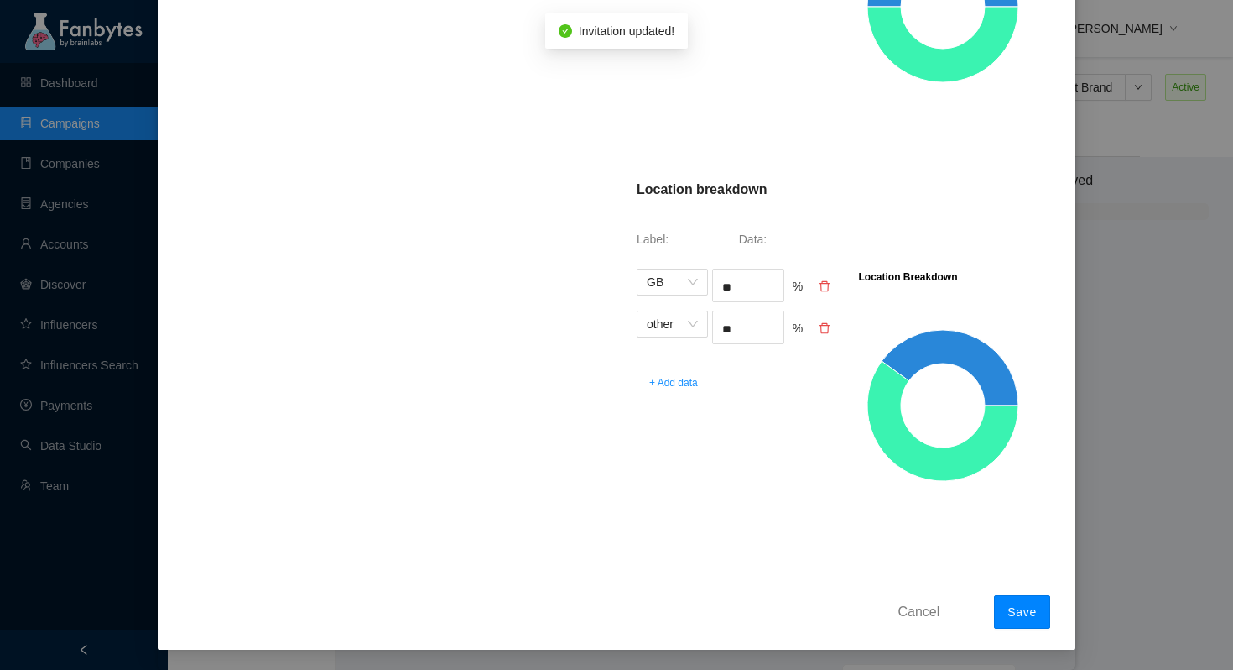
click at [1023, 597] on button "Save" at bounding box center [1022, 612] width 56 height 34
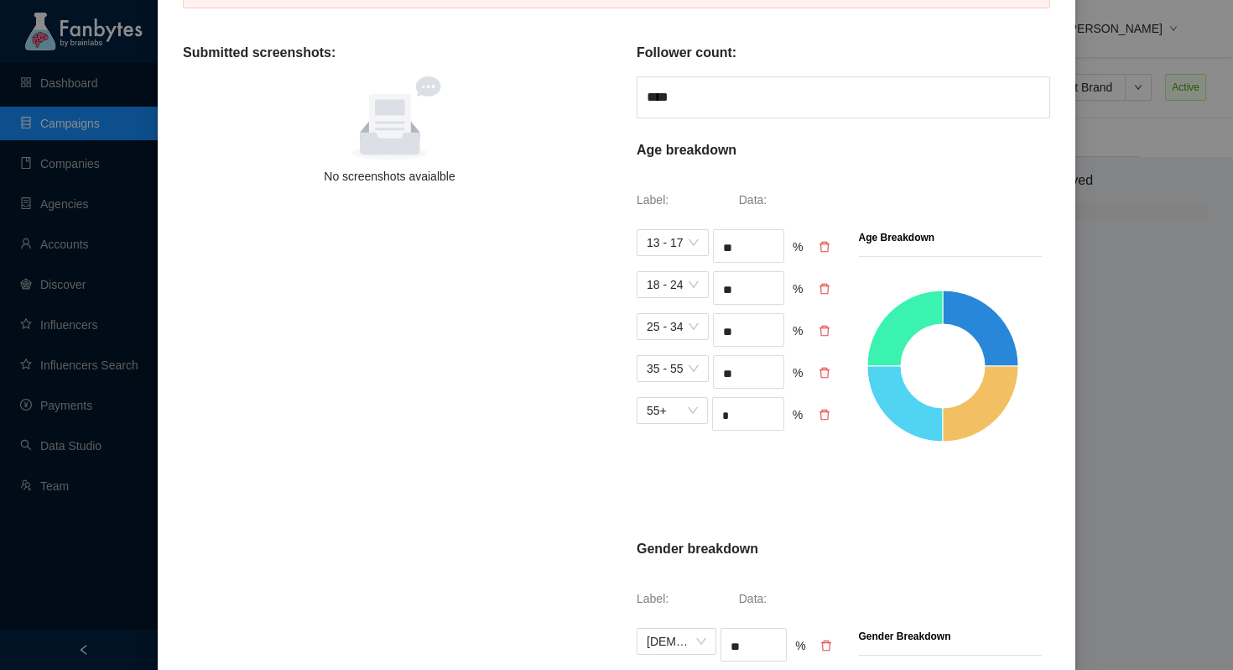
scroll to position [298, 0]
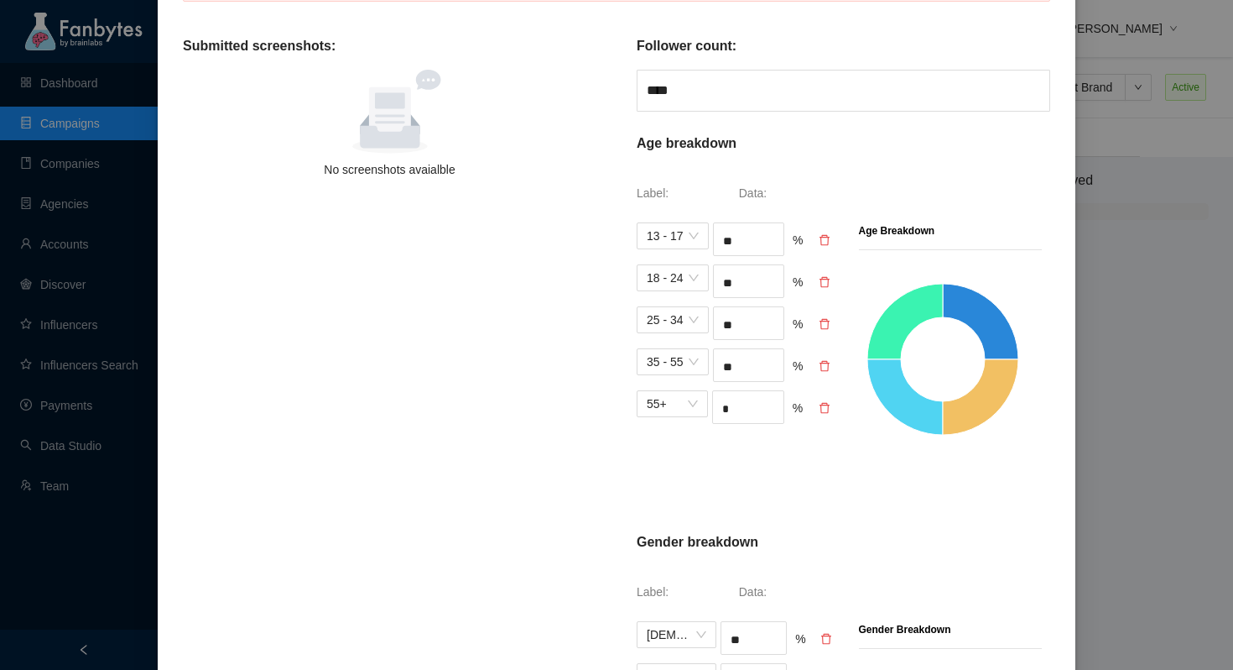
click at [828, 367] on icon "delete" at bounding box center [825, 366] width 10 height 11
type input "*"
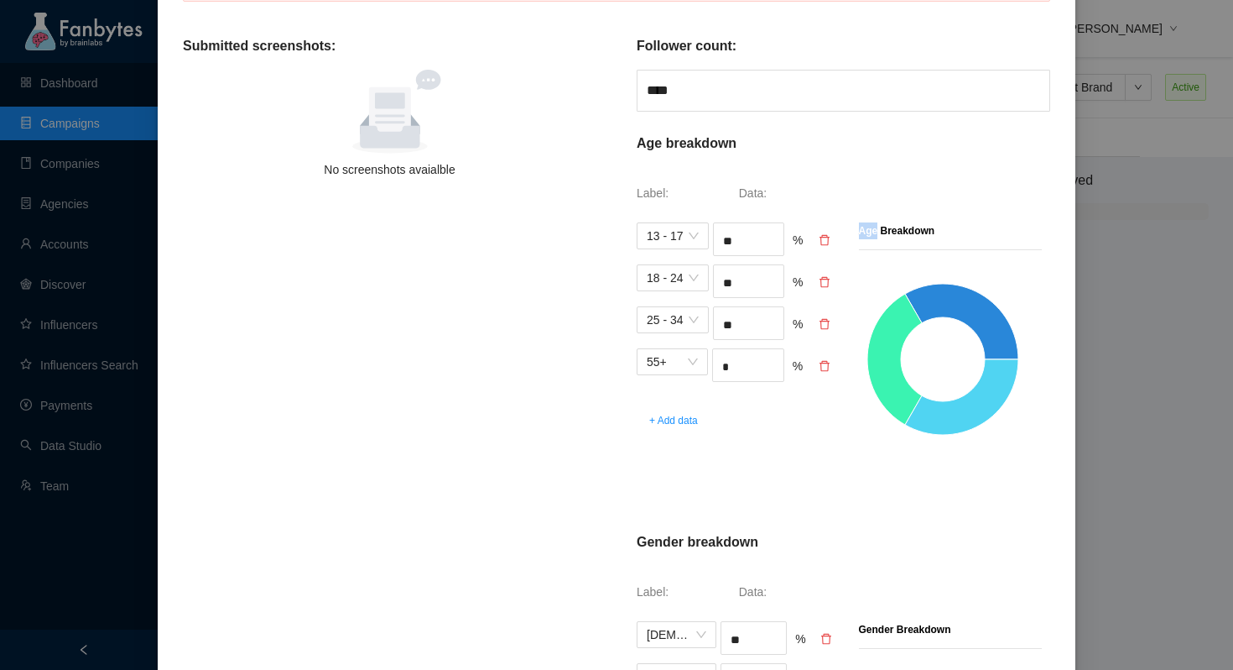
click at [828, 367] on icon "delete" at bounding box center [825, 366] width 10 height 11
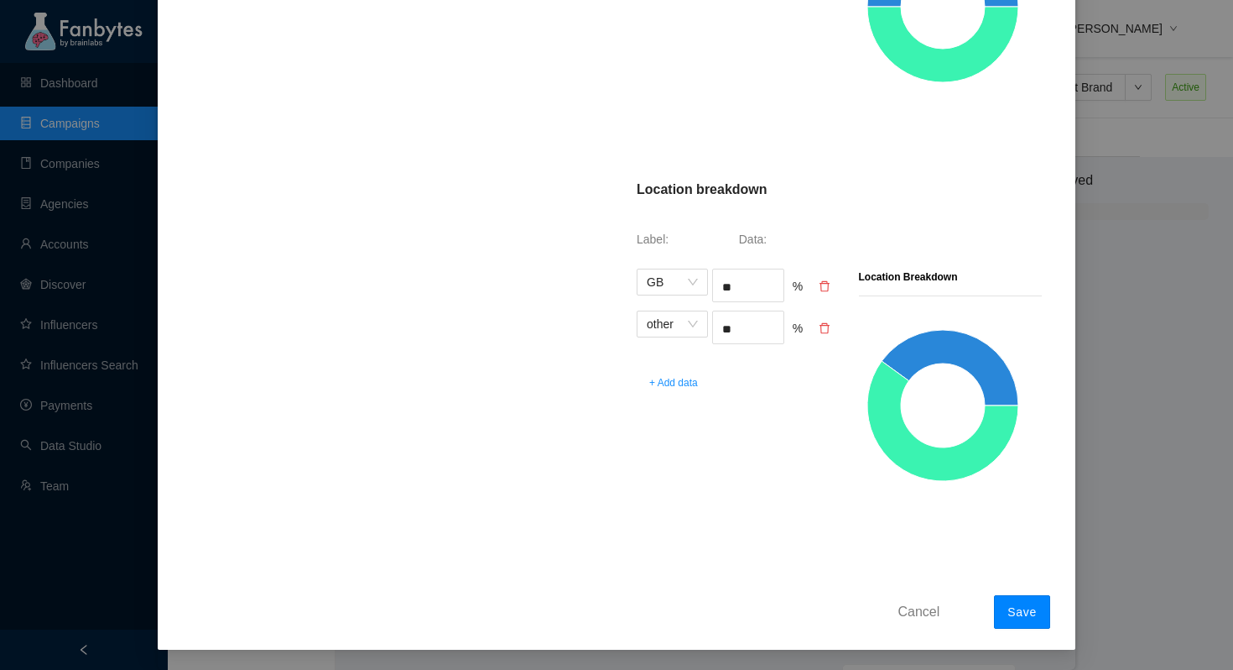
click at [1029, 609] on span "Save" at bounding box center [1022, 611] width 29 height 13
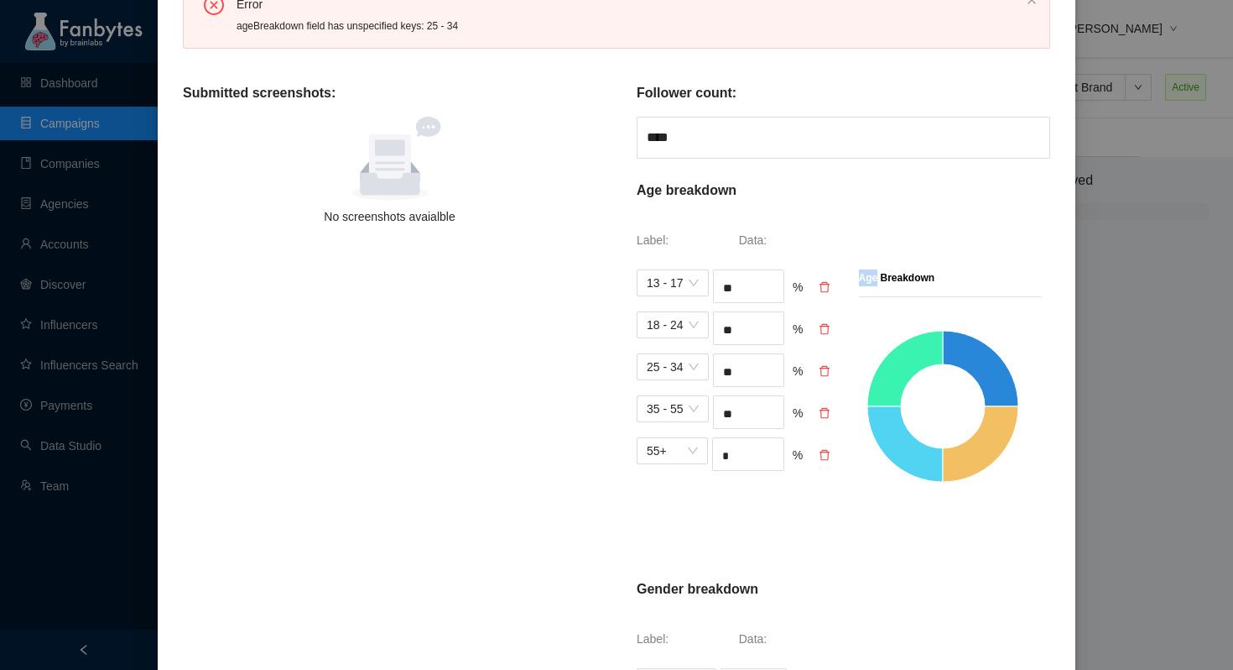
scroll to position [159, 0]
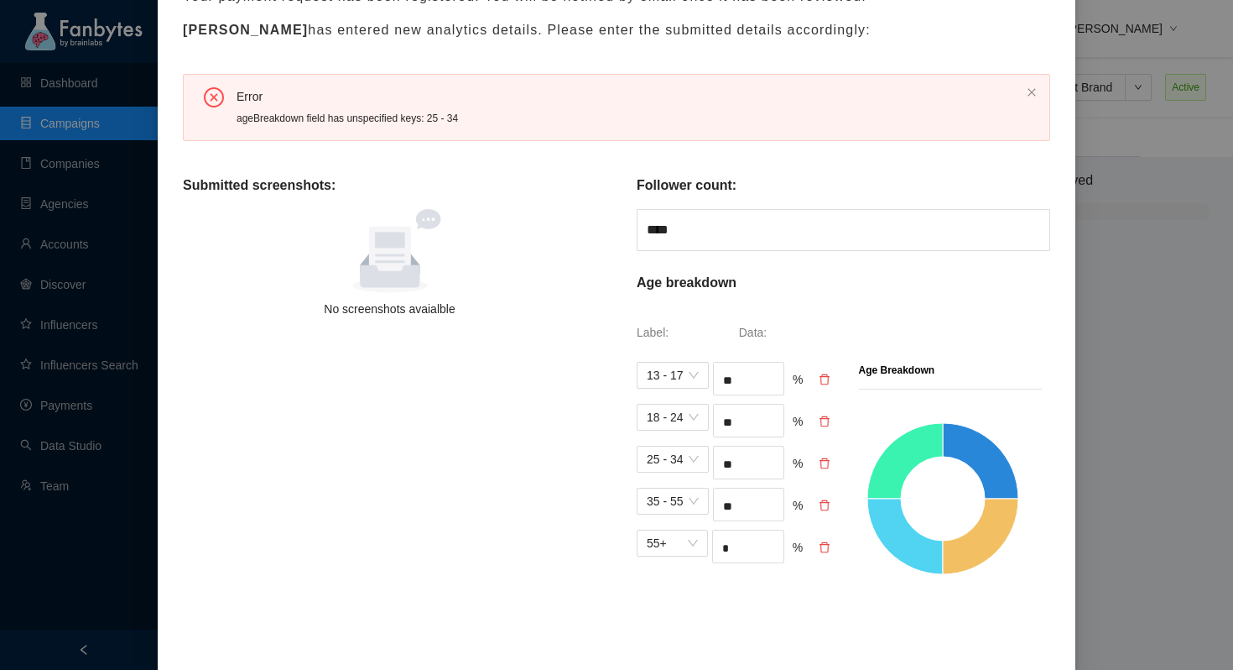
click at [831, 465] on icon "delete" at bounding box center [825, 463] width 12 height 12
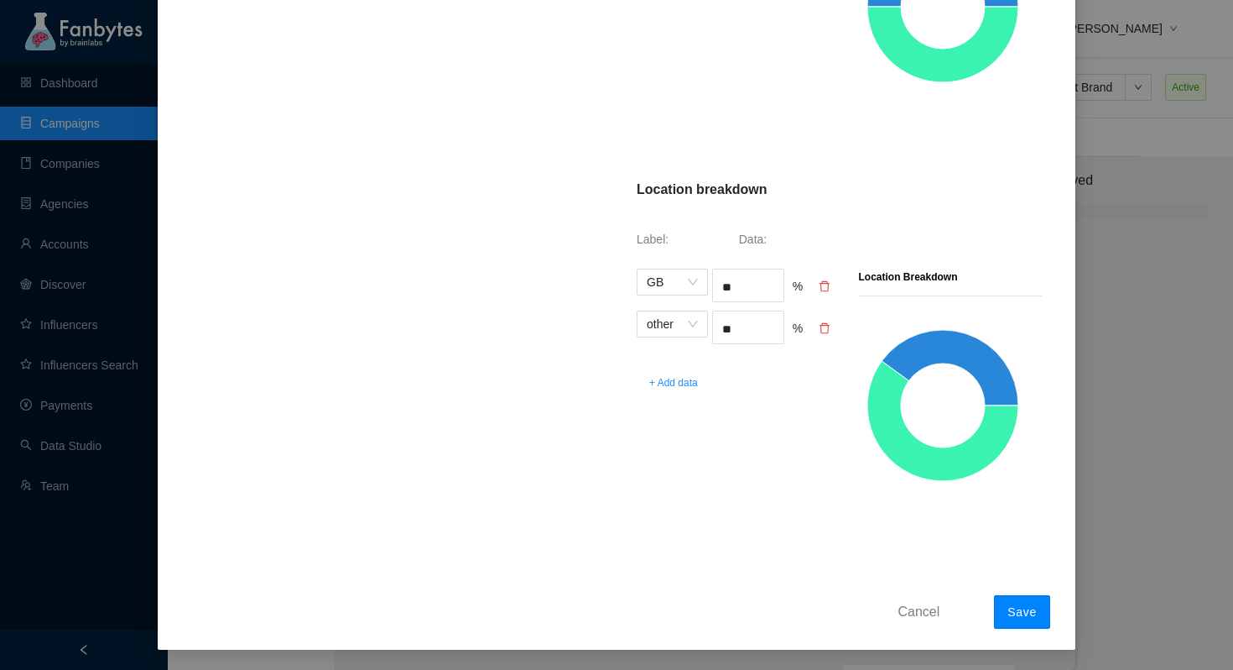
click at [1014, 615] on span "Save" at bounding box center [1022, 611] width 29 height 13
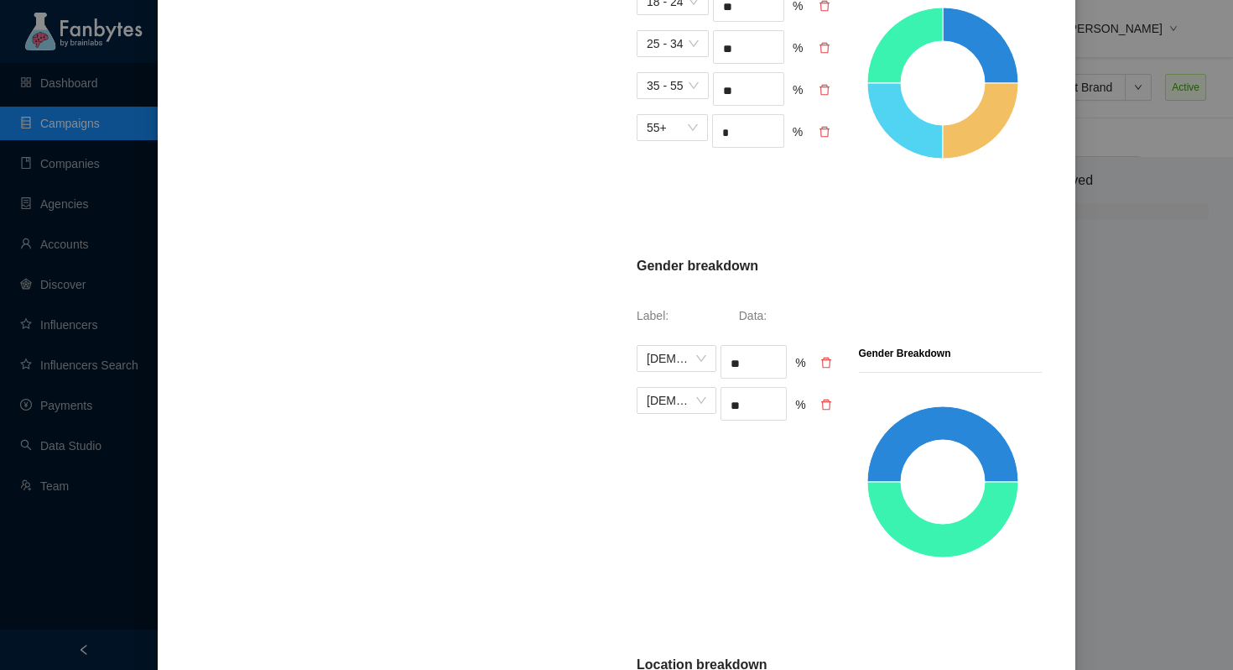
scroll to position [177, 0]
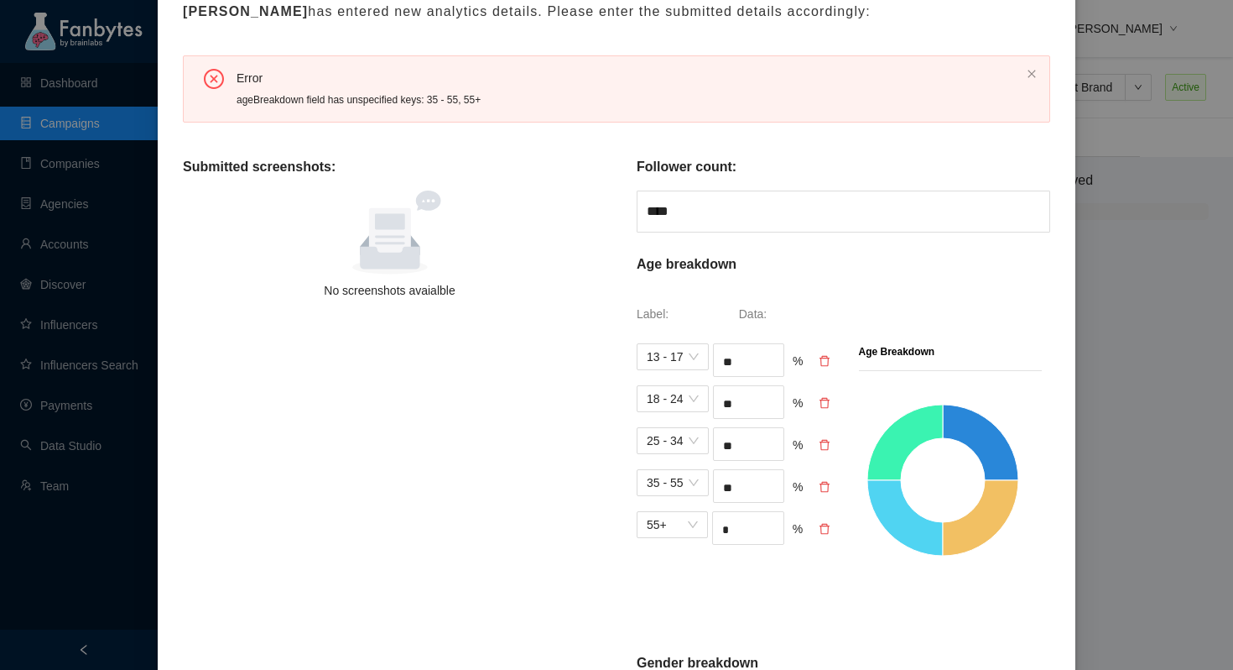
click at [827, 446] on icon "delete" at bounding box center [825, 445] width 12 height 12
type input "*"
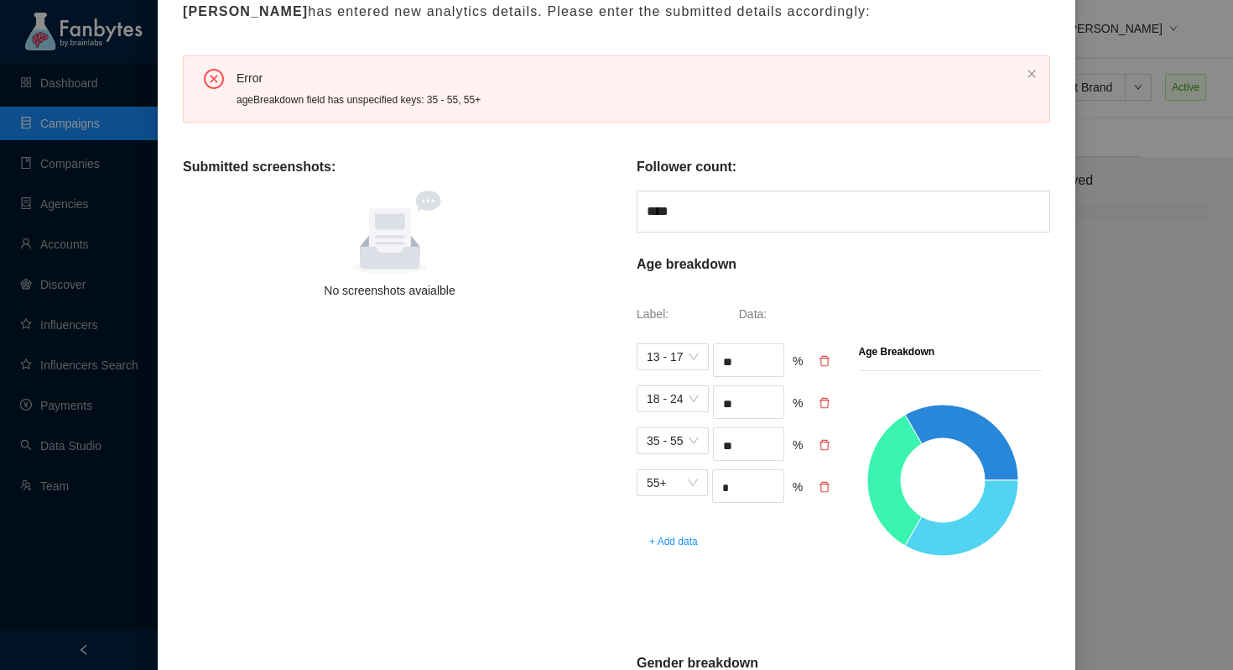
click at [827, 446] on icon "delete" at bounding box center [825, 445] width 12 height 12
type input "*"
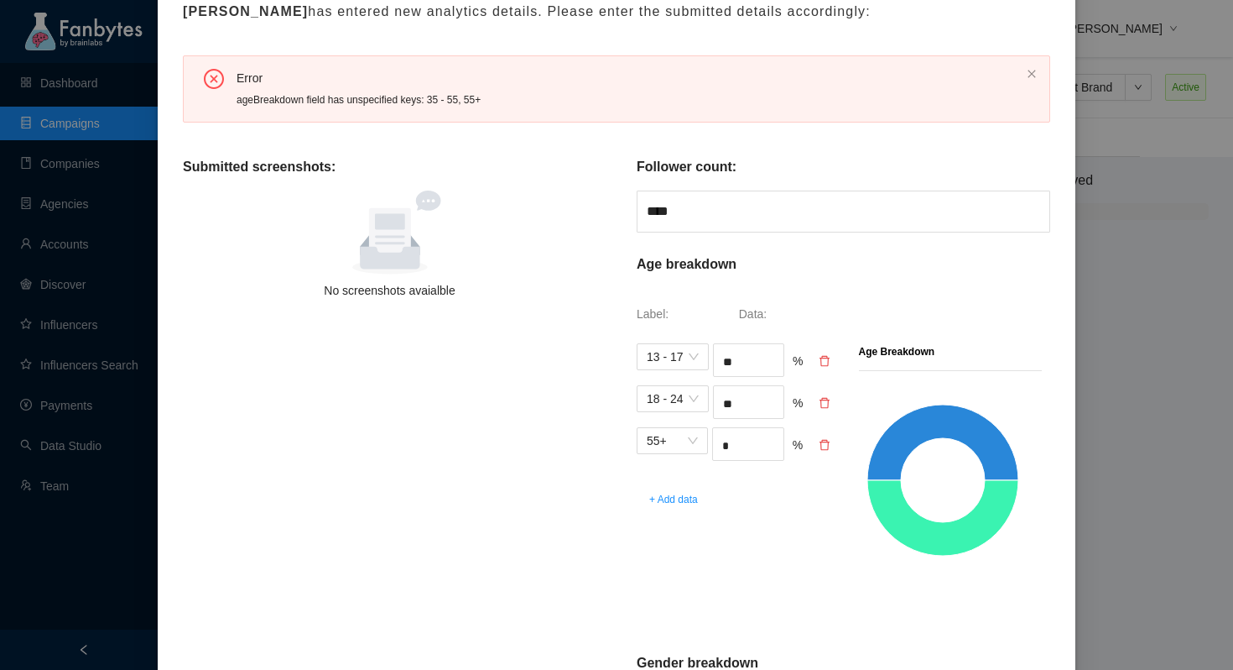
click at [827, 446] on icon "delete" at bounding box center [825, 445] width 12 height 12
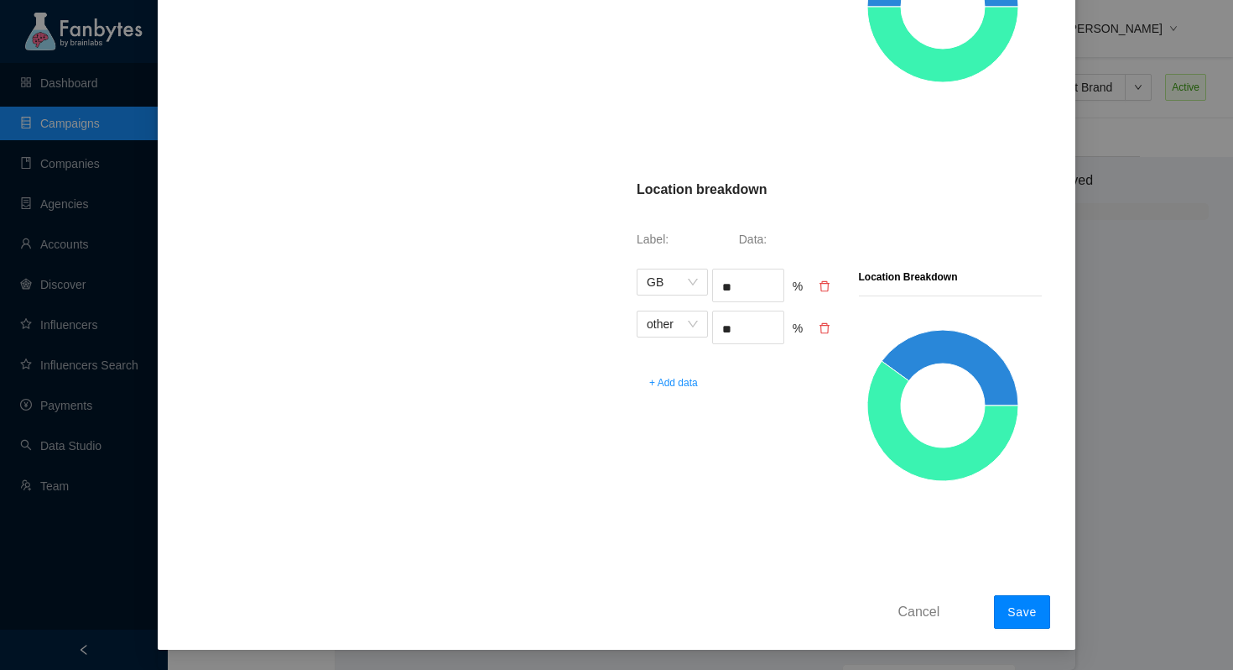
click at [1024, 622] on button "Save" at bounding box center [1022, 612] width 56 height 34
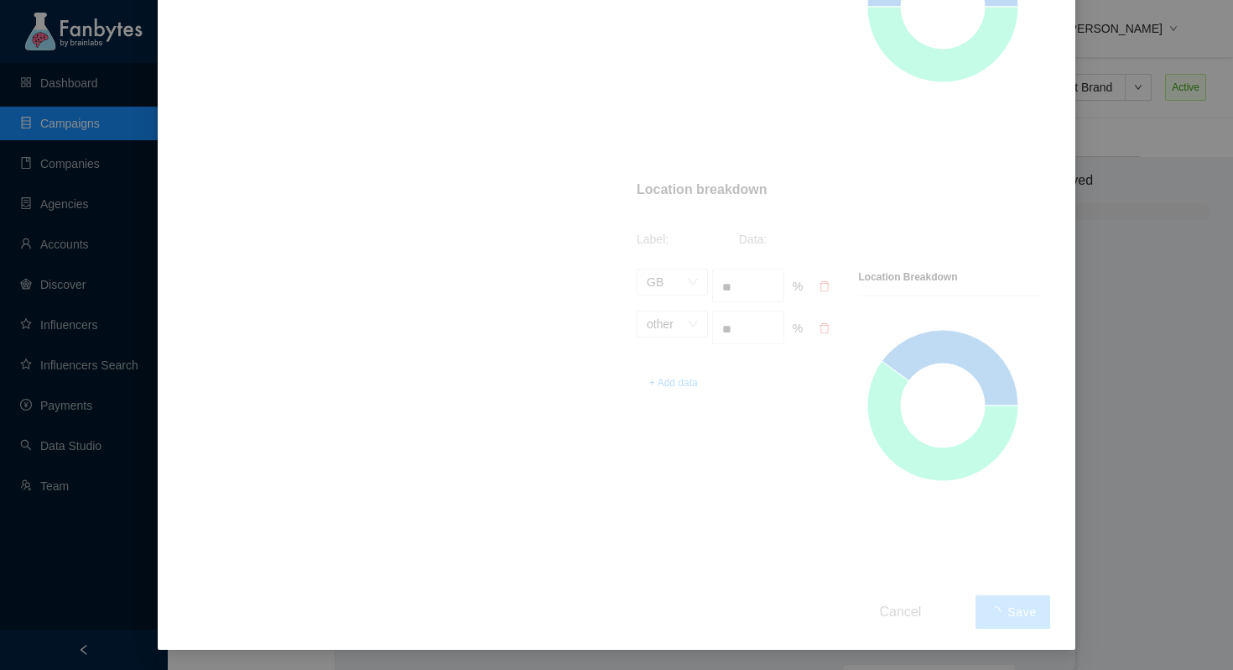
scroll to position [0, 0]
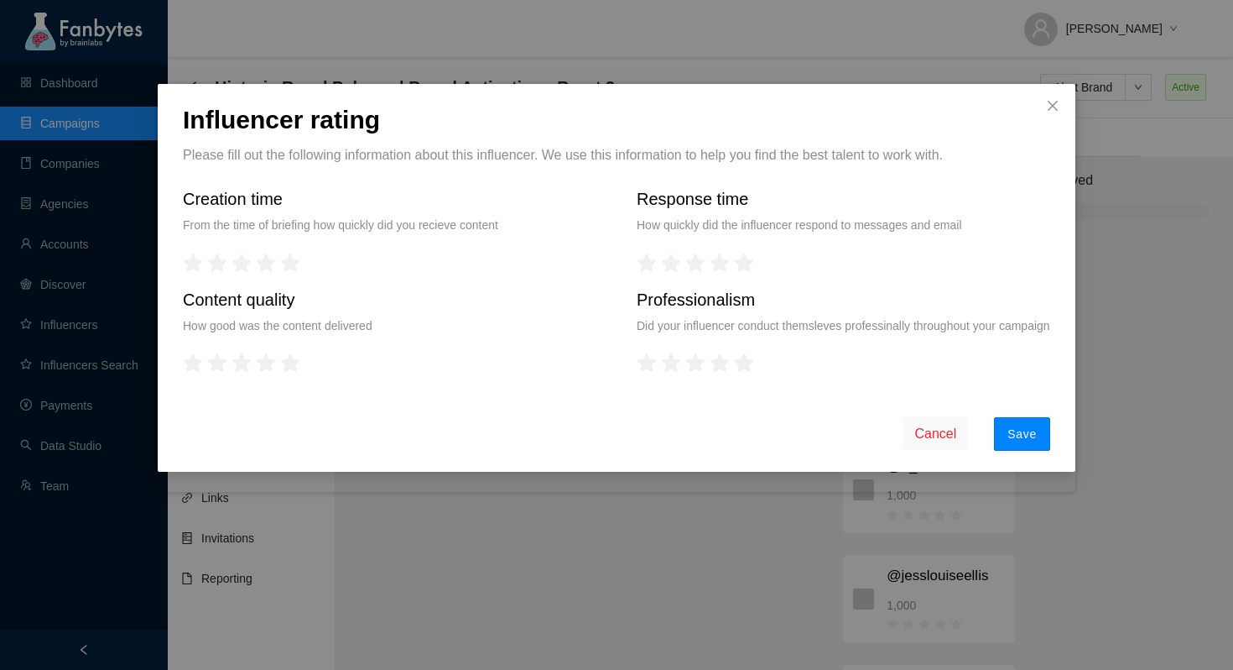
click at [1014, 440] on span "Save" at bounding box center [1022, 433] width 29 height 13
